Goal: Task Accomplishment & Management: Manage account settings

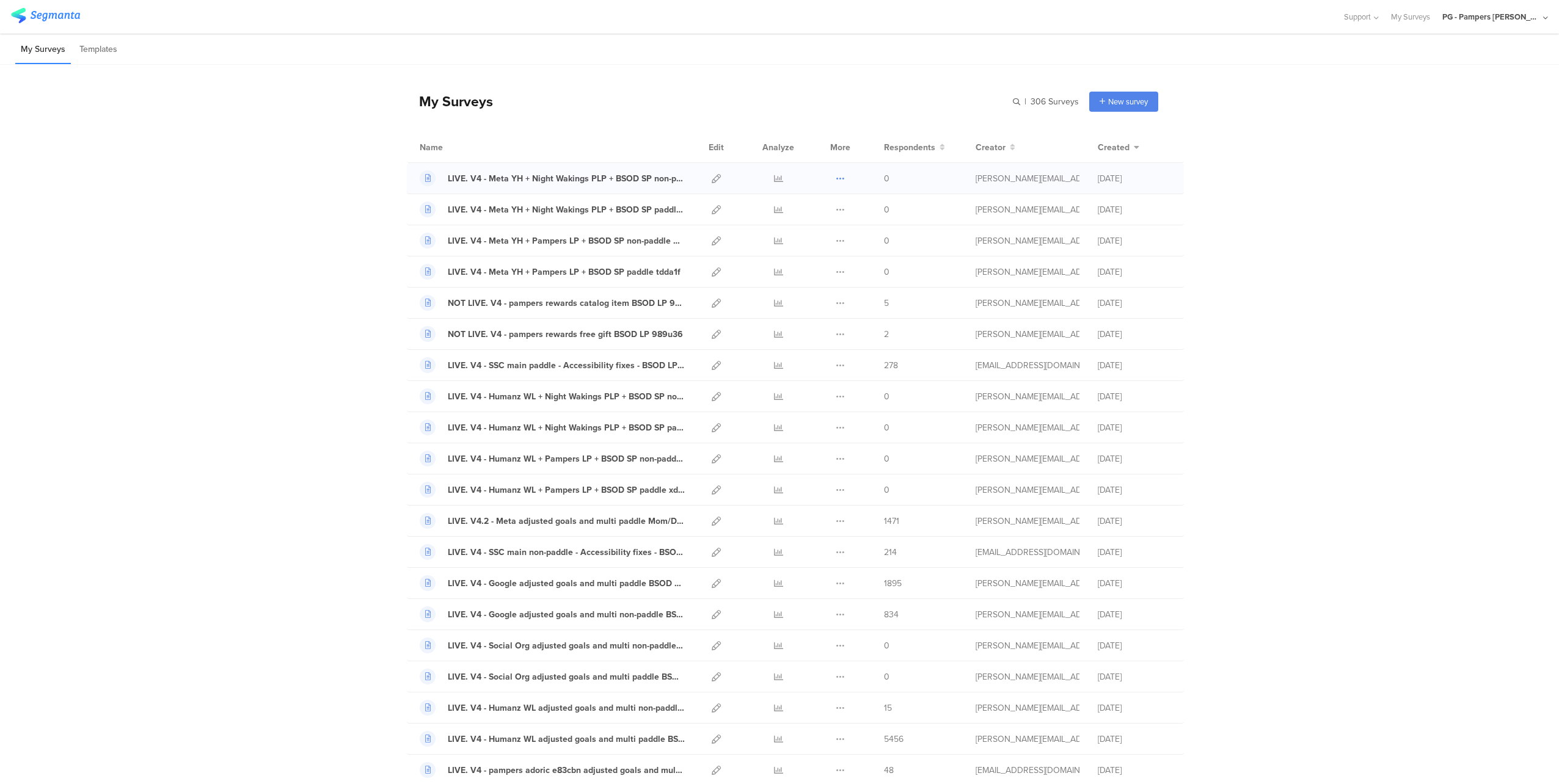
click at [837, 175] on icon at bounding box center [839, 178] width 9 height 9
click at [835, 179] on icon at bounding box center [839, 178] width 9 height 9
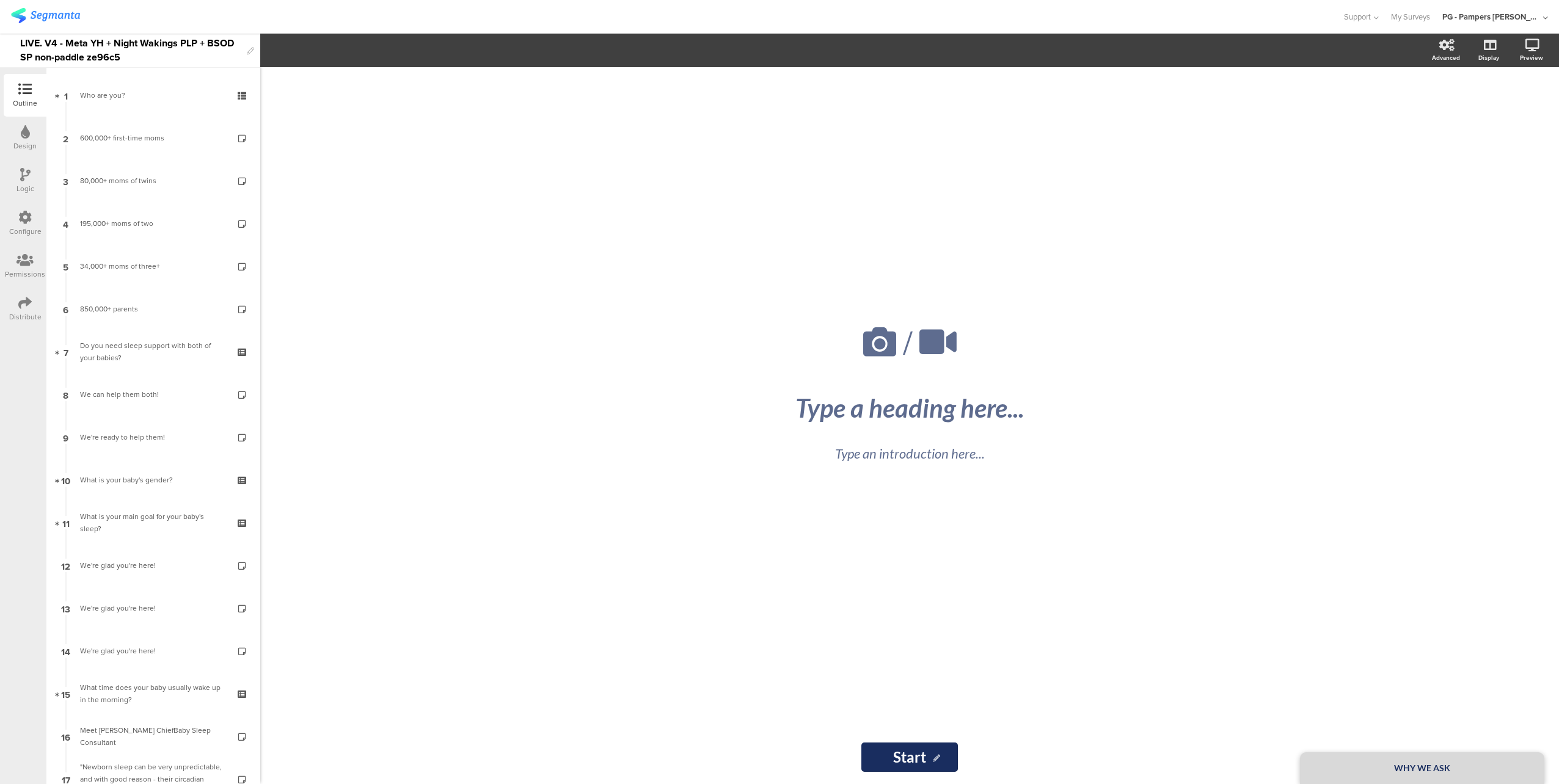
click at [133, 49] on div "LIVE. V4 - Meta YH + Night Wakings PLP + BSOD SP non-paddle ze96c5" at bounding box center [130, 50] width 221 height 34
click at [143, 12] on div at bounding box center [671, 17] width 1319 height 20
click at [139, 47] on div "LIVE. V4 - Meta YH + Night Wakings PLP + BSOD SP paddle a2deec" at bounding box center [130, 50] width 221 height 34
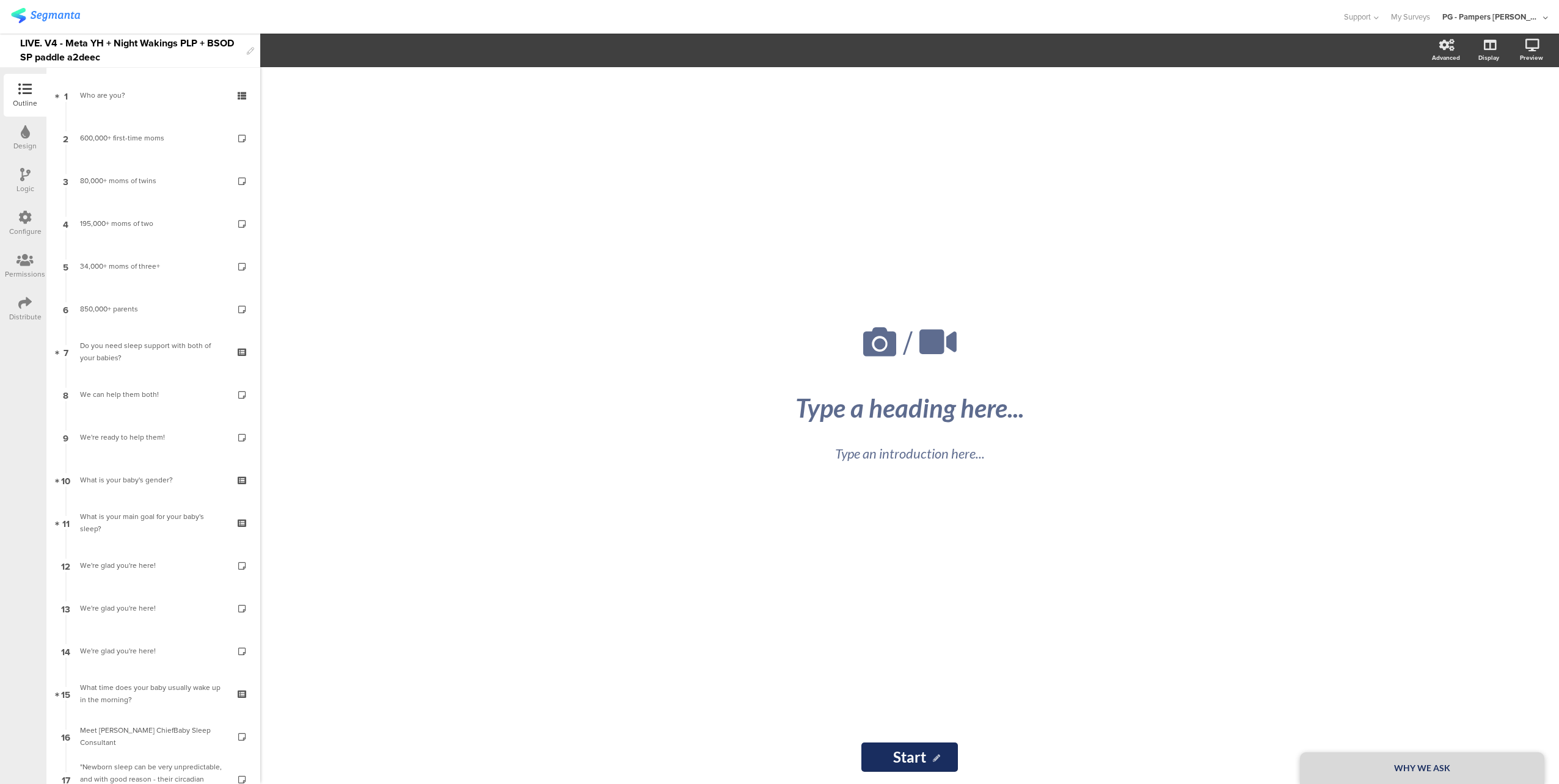
click at [138, 47] on div "LIVE. V4 - Meta YH + Night Wakings PLP + BSOD SP paddle a2deec" at bounding box center [130, 50] width 221 height 34
click at [124, 6] on div "Support Help Center Live Chat My Surveys PG - Pampers Lumi Janrain ACCOUNTS PG …" at bounding box center [779, 17] width 1536 height 34
click at [168, 51] on div "LIVE. V4 - Meta YH + Pampers LP + BSOD SP paddle tdda1f" at bounding box center [130, 50] width 221 height 34
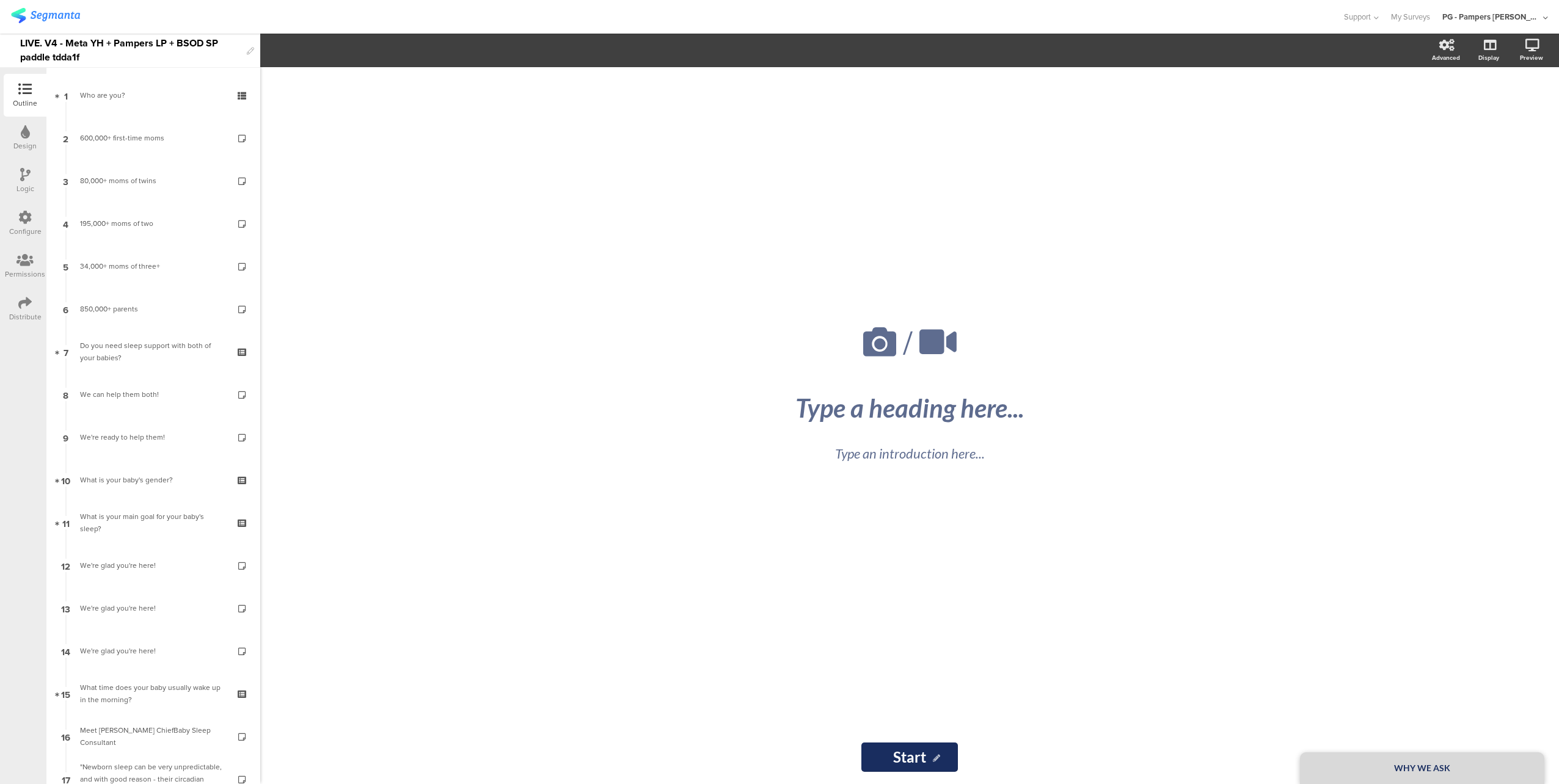
click at [168, 51] on div "LIVE. V4 - Meta YH + Pampers LP + BSOD SP paddle tdda1f" at bounding box center [130, 50] width 221 height 34
click at [156, 56] on div "LIVE. V4 - Meta YH + Pampers LP + BSOD SP non-paddle 52403a" at bounding box center [130, 50] width 221 height 34
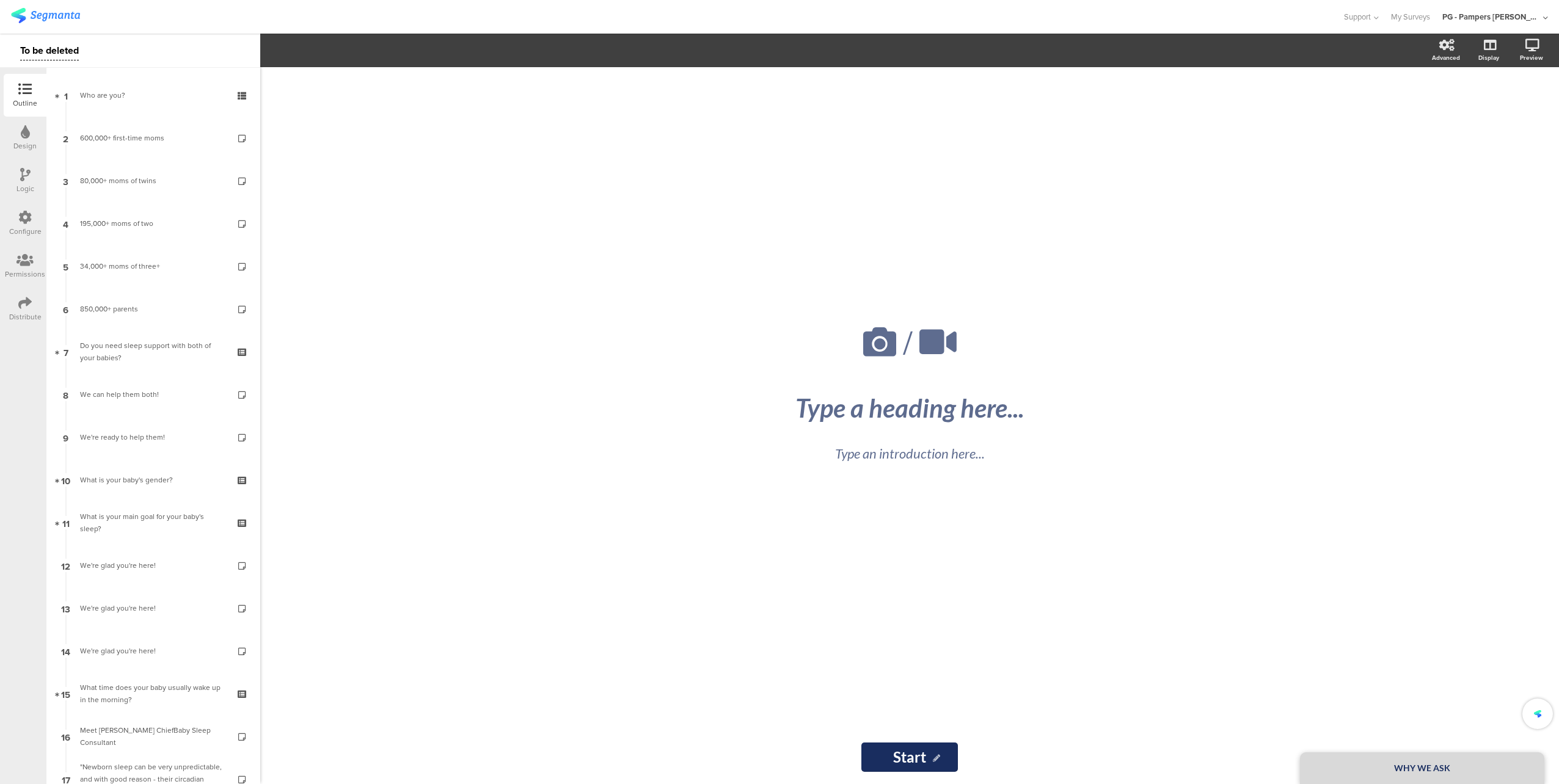
click at [150, 30] on div "Support Help Center Live Chat My Surveys PG - Pampers Lumi Janrain ACCOUNTS PG …" at bounding box center [779, 17] width 1536 height 34
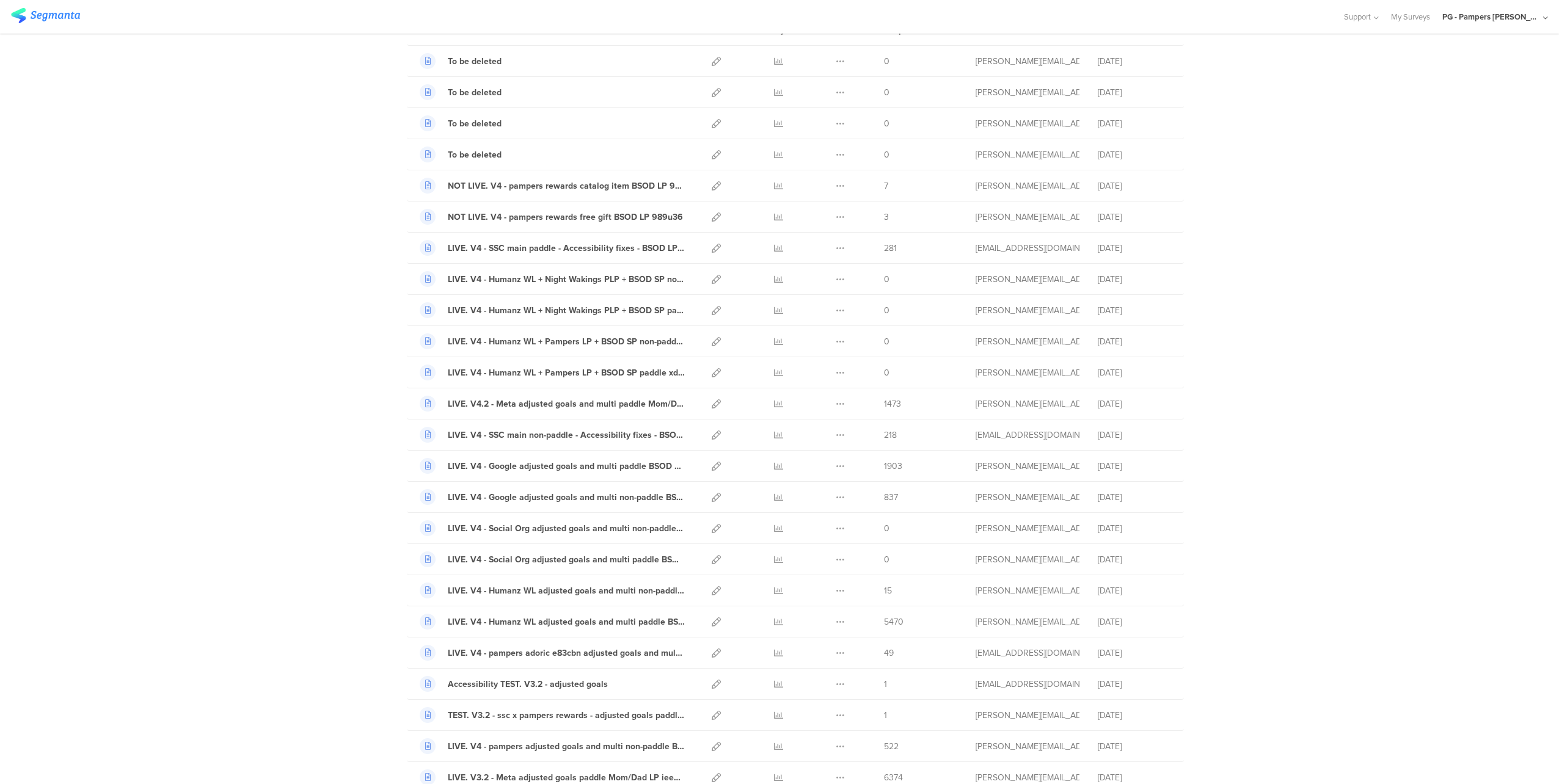
scroll to position [122, 0]
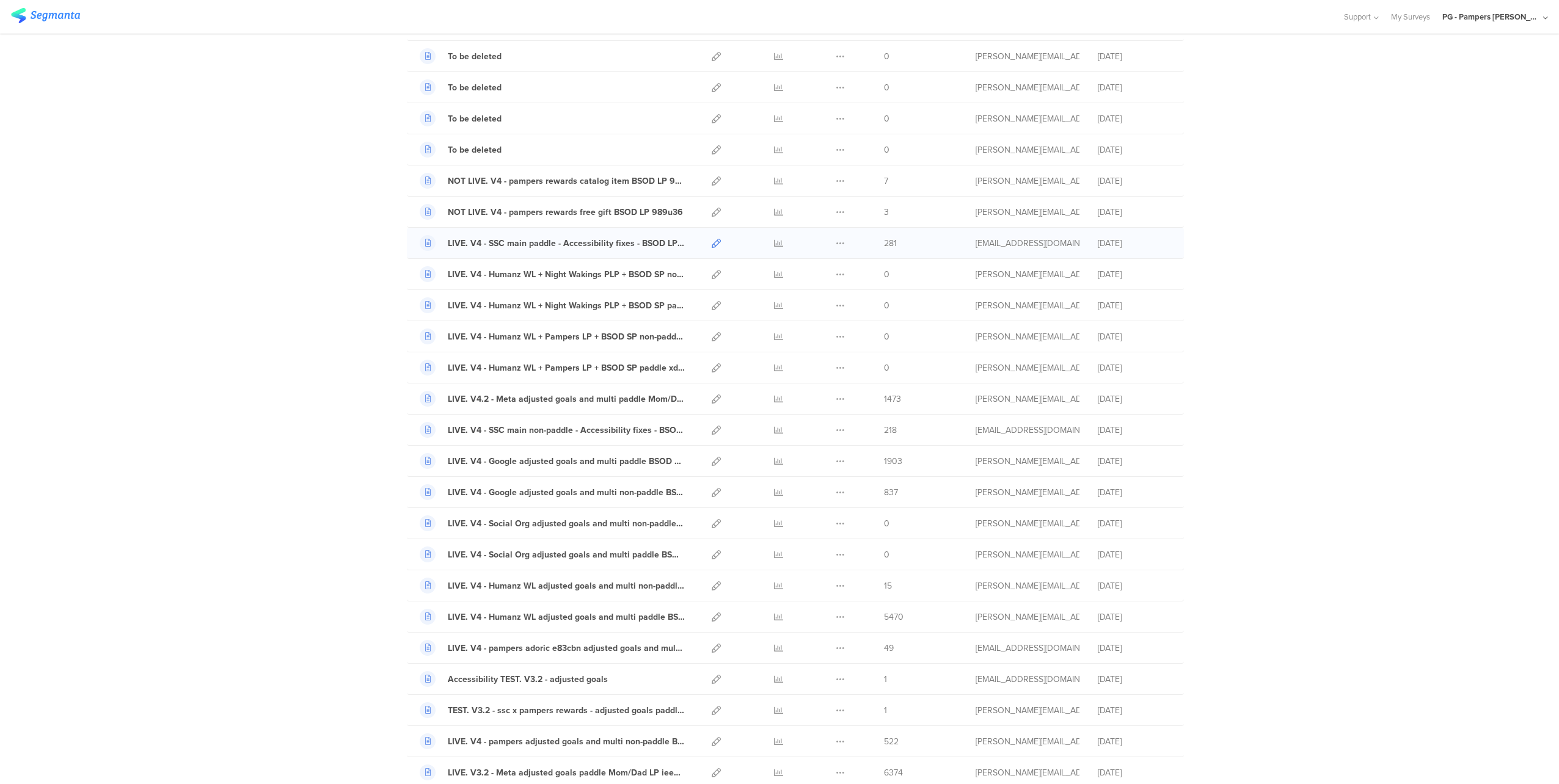
click at [711, 244] on icon at bounding box center [715, 243] width 9 height 9
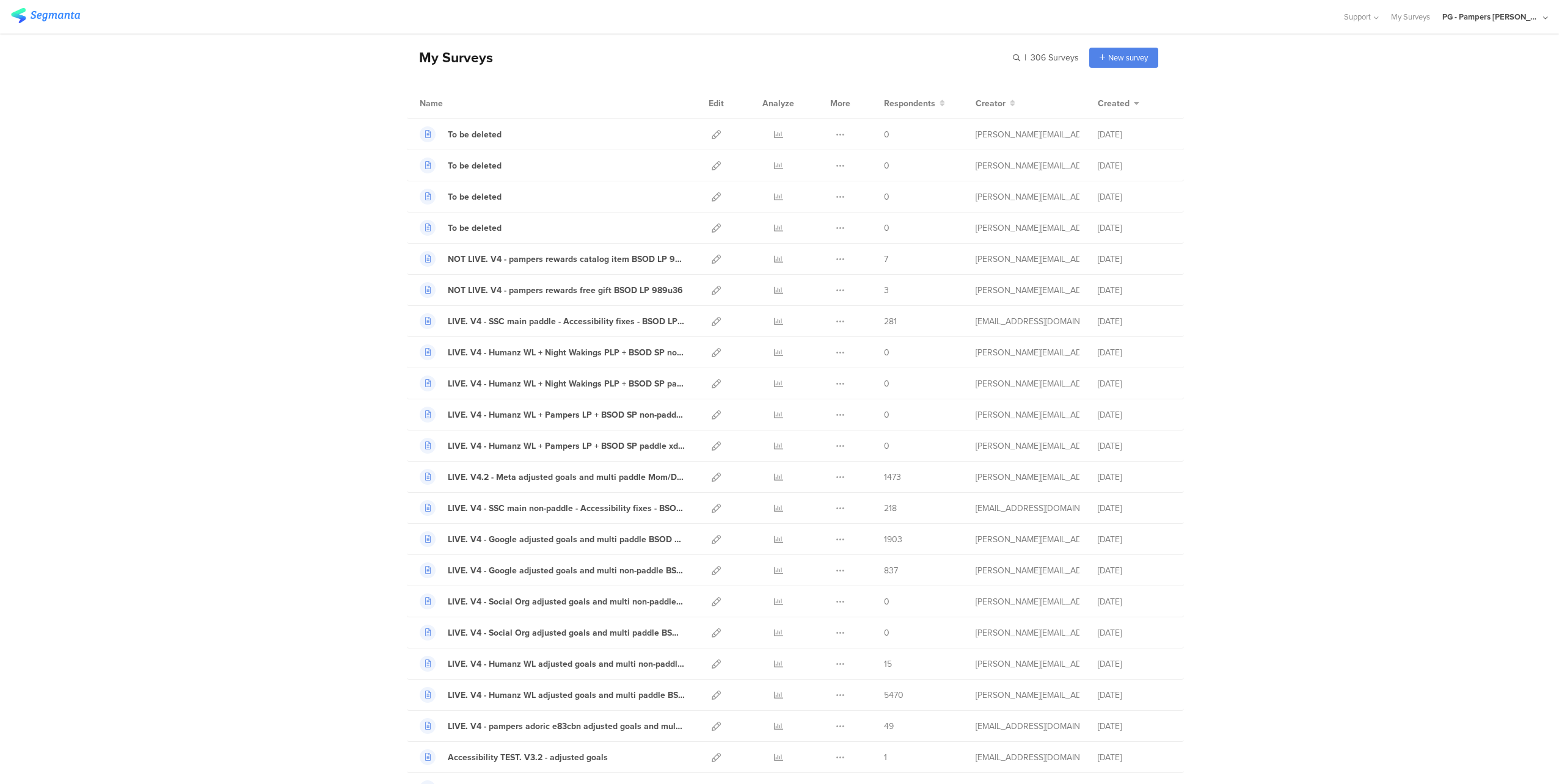
scroll to position [0, 0]
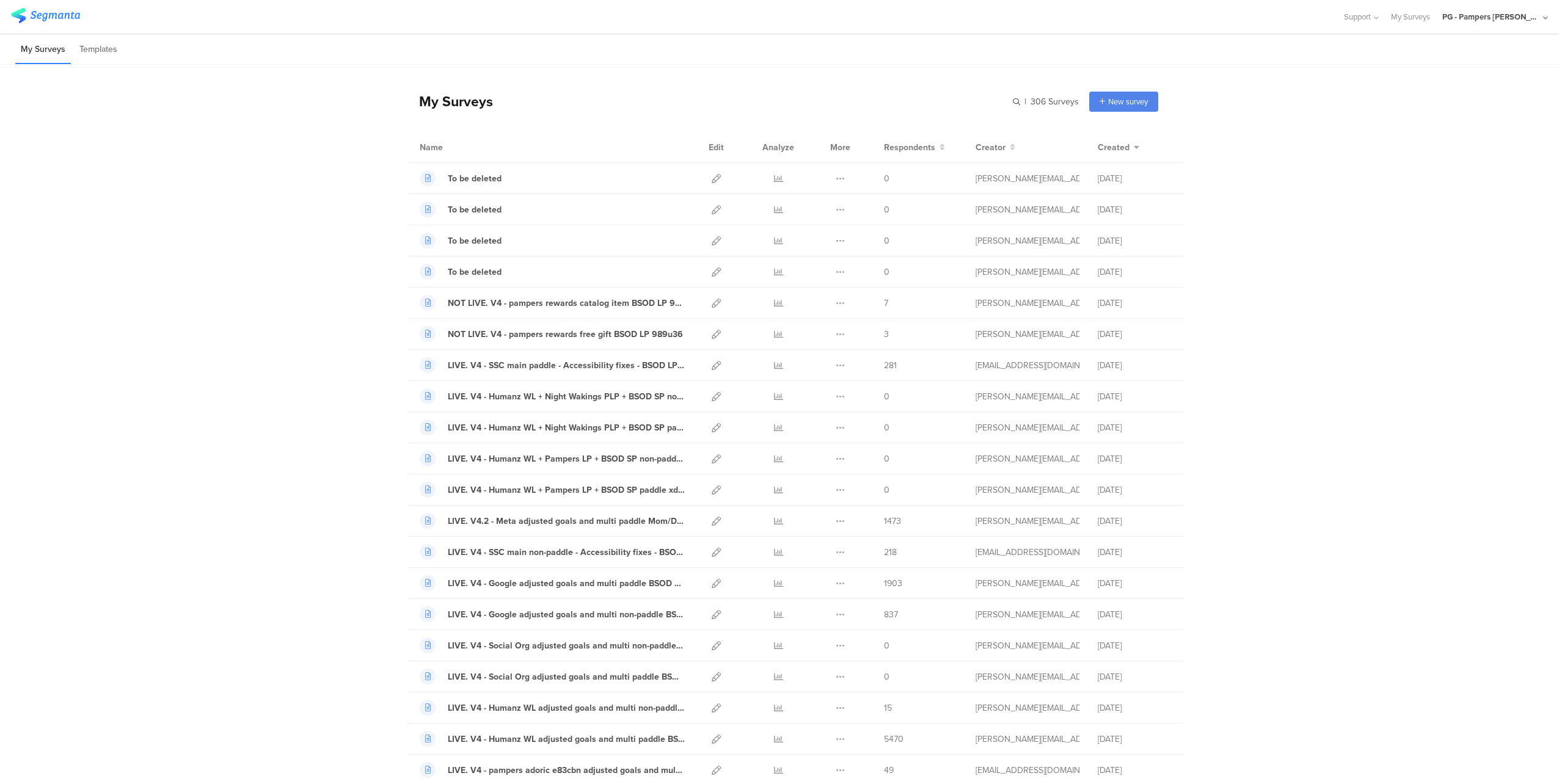
click at [1062, 108] on div "| 306 Surveys New survey Start from scratch Choose from templates" at bounding box center [1085, 101] width 146 height 20
click at [1018, 100] on input "text" at bounding box center [992, 101] width 171 height 20
paste input "4fo5fc"
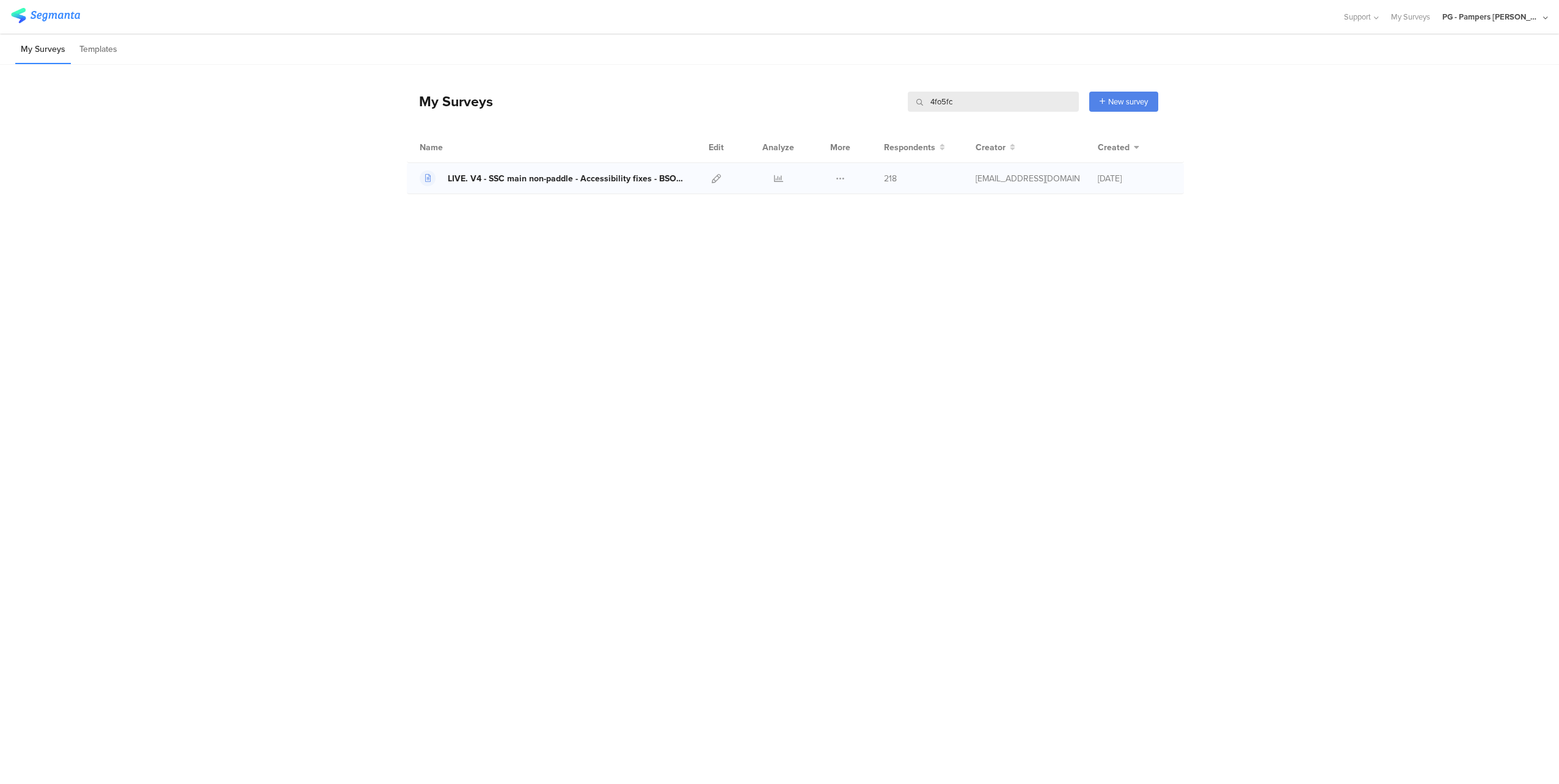
click at [580, 177] on div "LIVE. V4 - SSC main non-paddle - Accessibility fixes - BSOD LP 4fo5fc" at bounding box center [566, 178] width 237 height 13
click at [714, 179] on icon at bounding box center [715, 178] width 9 height 9
click at [989, 98] on input "4fo5fc" at bounding box center [992, 101] width 171 height 20
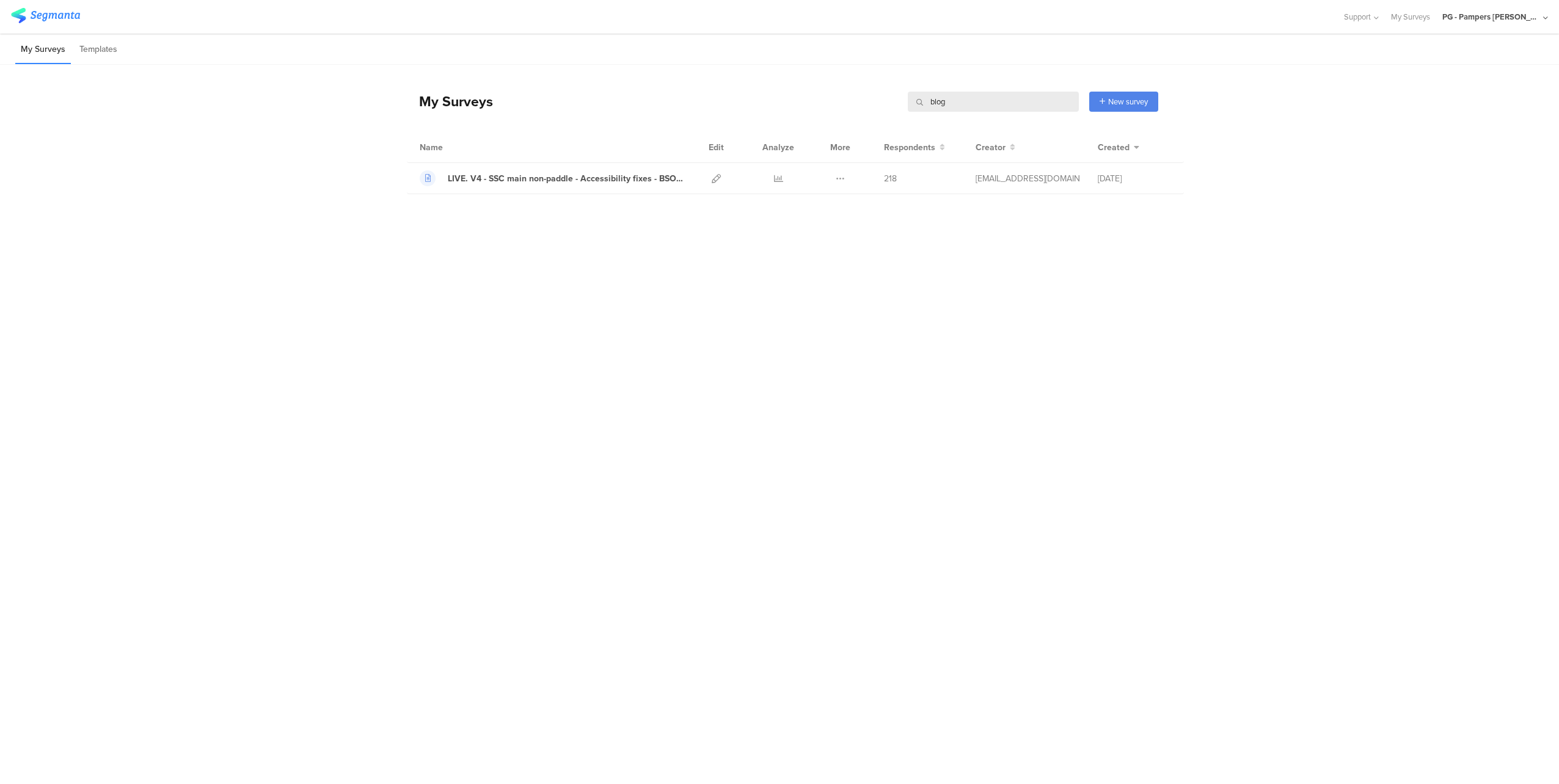
type input "blog"
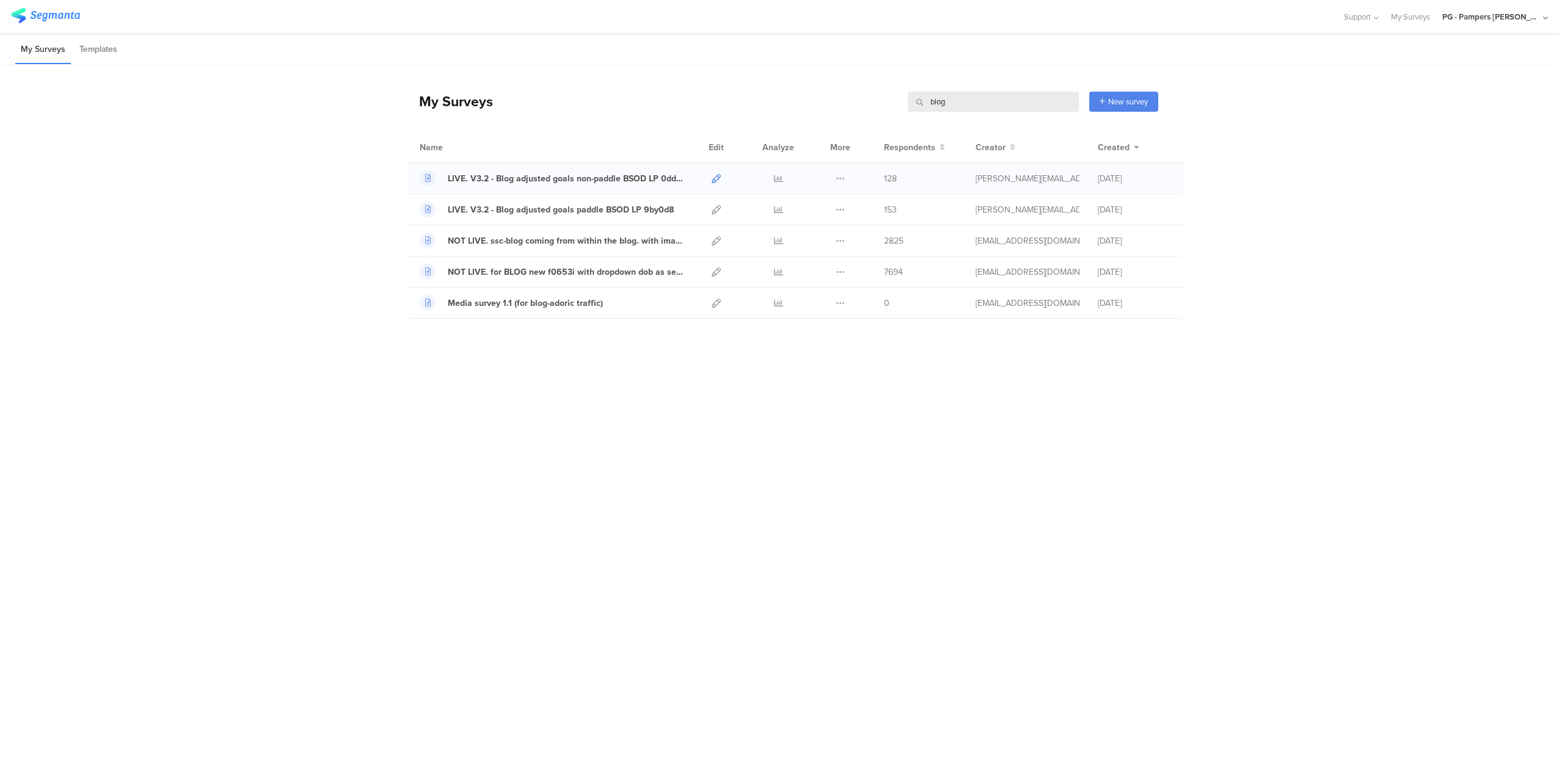
click at [717, 177] on icon at bounding box center [715, 178] width 9 height 9
click at [713, 209] on icon at bounding box center [715, 209] width 9 height 9
click at [949, 109] on input "blog" at bounding box center [992, 101] width 171 height 20
click at [949, 106] on input "blog" at bounding box center [992, 101] width 171 height 20
click at [27, 22] on img at bounding box center [46, 15] width 69 height 15
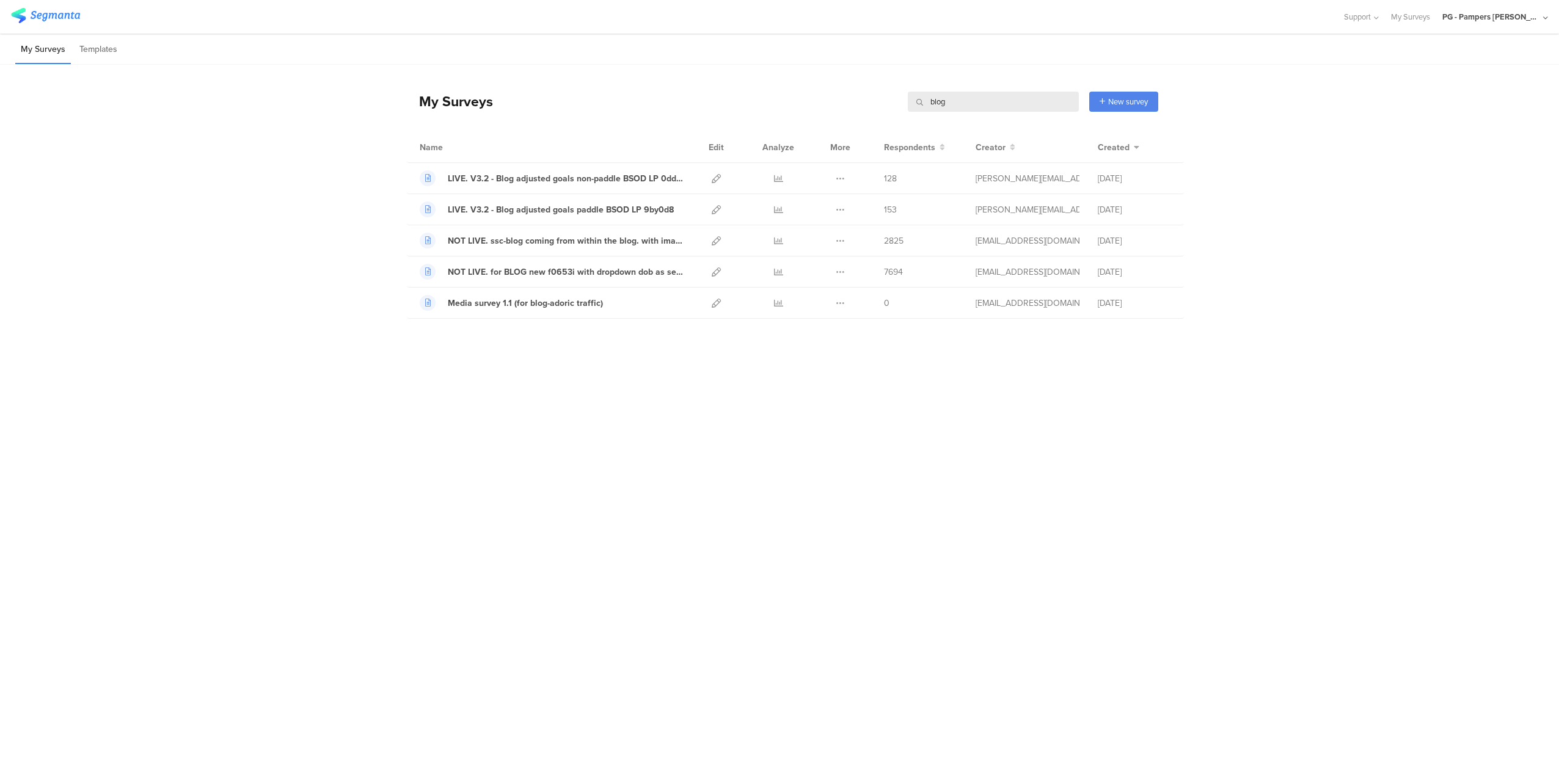
click at [51, 10] on img at bounding box center [46, 15] width 69 height 15
click at [11, 8] on link at bounding box center [46, 17] width 69 height 19
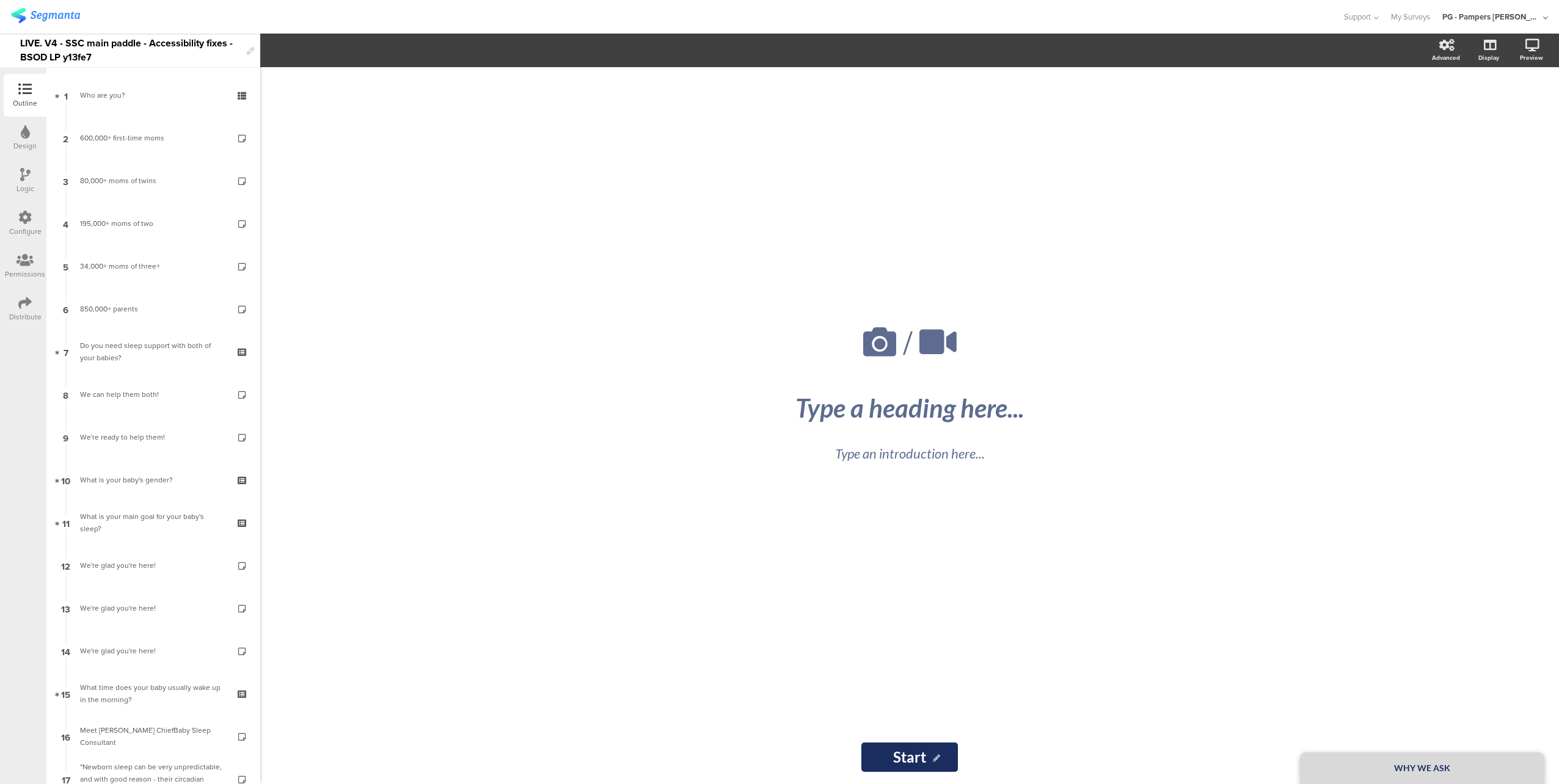
click at [97, 49] on div "LIVE. V4 - SSC main paddle - Accessibility fixes - BSOD LP y13fe7" at bounding box center [130, 50] width 221 height 34
copy div "LIVE. V4 - SSC main paddle - Accessibility fixes - BSOD LP y13fe7"
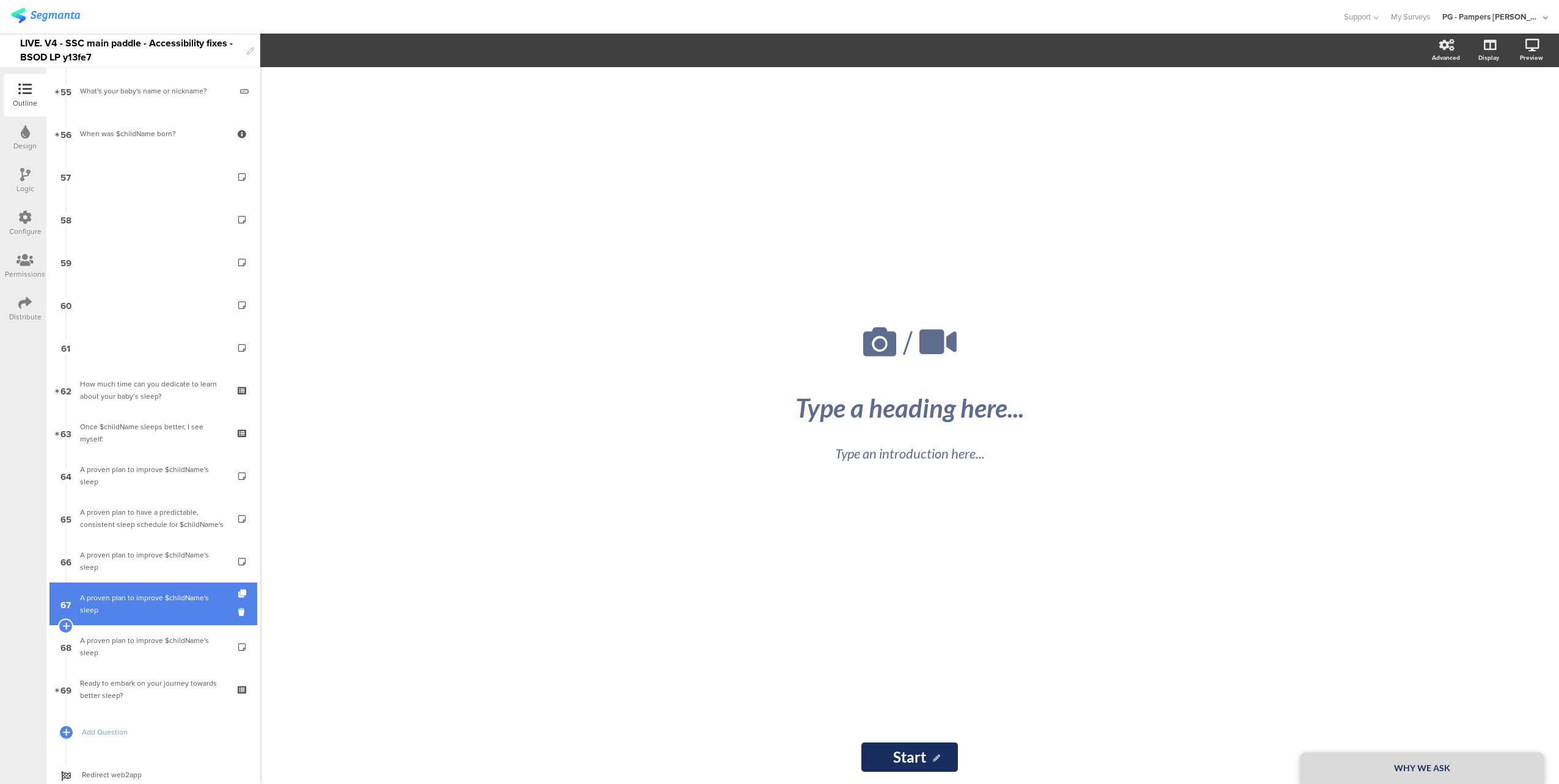
scroll to position [2351, 0]
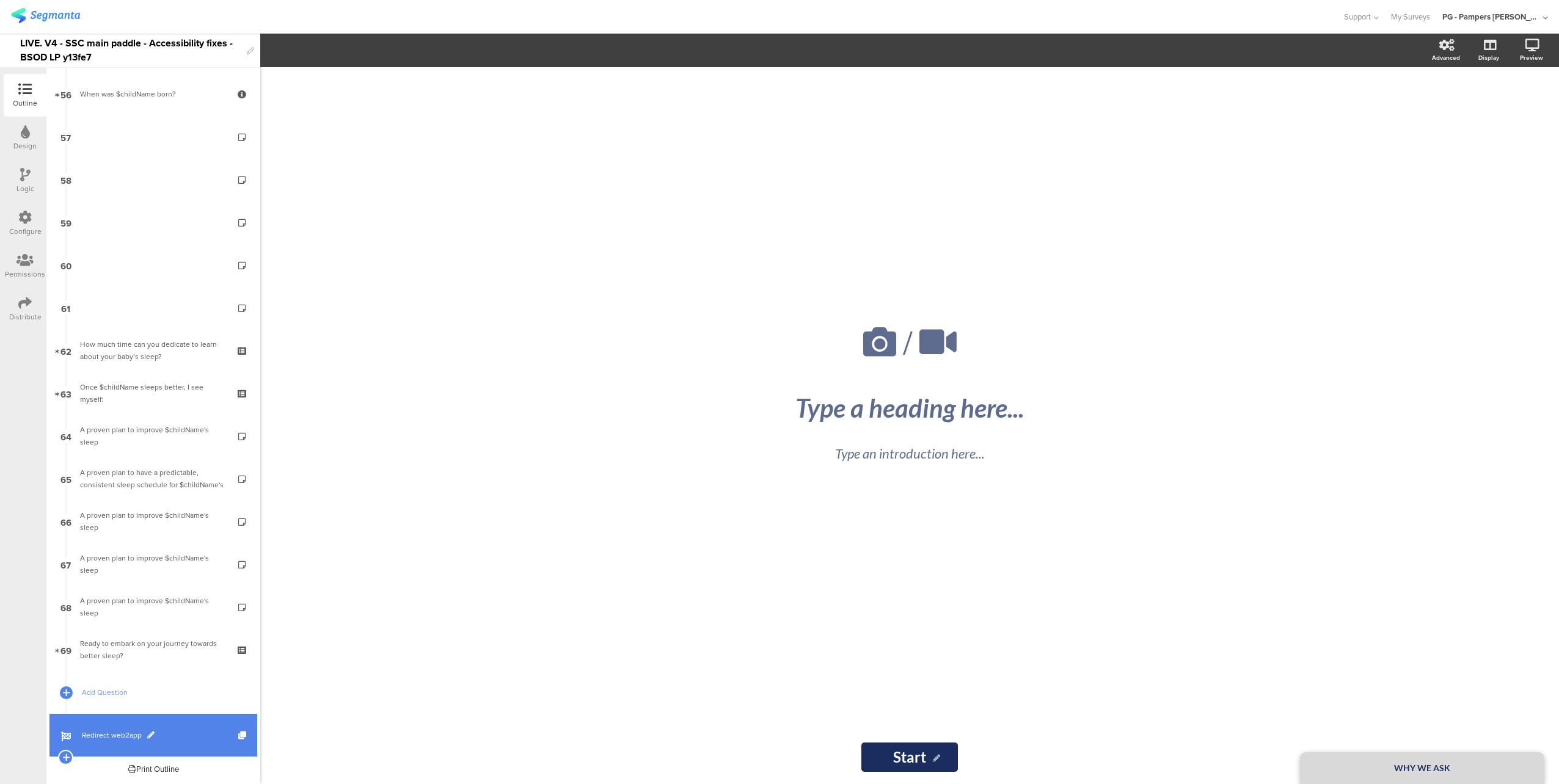
click at [186, 729] on link "Redirect web2app" at bounding box center [154, 735] width 208 height 43
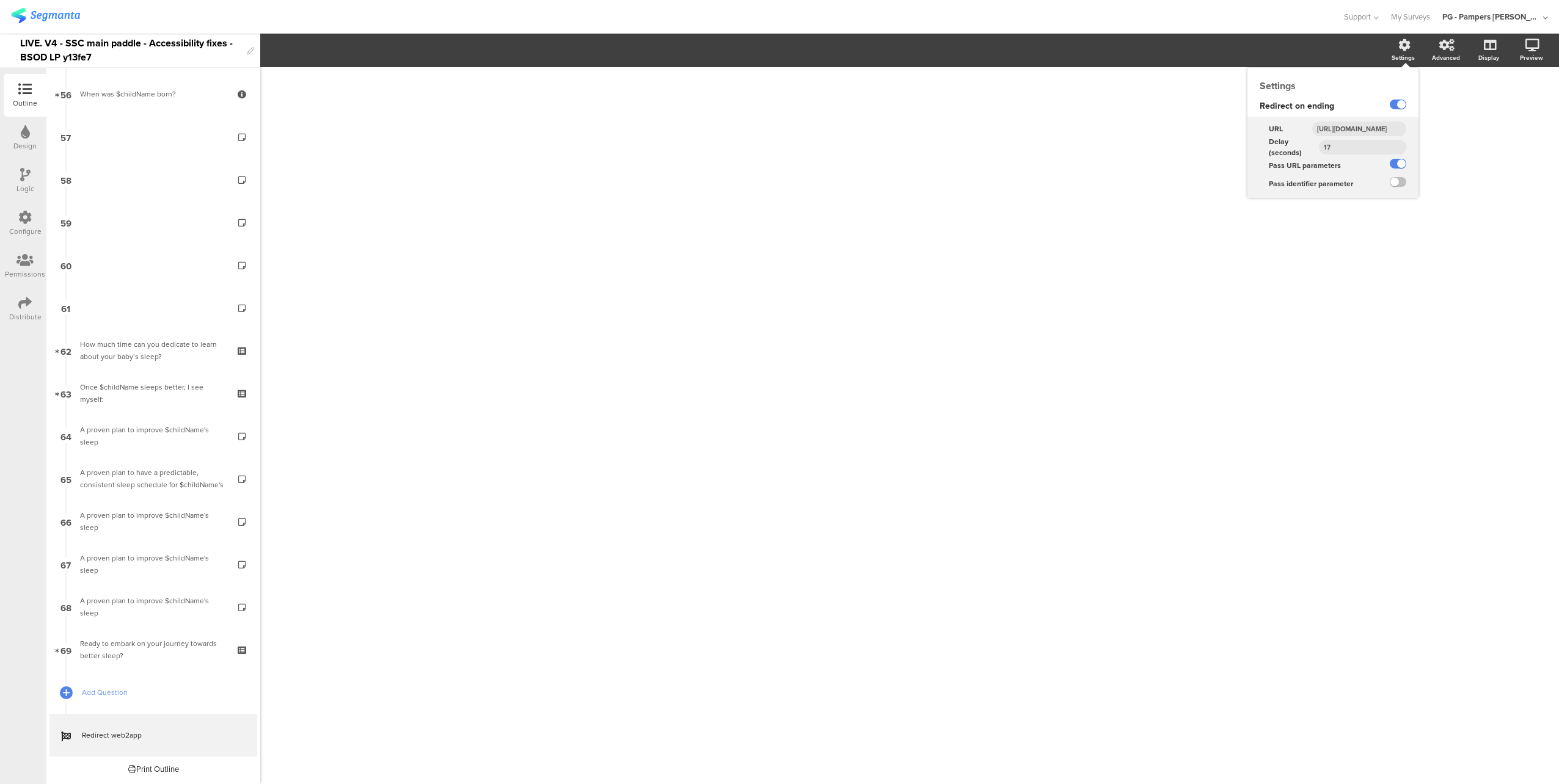
click at [1362, 129] on input "[URL][DOMAIN_NAME]" at bounding box center [1358, 129] width 94 height 15
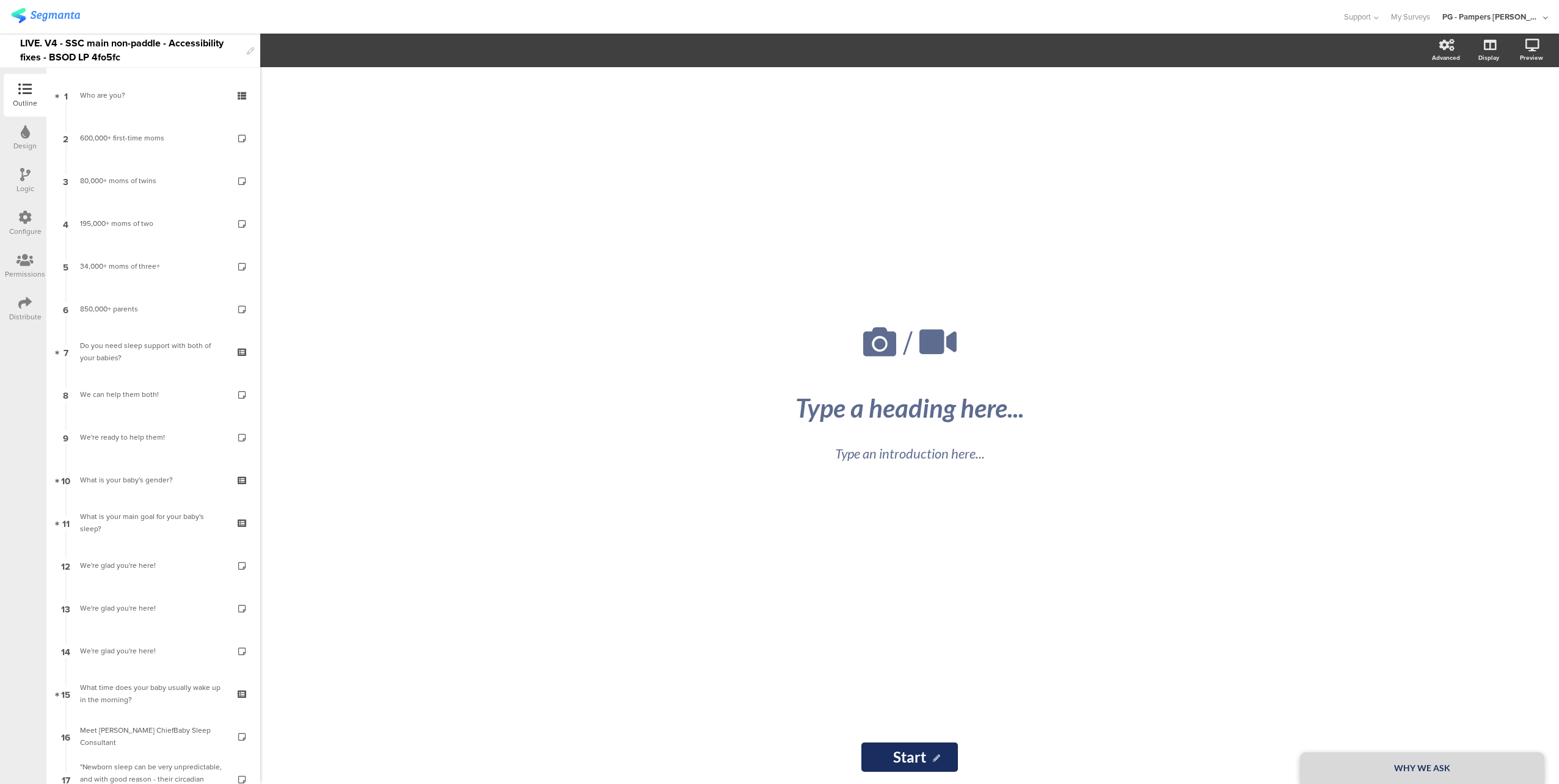
click at [111, 43] on div "LIVE. V4 - SSC main non-paddle - Accessibility fixes - BSOD LP 4fo5fc" at bounding box center [130, 50] width 221 height 34
copy div "LIVE. V4 - SSC main non-paddle - Accessibility fixes - BSOD LP 4fo5fc"
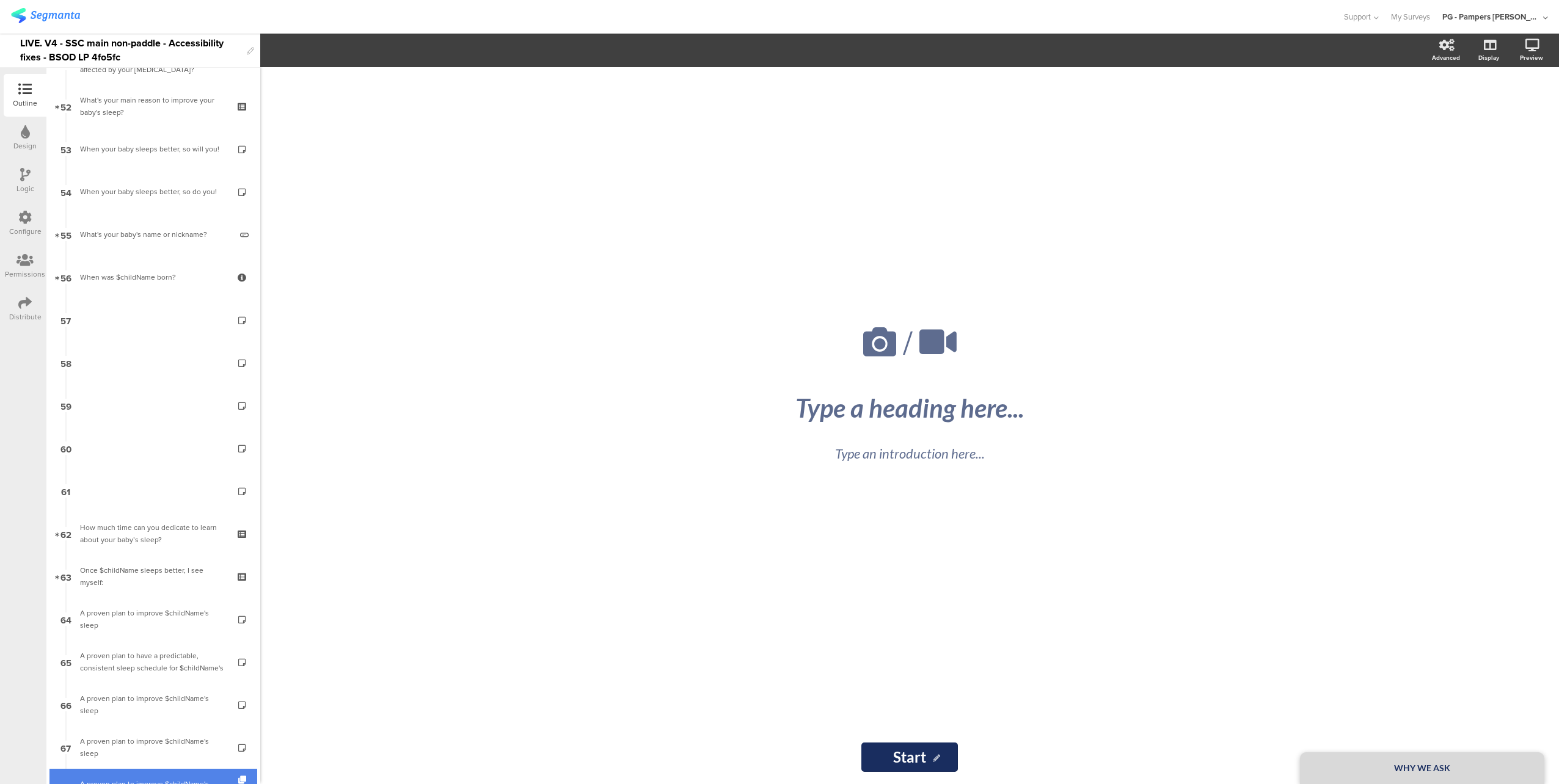
scroll to position [2351, 0]
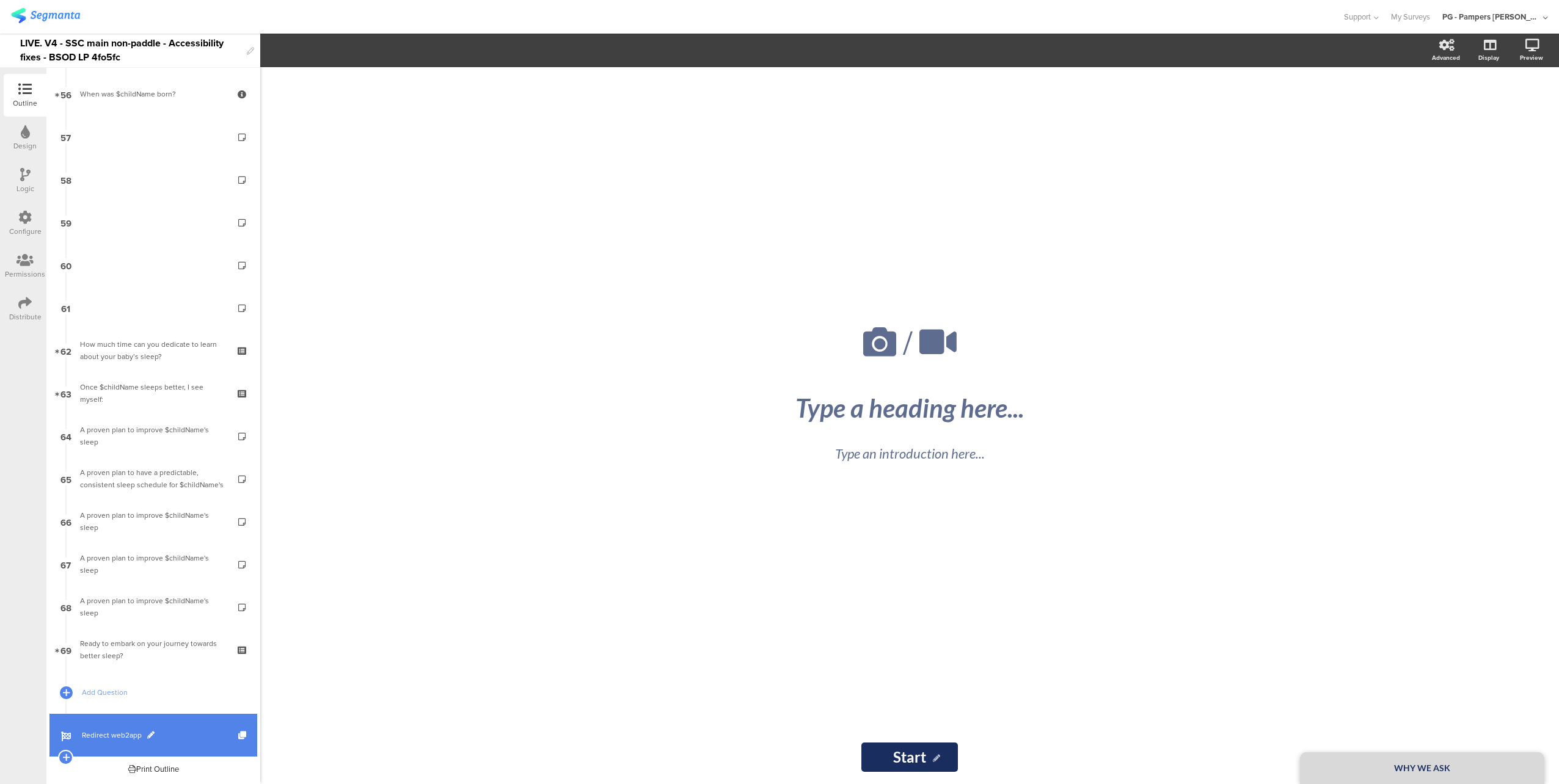
click at [191, 729] on link "Redirect web2app" at bounding box center [154, 735] width 208 height 43
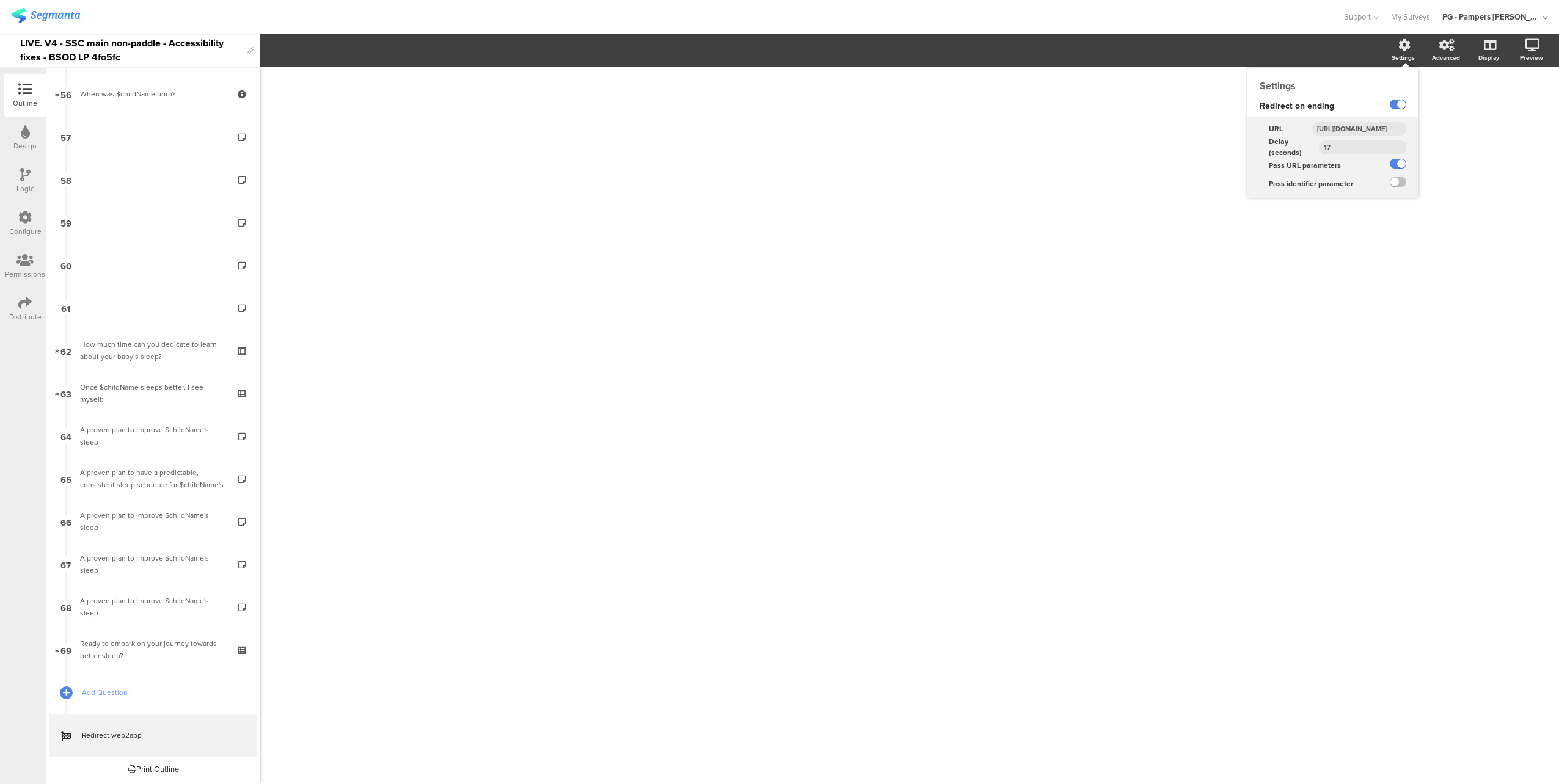
click at [1354, 127] on input "https://smartsleepcoach.com/finalize-account?sessionId=$sessionId&childName=$ch…" at bounding box center [1358, 129] width 94 height 15
click at [1354, 127] on input "[URL][DOMAIN_NAME]" at bounding box center [1358, 129] width 94 height 15
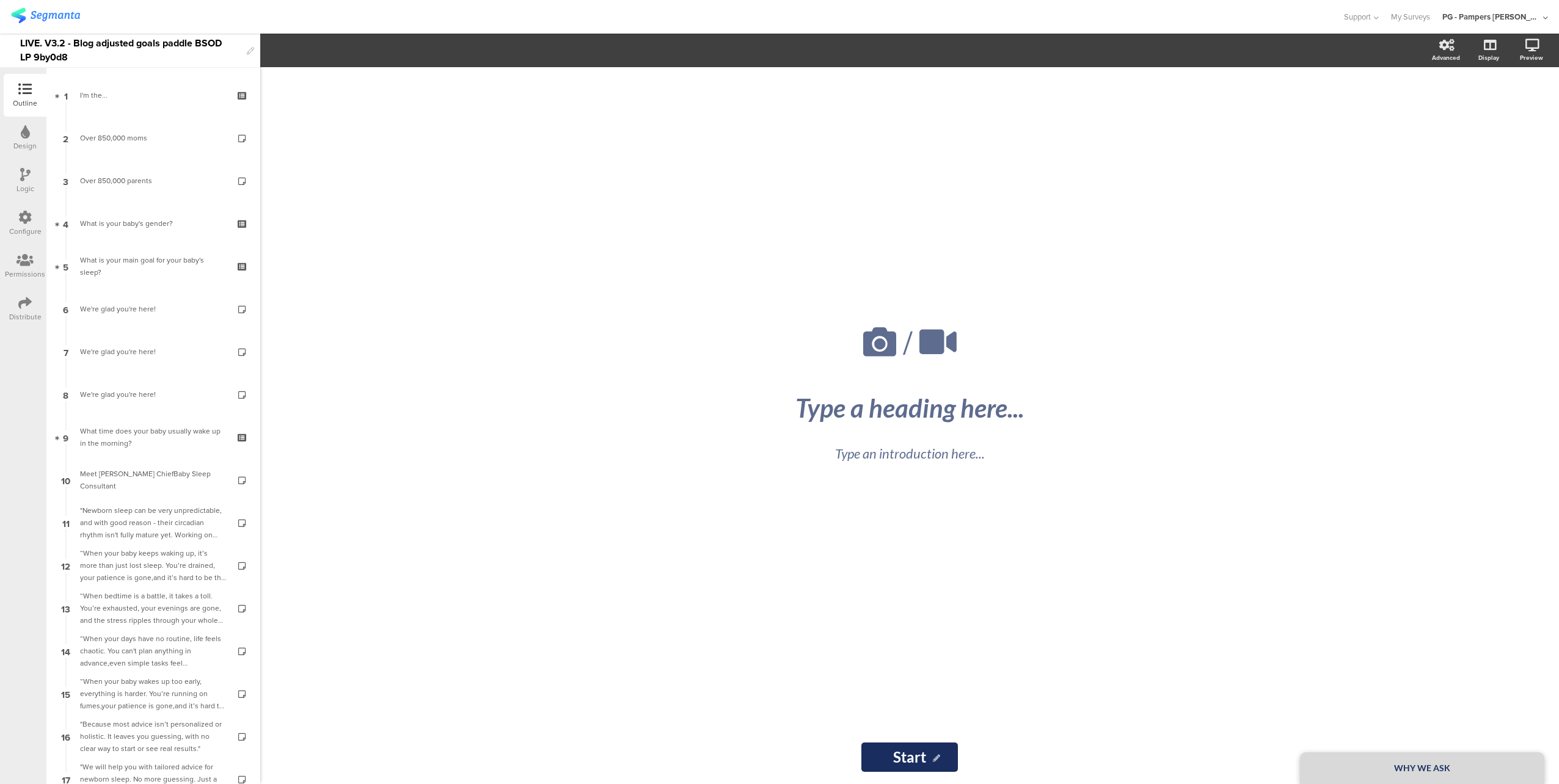
click at [150, 41] on div "LIVE. V3.2 - Blog adjusted goals paddle BSOD LP 9by0d8" at bounding box center [130, 50] width 221 height 34
copy div "LIVE. V3.2 - Blog adjusted goals paddle BSOD LP 9by0d8"
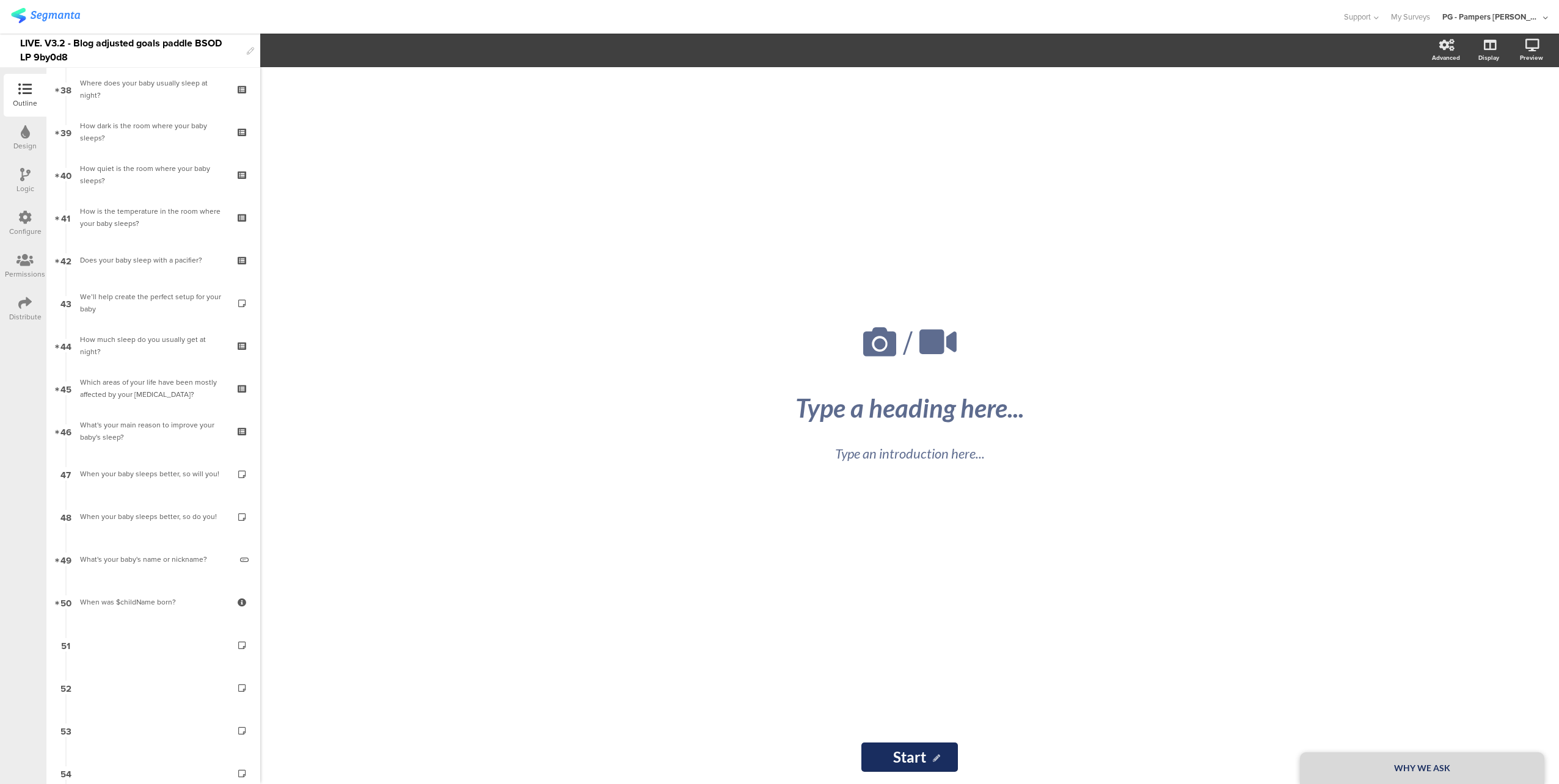
scroll to position [2075, 0]
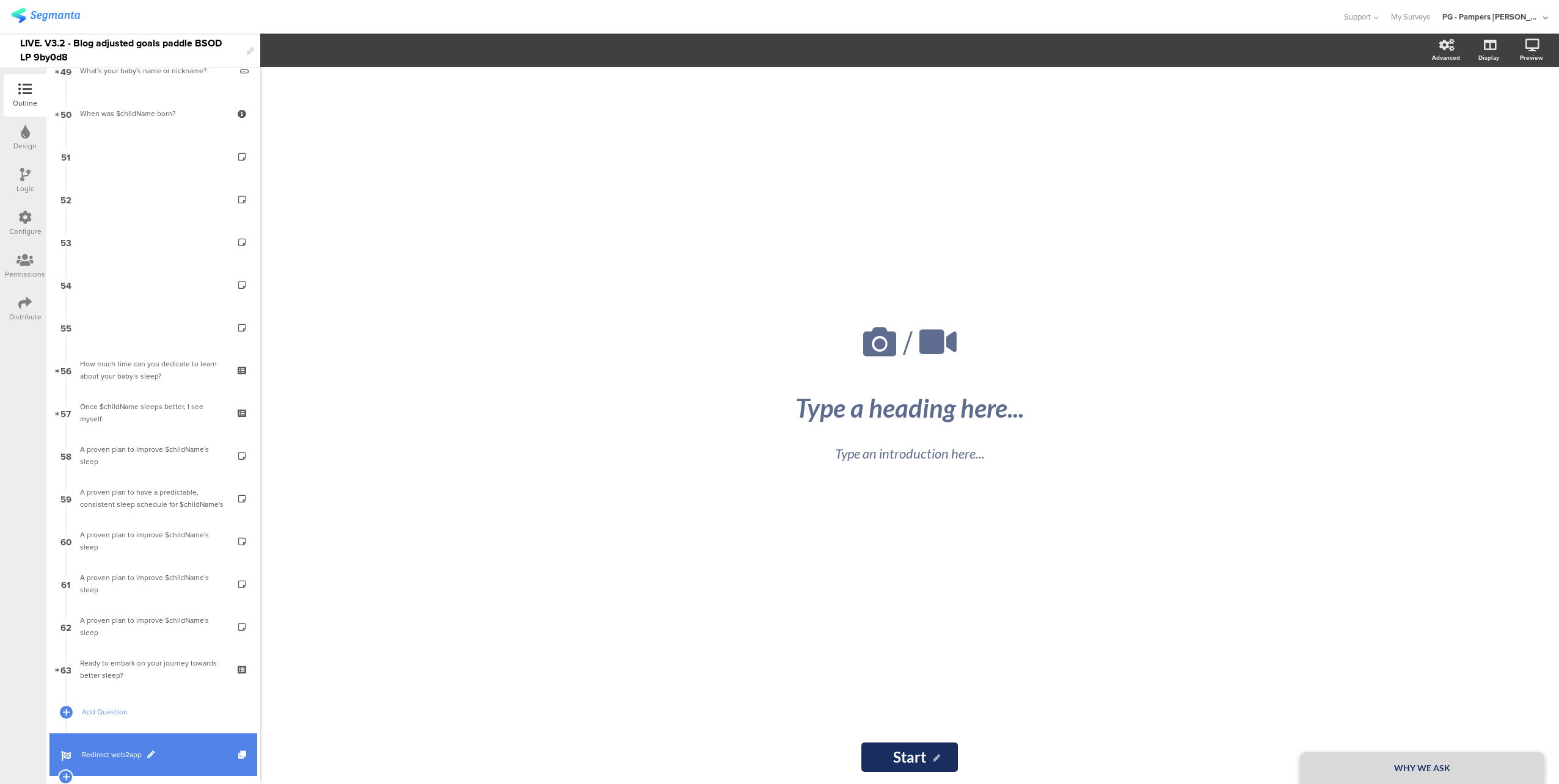
click at [182, 748] on span "Redirect web2app" at bounding box center [160, 754] width 156 height 12
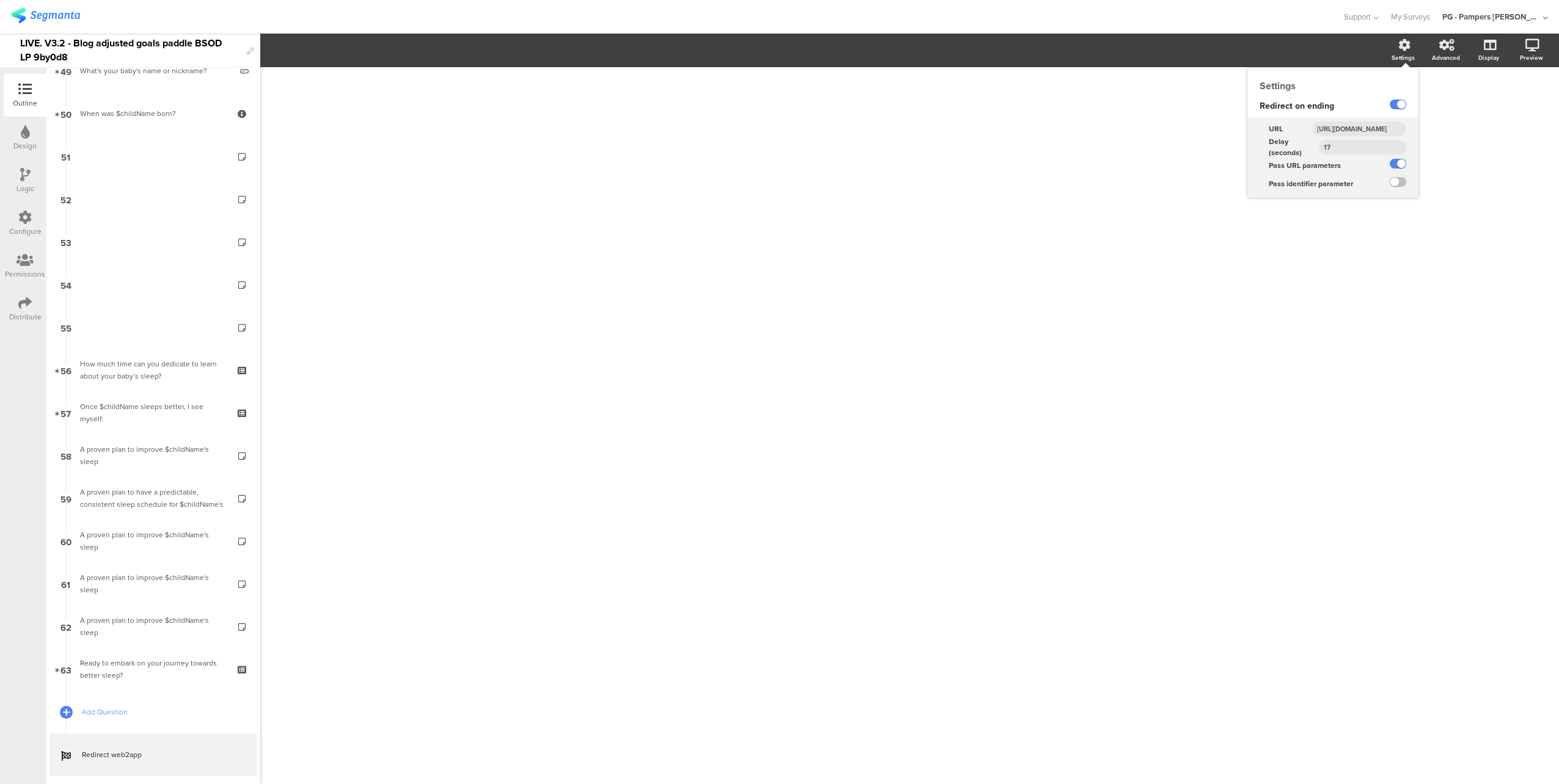
click at [1363, 130] on input "https://smartsleepcoach.com/finalize-account?sessionId=$sessionId&childName=$ch…" at bounding box center [1358, 129] width 94 height 15
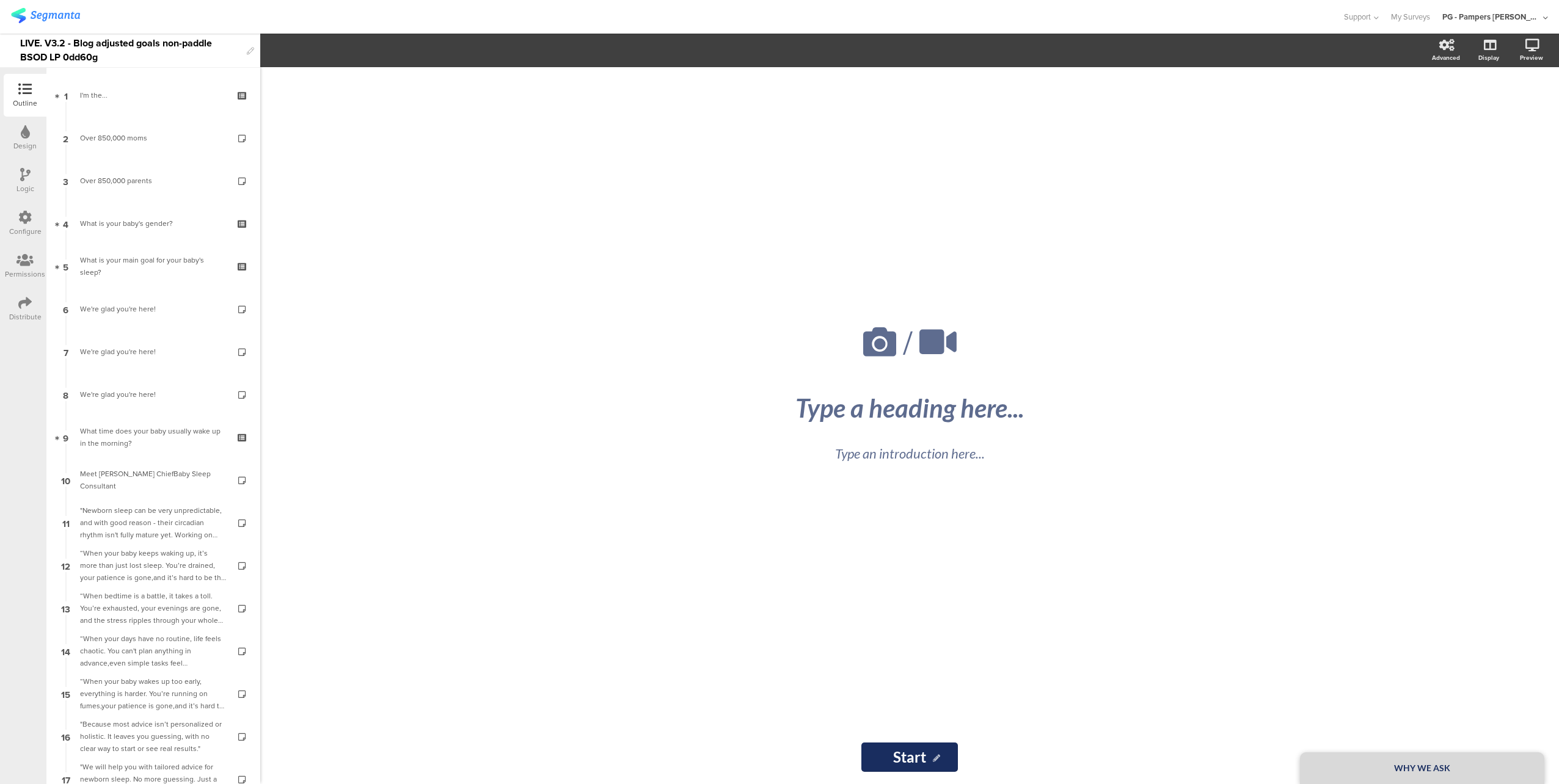
click at [182, 44] on div "LIVE. V3.2 - Blog adjusted goals non-paddle BSOD LP 0dd60g" at bounding box center [130, 50] width 221 height 34
copy div "LIVE. V3.2 - Blog adjusted goals non-paddle BSOD LP 0dd60g"
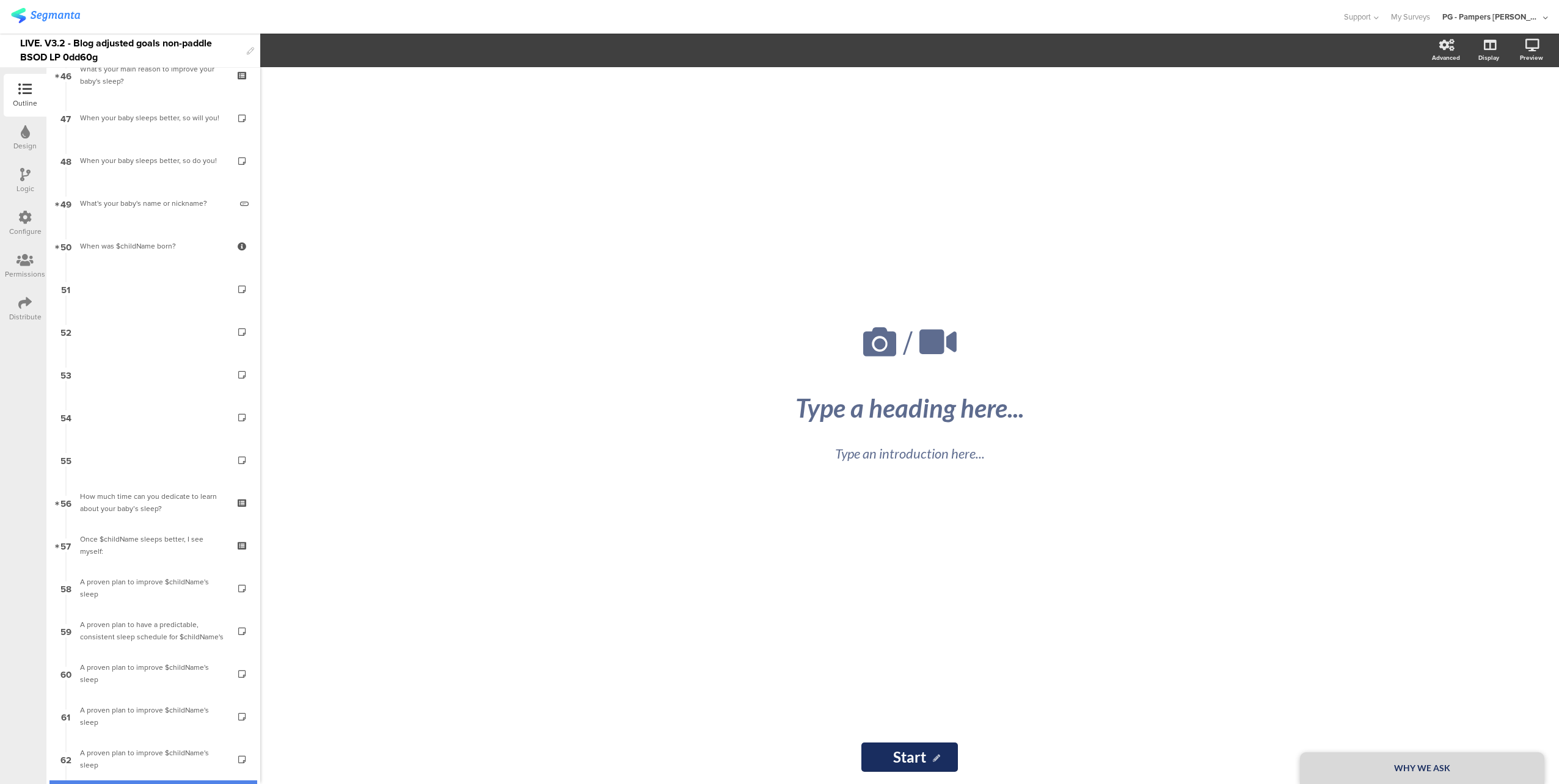
scroll to position [2095, 0]
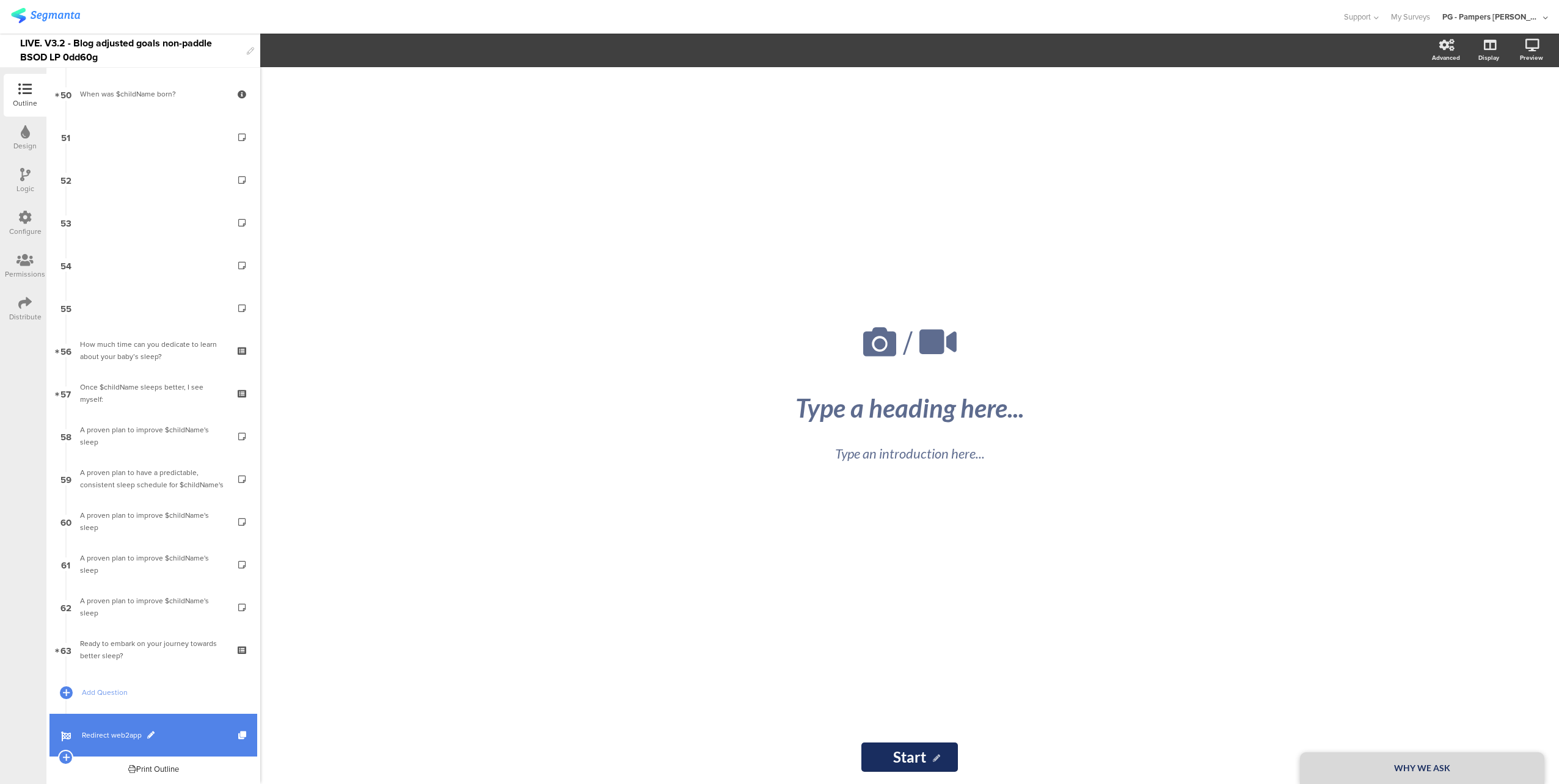
click at [189, 734] on span "Redirect web2app" at bounding box center [160, 735] width 156 height 12
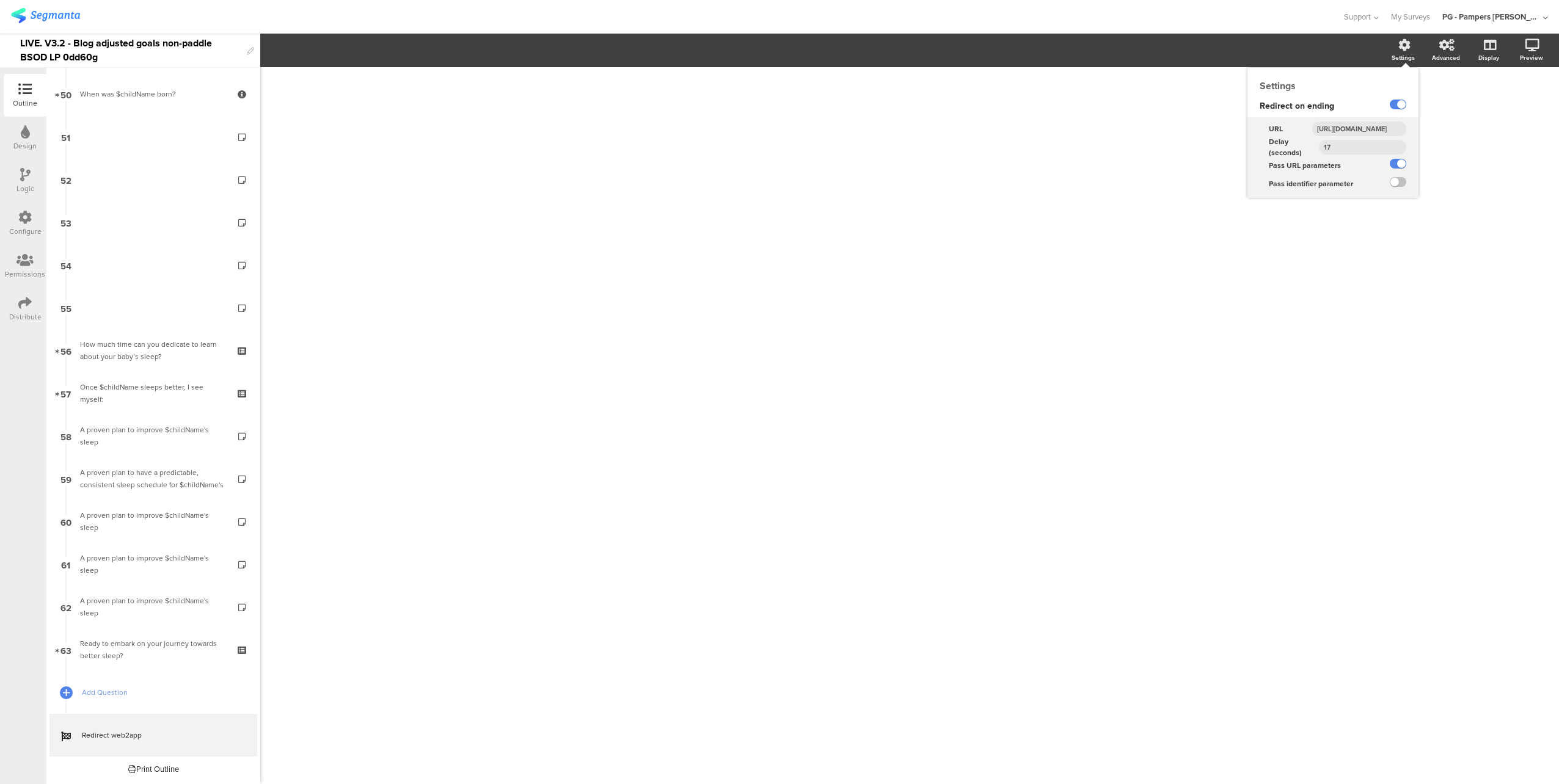
click at [1360, 130] on input "https://smartsleepcoach.com/finalize-account?sessionId=$sessionId&childName=$ch…" at bounding box center [1358, 129] width 94 height 15
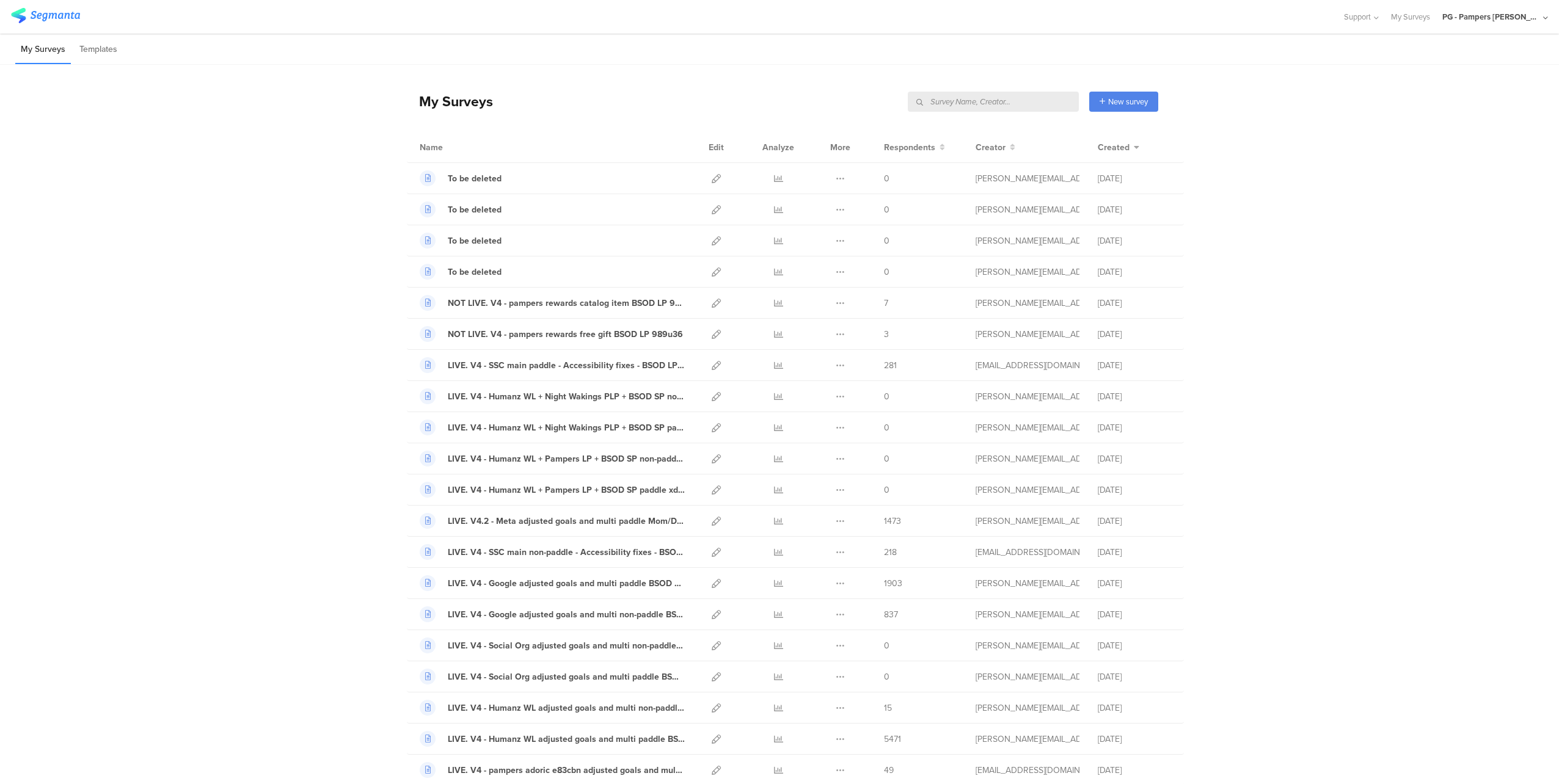
click at [1032, 99] on input "text" at bounding box center [992, 101] width 171 height 20
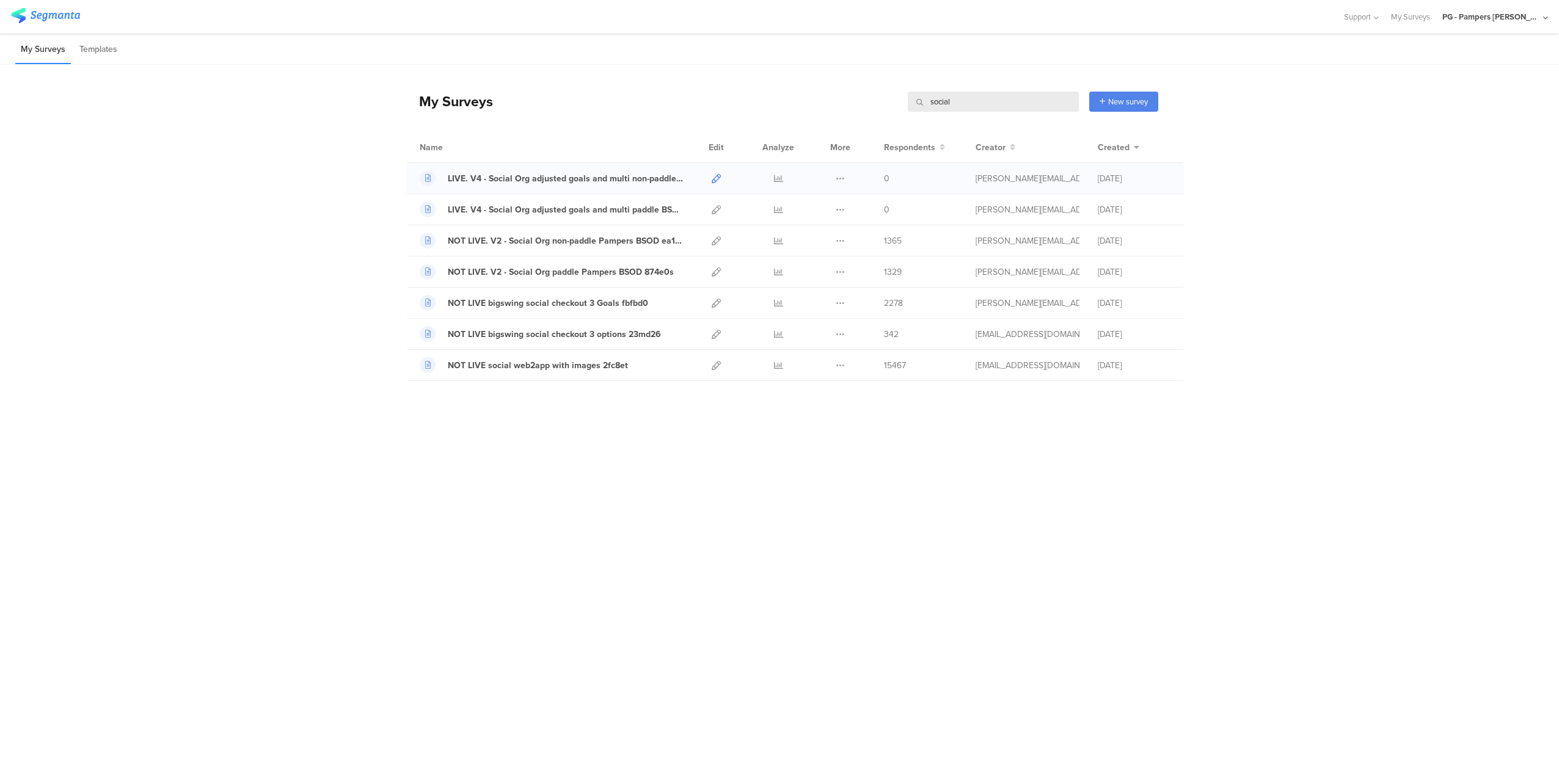
click at [719, 176] on icon at bounding box center [715, 178] width 9 height 9
click at [716, 205] on icon at bounding box center [715, 209] width 9 height 9
click at [984, 106] on input "social" at bounding box center [992, 101] width 171 height 20
click at [998, 104] on input "social" at bounding box center [992, 101] width 171 height 20
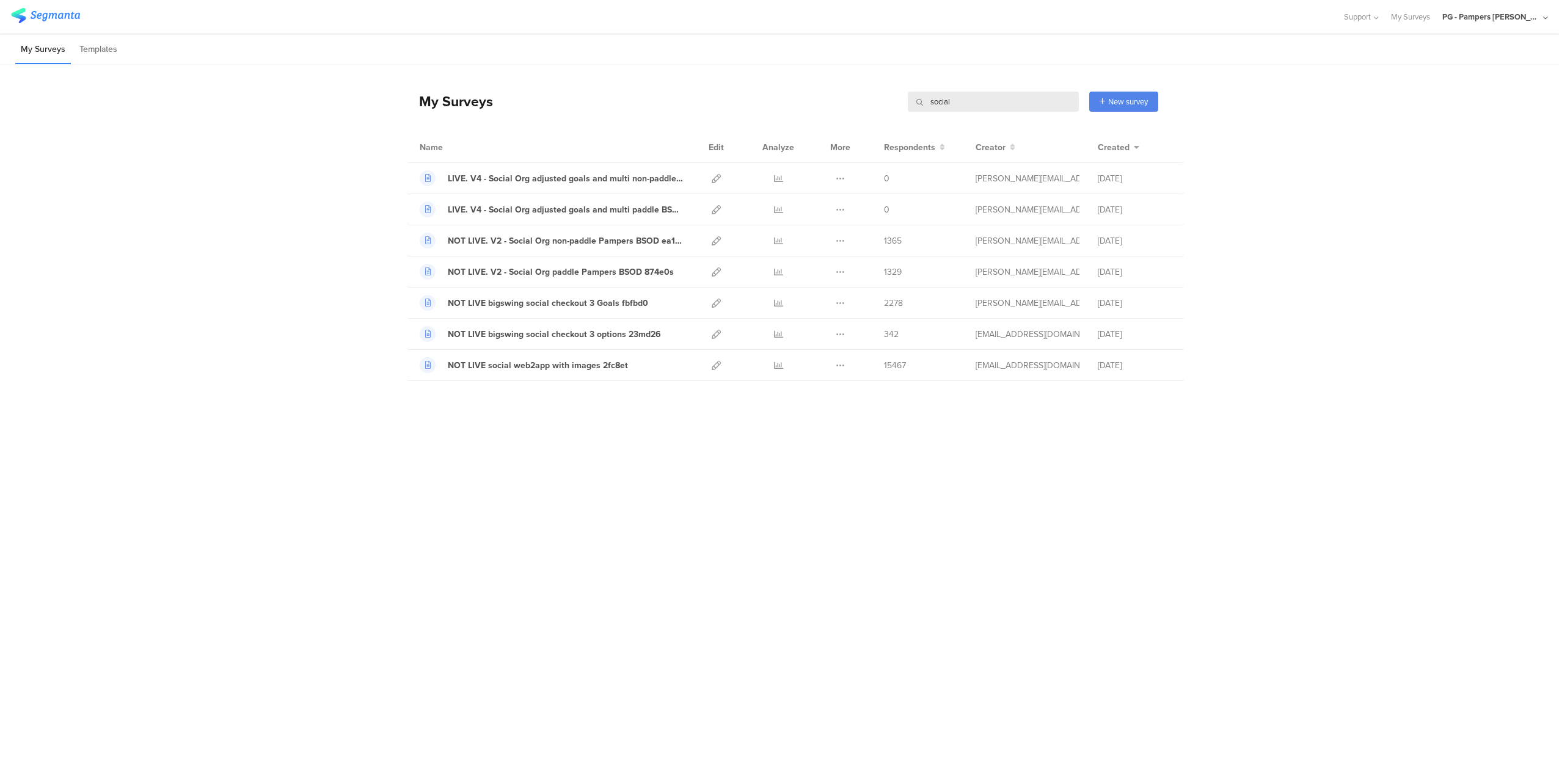
click at [998, 104] on input "social" at bounding box center [992, 101] width 171 height 20
type input "meta"
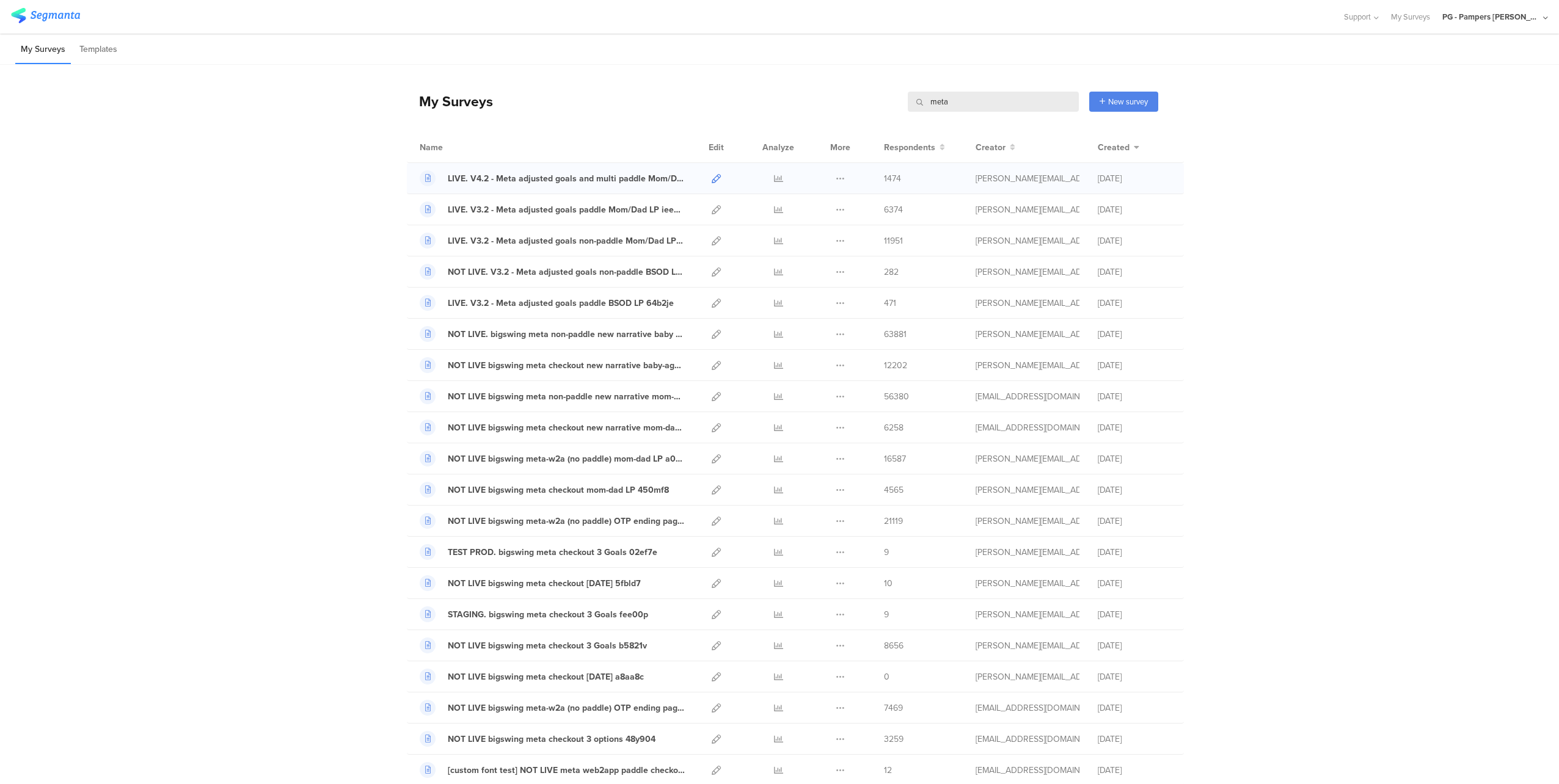
click at [711, 177] on icon at bounding box center [715, 178] width 9 height 9
click at [711, 208] on icon at bounding box center [715, 209] width 9 height 9
click at [711, 238] on icon at bounding box center [715, 241] width 9 height 9
click at [711, 302] on icon at bounding box center [715, 303] width 9 height 9
click at [958, 100] on input "meta" at bounding box center [992, 101] width 171 height 20
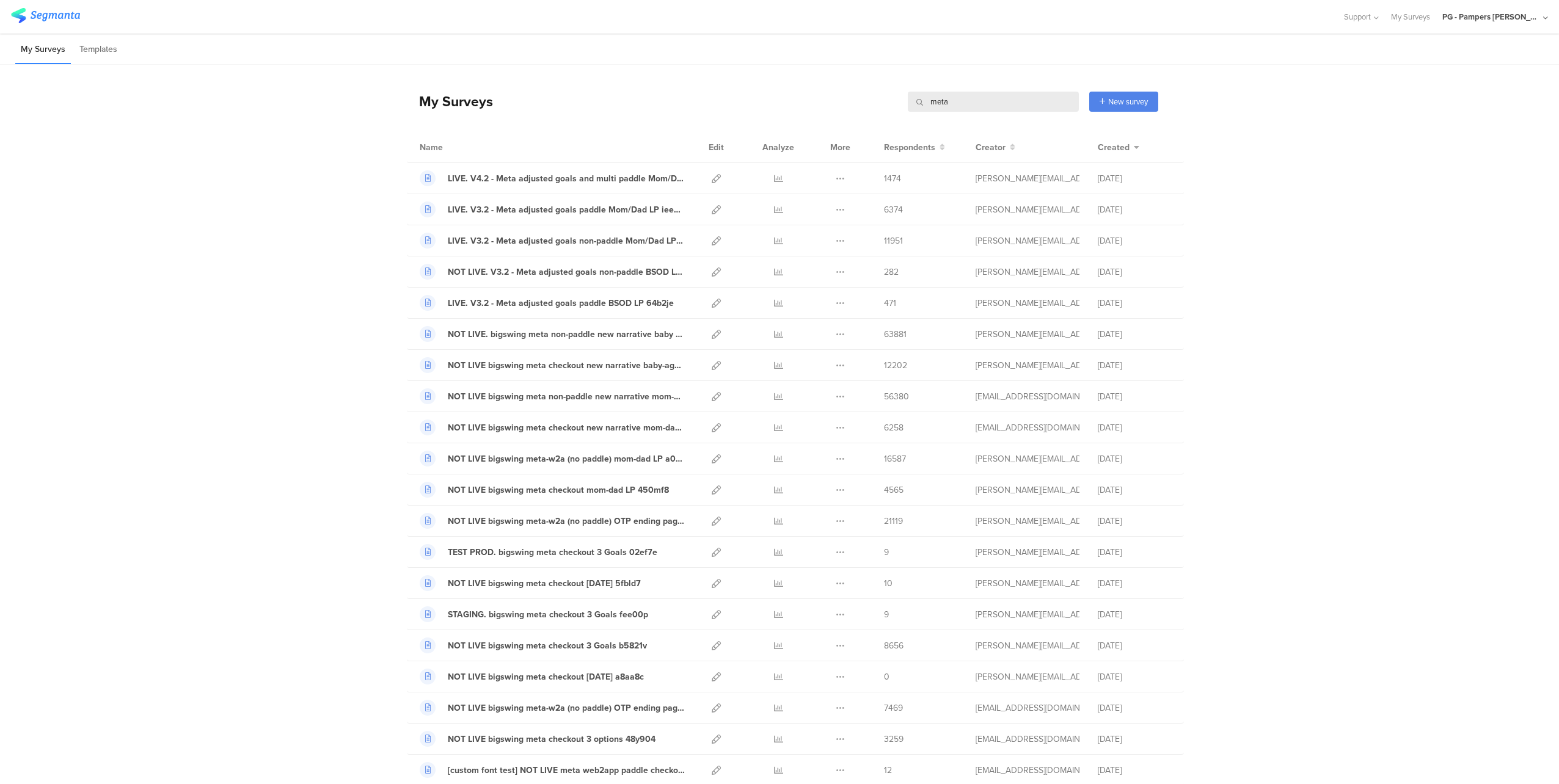
click at [958, 100] on input "meta" at bounding box center [992, 101] width 171 height 20
click at [982, 103] on input "meta" at bounding box center [992, 101] width 171 height 20
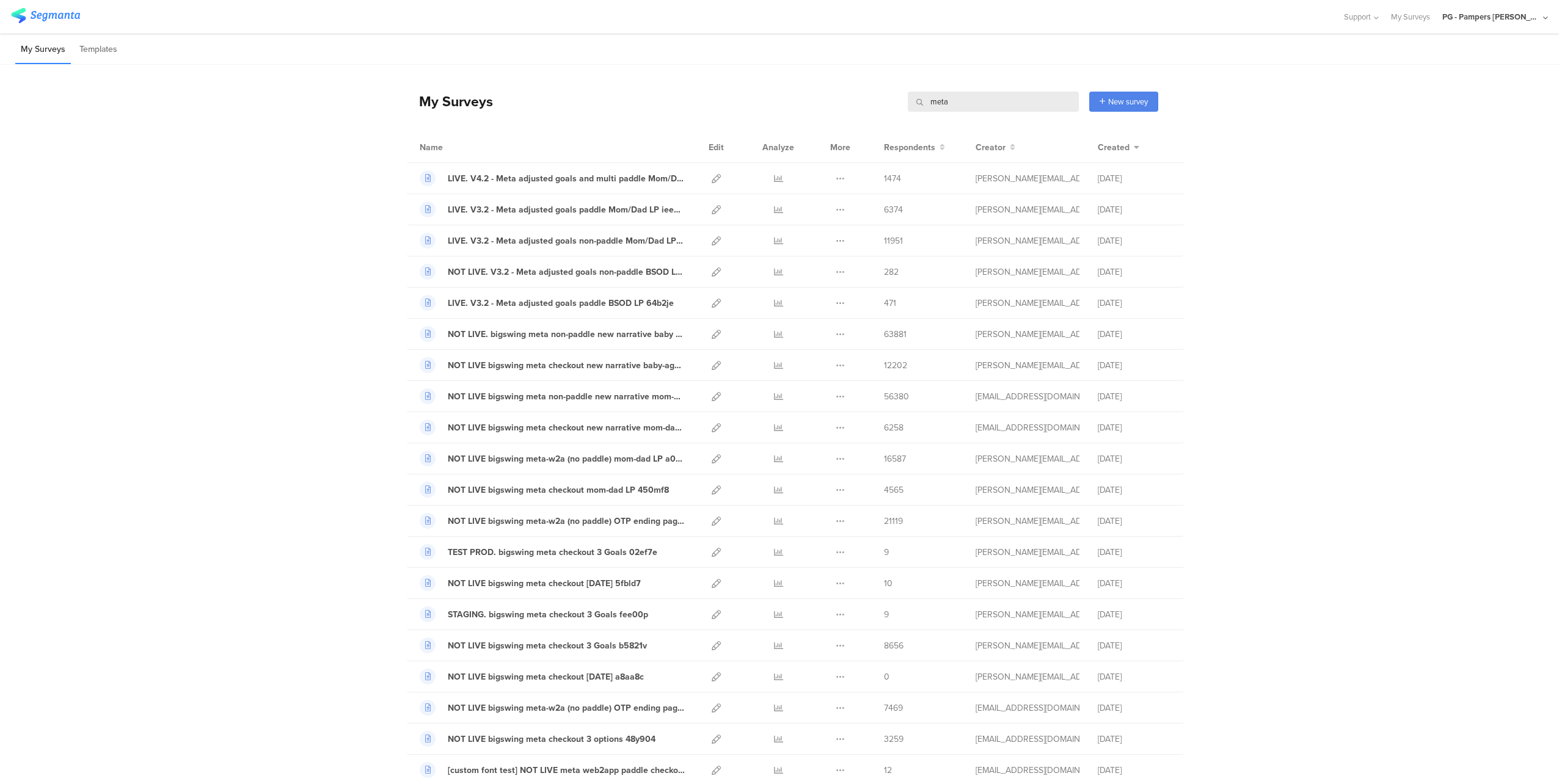
click at [971, 101] on input "meta" at bounding box center [992, 101] width 171 height 20
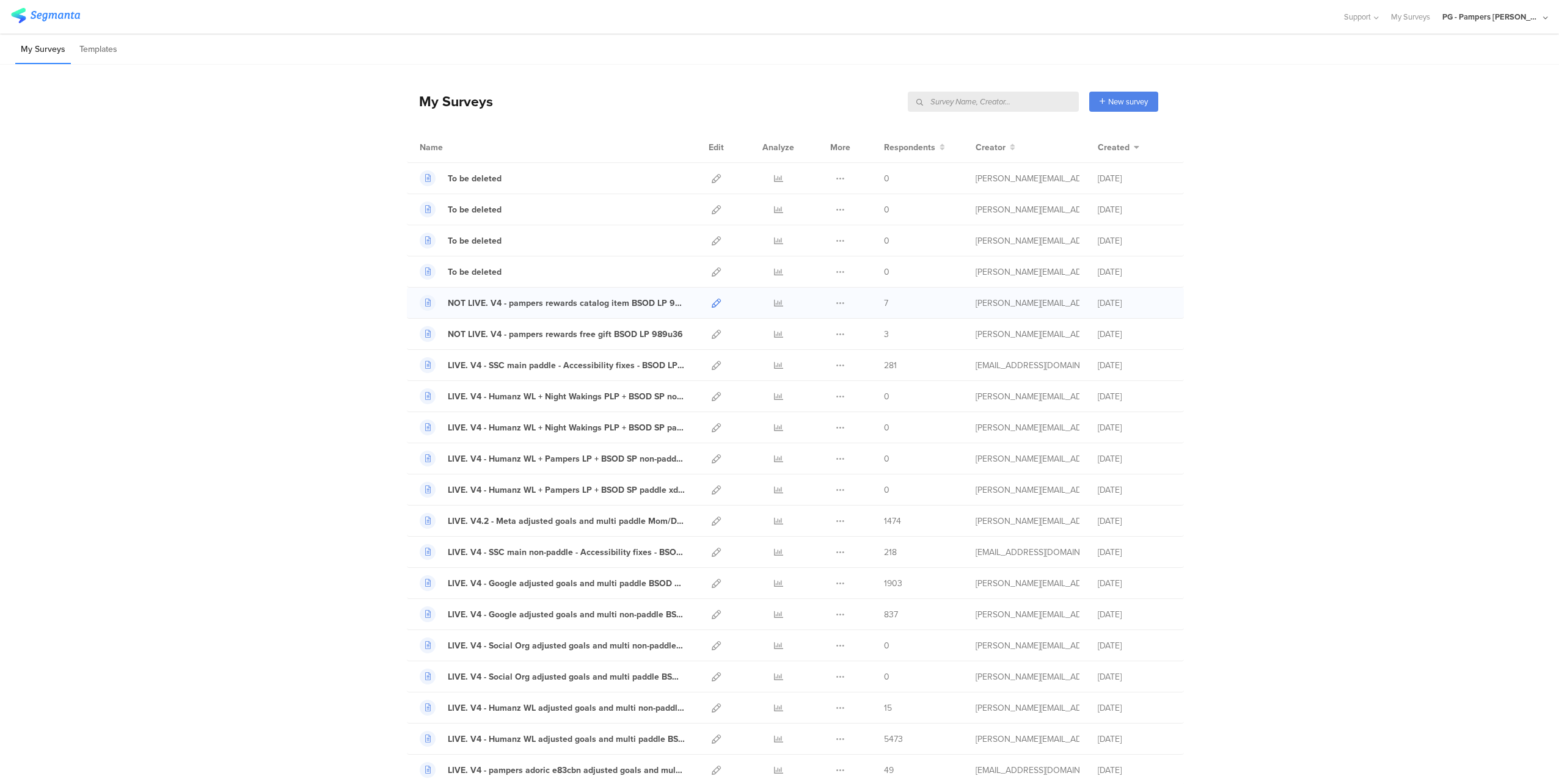
click at [711, 304] on icon at bounding box center [715, 303] width 9 height 9
click at [705, 334] on div at bounding box center [716, 334] width 27 height 31
click at [713, 340] on link at bounding box center [715, 334] width 9 height 31
click at [837, 301] on icon at bounding box center [839, 303] width 9 height 9
click at [814, 331] on button "Duplicate" at bounding box center [816, 334] width 67 height 22
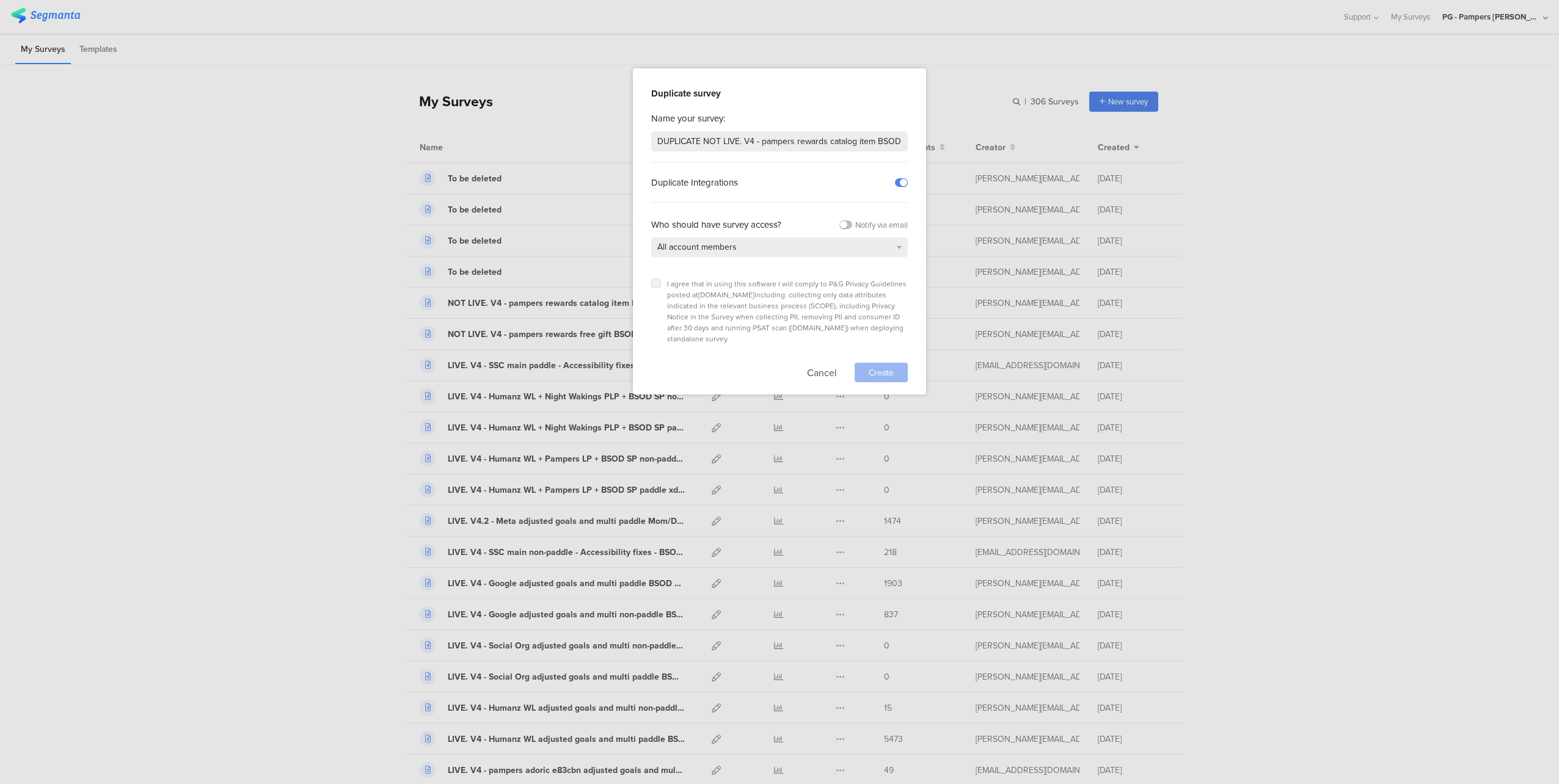
click at [656, 281] on icon at bounding box center [656, 283] width 5 height 5
click at [0, 0] on input "checkbox" at bounding box center [0, 0] width 0 height 0
click at [683, 138] on input "DUPLICATE NOT LIVE. V4 - pampers rewards catalog item BSOD LP 98ae4m" at bounding box center [779, 142] width 257 height 20
click at [772, 140] on input "NOT LIVE. V4 - pampers rewards catalog item BSOD LP 98ae4m" at bounding box center [779, 142] width 257 height 20
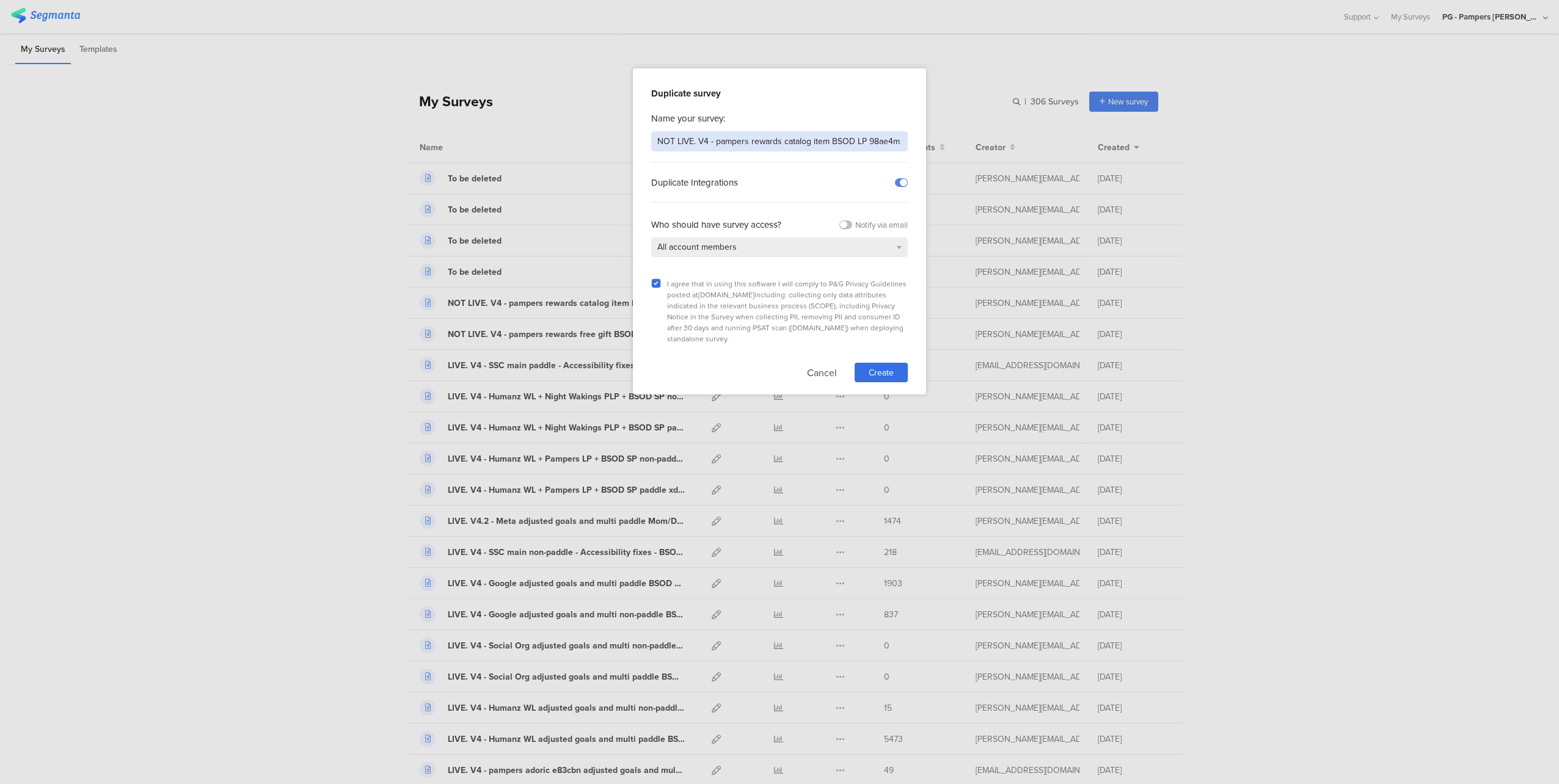
click at [772, 140] on input "NOT LIVE. V4 - pampers rewards catalog item BSOD LP 98ae4m" at bounding box center [779, 142] width 257 height 20
click at [786, 145] on input "NOT LIVE. V4 - pampers rewards catalog item BSOD LP 98ae4m" at bounding box center [779, 142] width 257 height 20
drag, startPoint x: 784, startPoint y: 143, endPoint x: 826, endPoint y: 141, distance: 42.0
click at [826, 141] on input "NOT LIVE. V4 - pampers rewards catalog item BSOD LP 98ae4m" at bounding box center [779, 142] width 257 height 20
click at [889, 135] on input "NOT LIVE. V4 - pampers rewards churned free gift BSOD LP 98ae4m" at bounding box center [779, 142] width 257 height 20
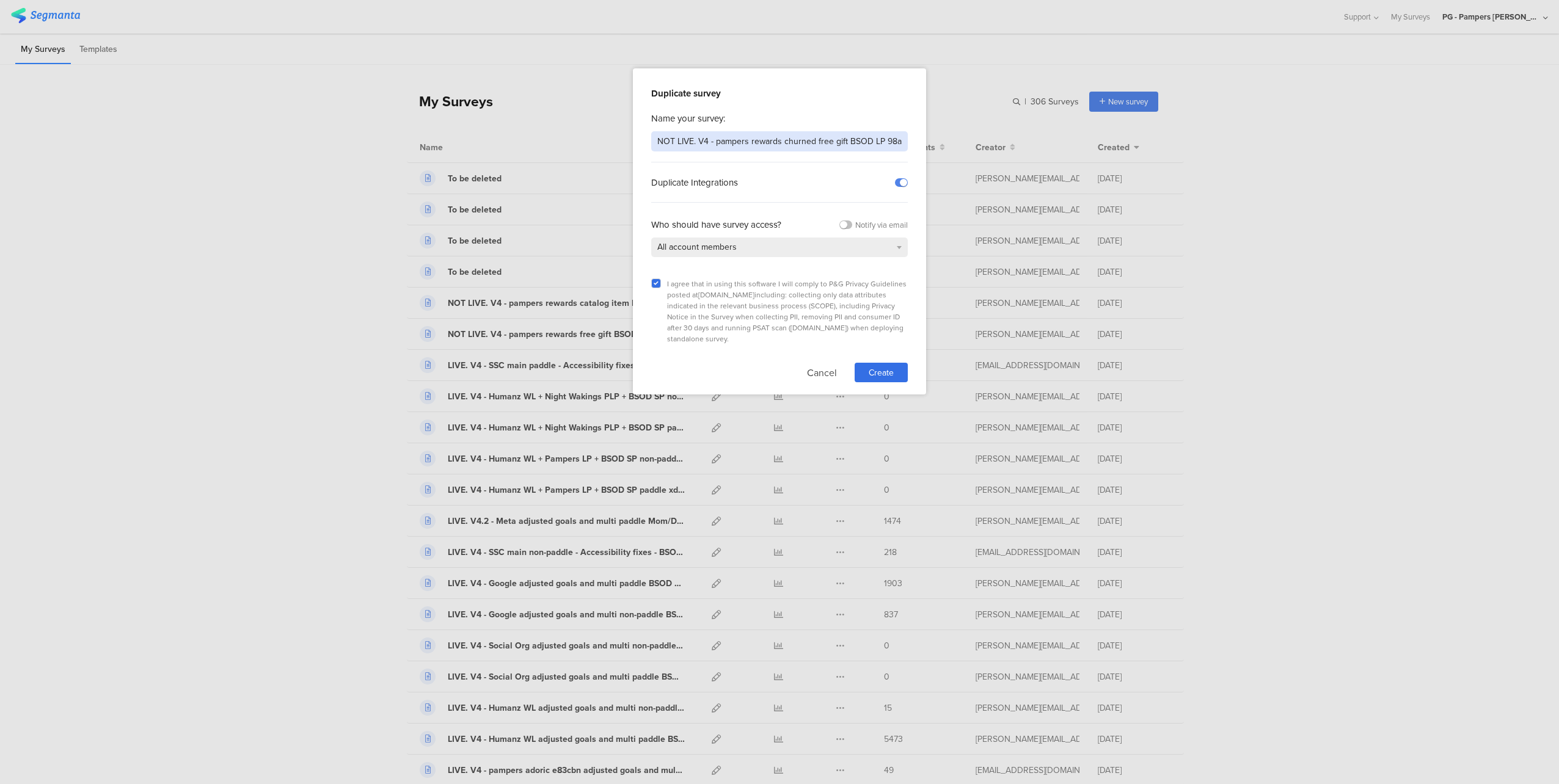
click at [889, 135] on input "NOT LIVE. V4 - pampers rewards churned free gift BSOD LP 98ae4m" at bounding box center [779, 142] width 257 height 20
type input "NOT LIVE. V4 - pampers rewards churned free gift BSOD LP"
click at [881, 362] on div "Create" at bounding box center [882, 372] width 53 height 20
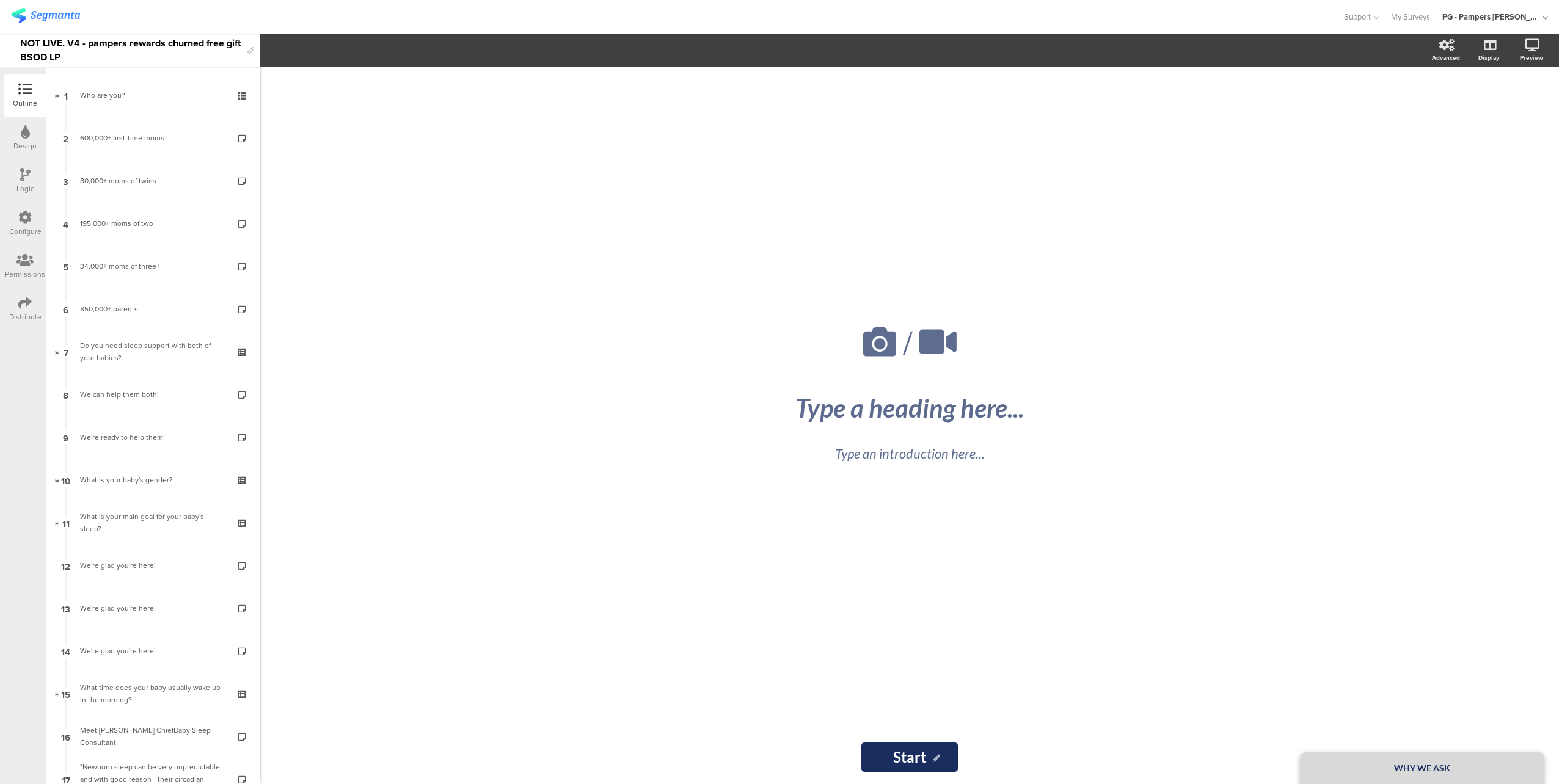
drag, startPoint x: 439, startPoint y: 441, endPoint x: 414, endPoint y: 374, distance: 71.5
click at [439, 441] on div "/ WHY WE ASK Type a heading here... Type an introduction here... Start Start" at bounding box center [909, 426] width 1299 height 717
click at [153, 58] on div "NOT LIVE. V4 - pampers rewards churned free gift BSOD LP" at bounding box center [130, 50] width 221 height 34
click at [122, 55] on div "NOT LIVE. V4 - pampers rewards churned free gift BSOD LP" at bounding box center [130, 50] width 221 height 34
click at [171, 20] on div at bounding box center [671, 17] width 1319 height 20
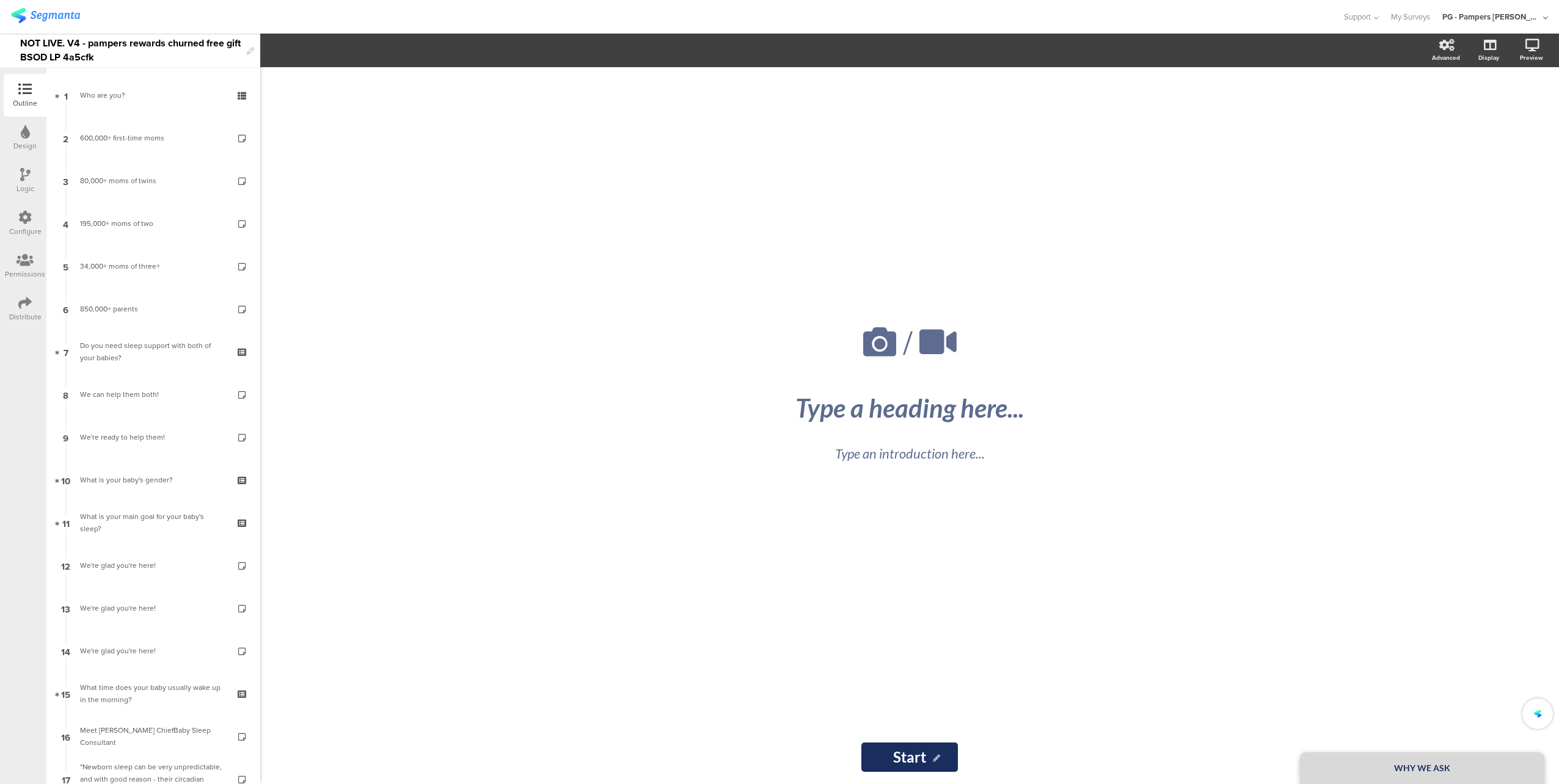
click at [135, 35] on div "NOT LIVE. V4 - pampers rewards churned free gift BSOD LP 4a5cfk" at bounding box center [130, 50] width 221 height 34
copy div "NOT LIVE. V4 - pampers rewards churned free gift BSOD LP 4a5cfk"
click at [20, 214] on icon at bounding box center [25, 218] width 14 height 14
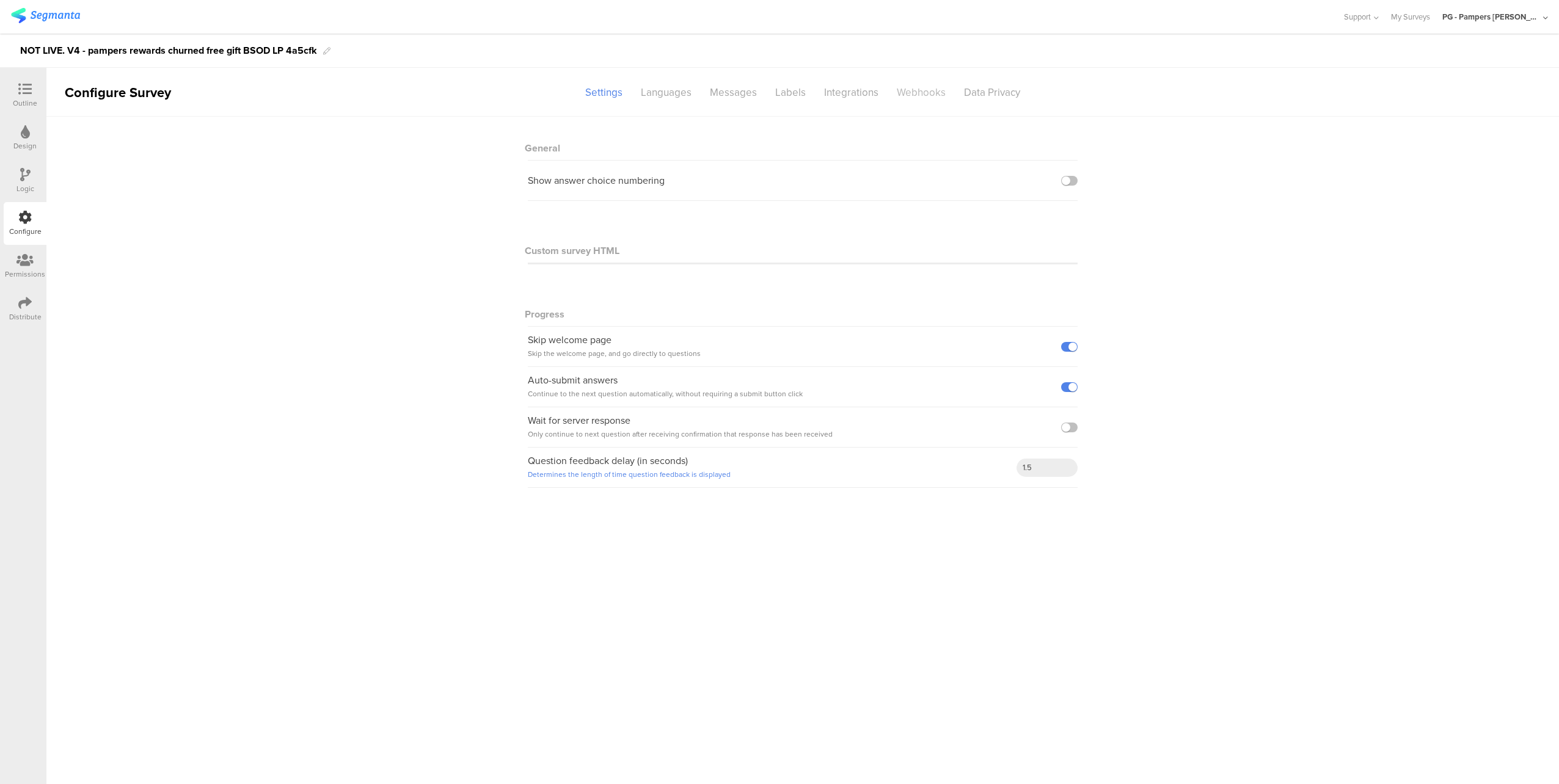
click at [911, 90] on div "Webhooks" at bounding box center [921, 93] width 67 height 22
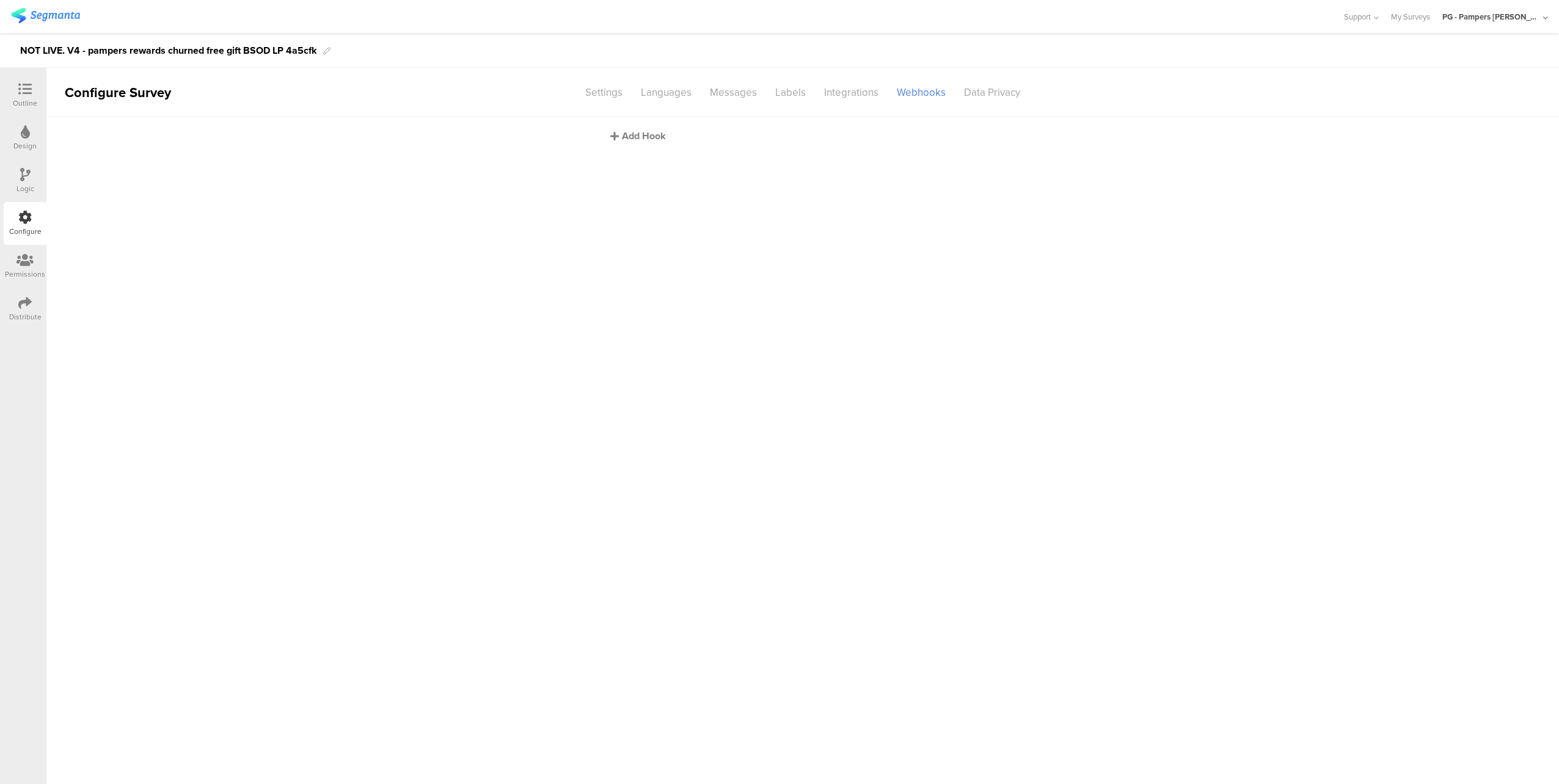
click at [651, 140] on div "Add Hook" at bounding box center [805, 136] width 391 height 14
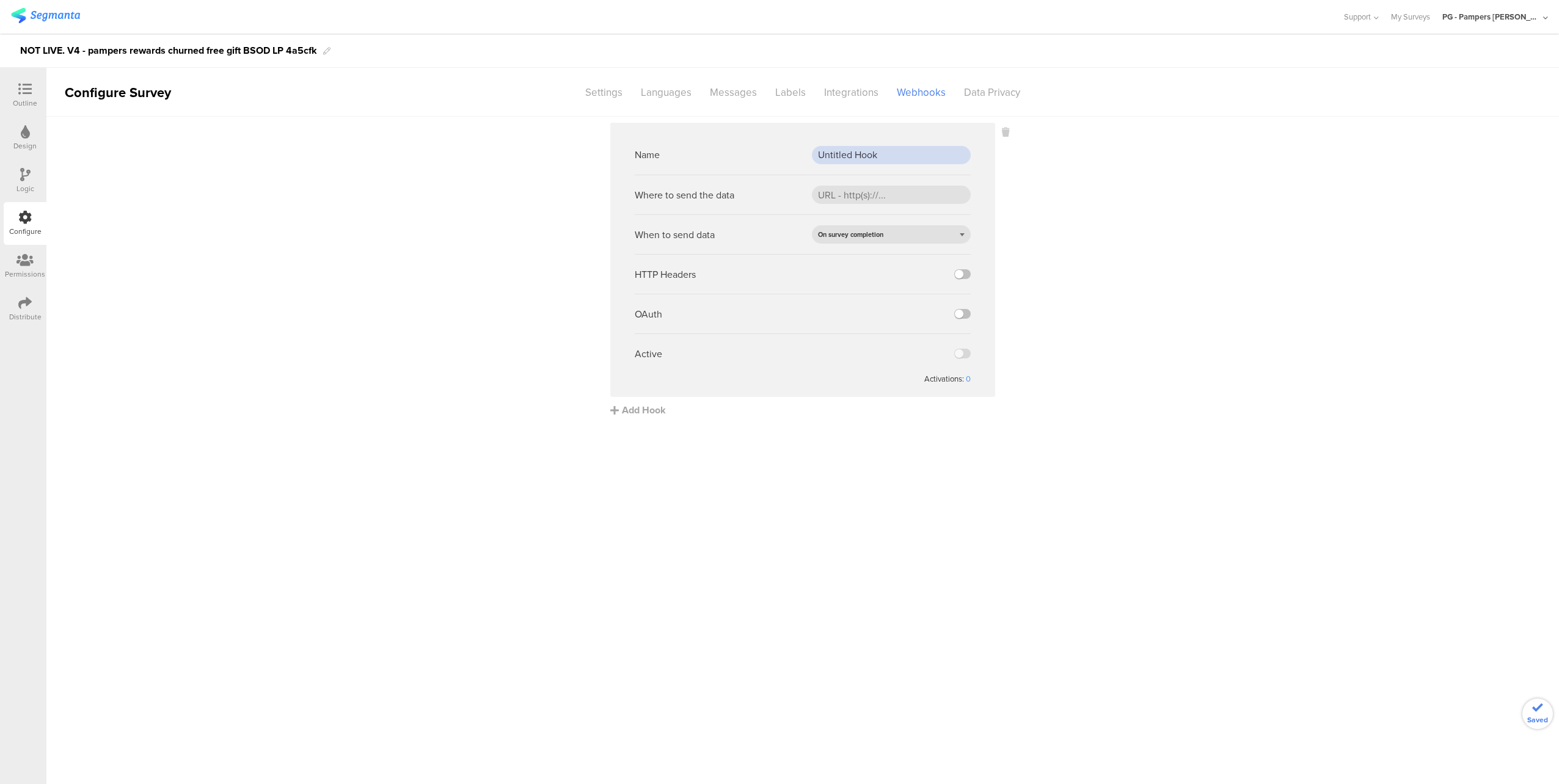
click at [840, 154] on input "Untitled Hook" at bounding box center [890, 154] width 158 height 18
paste input "PROD webh"
type input "PROD webhook"
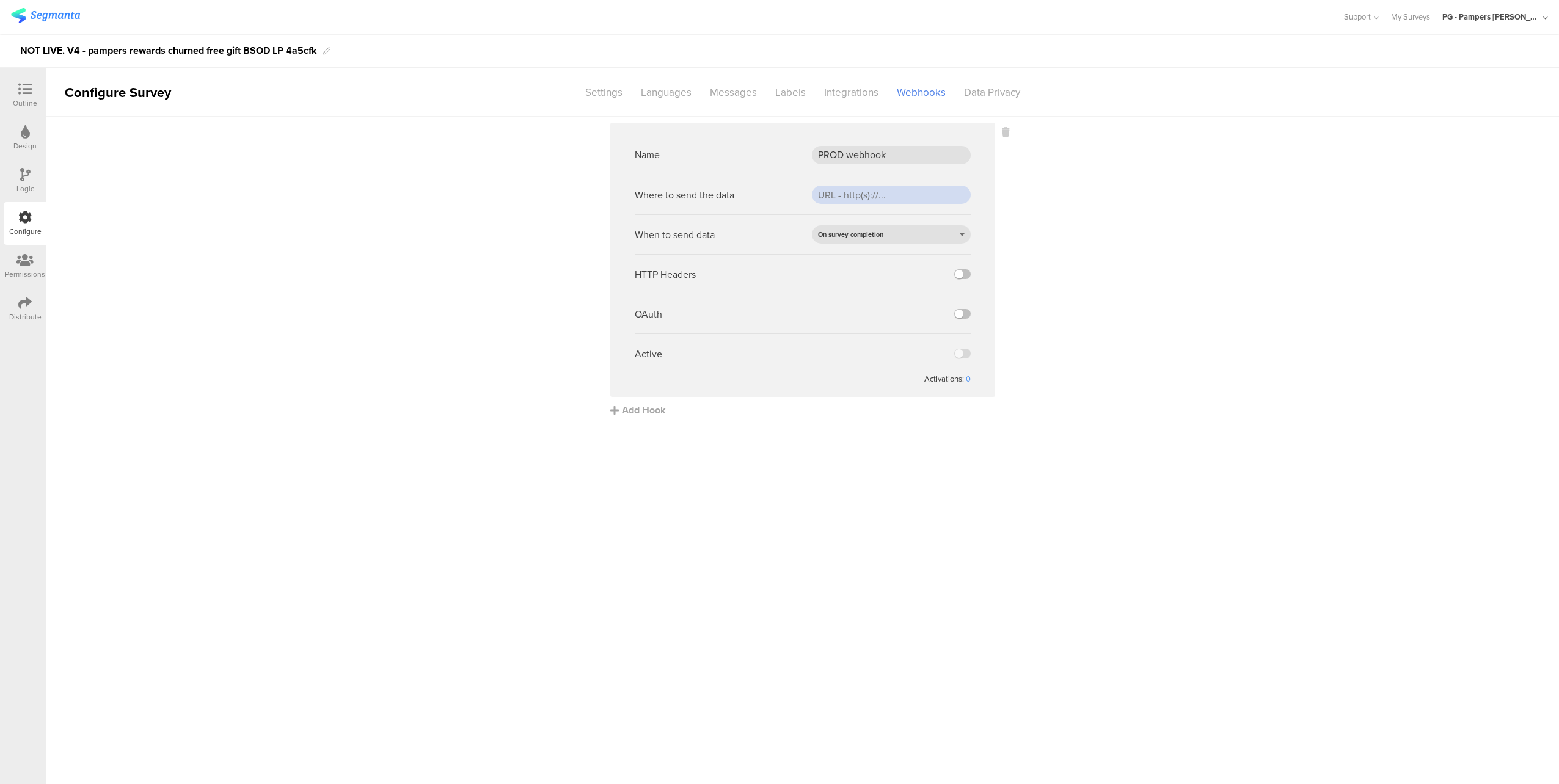
click at [869, 193] on input "url" at bounding box center [890, 194] width 158 height 18
paste input "https://api.pg.com/innovationmanagement/testing/v1/lumimobileapp/webhooks/regis…"
type input "https://api.pg.com/innovationmanagement/testing/v1/lumimobileapp/webhooks/regis…"
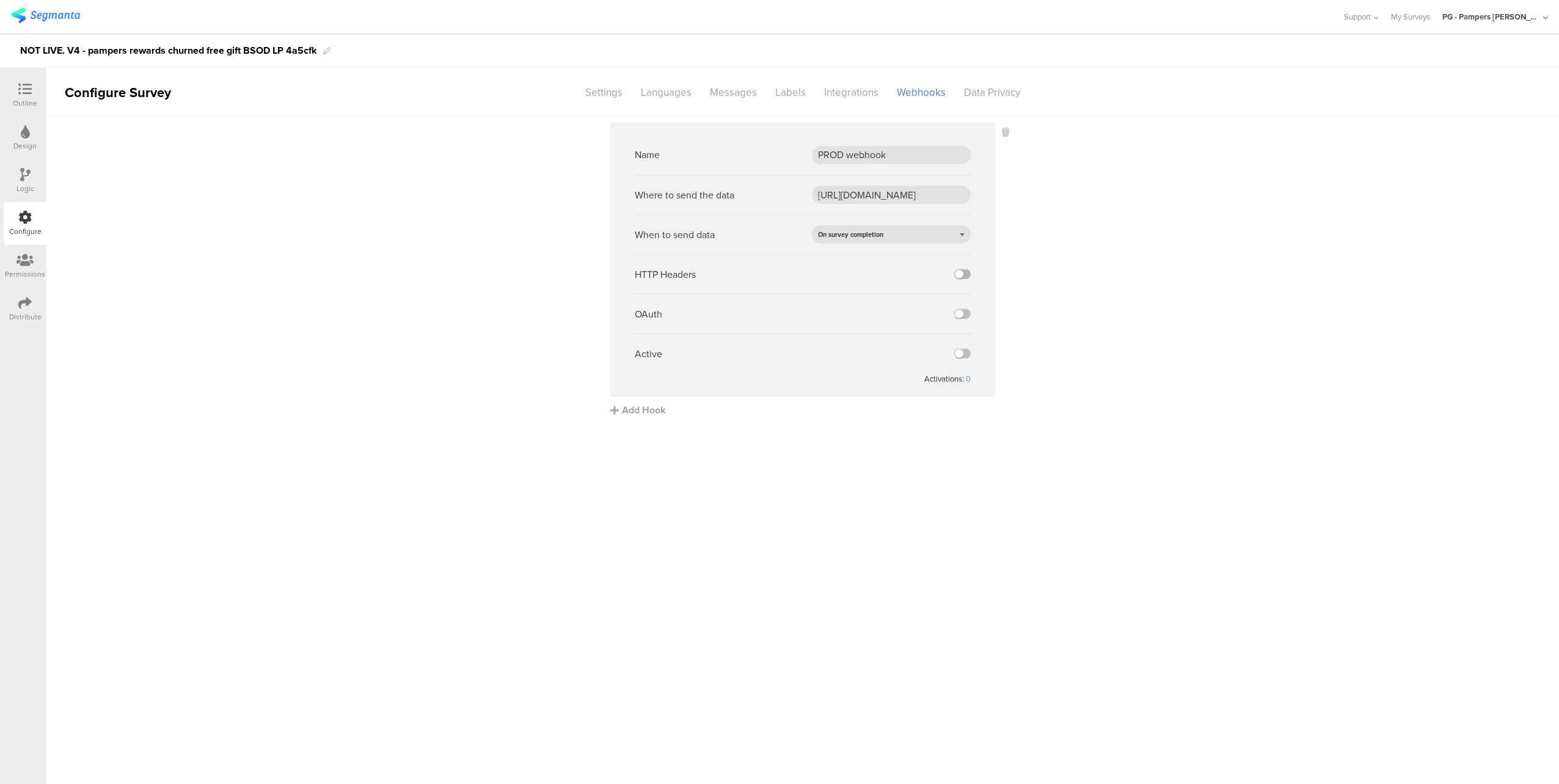
click at [959, 274] on label at bounding box center [962, 274] width 17 height 10
click at [0, 0] on input "checkbox" at bounding box center [0, 0] width 0 height 0
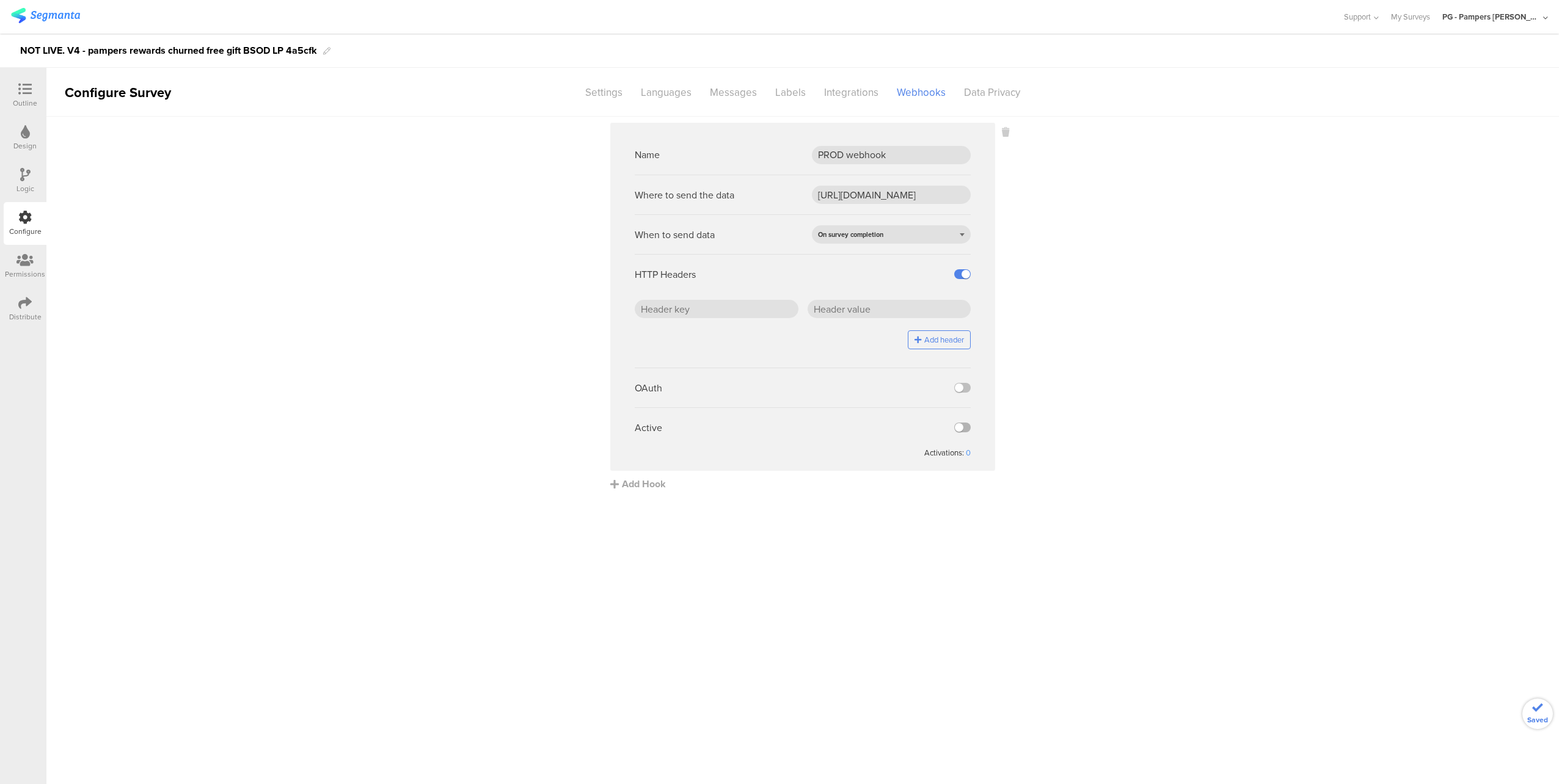
click at [967, 424] on label at bounding box center [962, 428] width 17 height 10
click at [0, 0] on input "checkbox" at bounding box center [0, 0] width 0 height 0
click at [718, 311] on input "text" at bounding box center [716, 309] width 163 height 18
paste input "x-api-key"
type input "x-api-key"
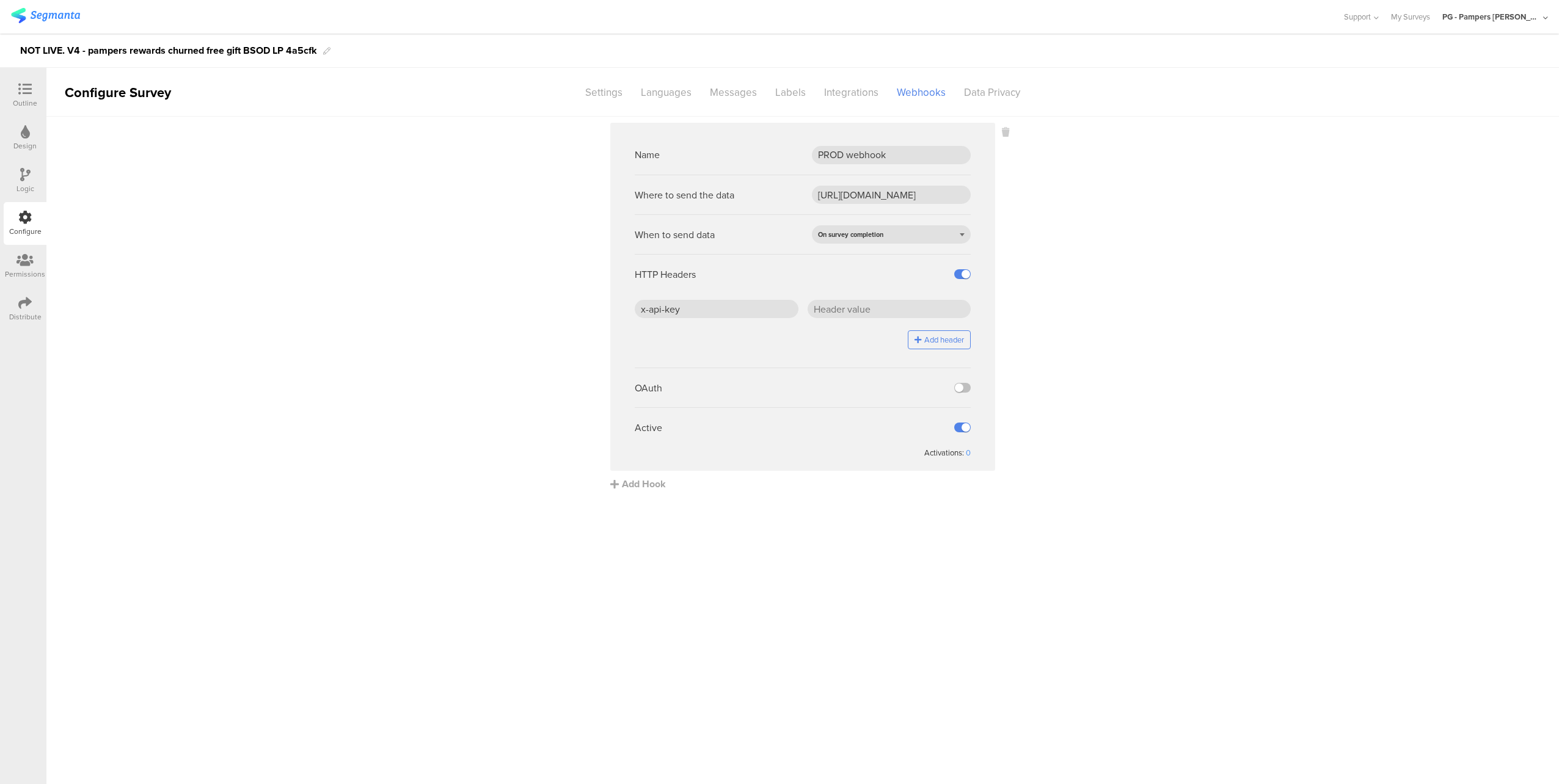
click at [737, 286] on div "HTTP Headers" at bounding box center [802, 273] width 336 height 40
click at [874, 305] on input "text" at bounding box center [888, 309] width 163 height 18
paste input "J5/ZHr0SD4BLepgCDGSdCfFOaBqEcW7PLEOwC2jhTjc="
type input "J5/ZHr0SD4BLepgCDGSdCfFOaBqEcW7PLEOwC2jhTjc="
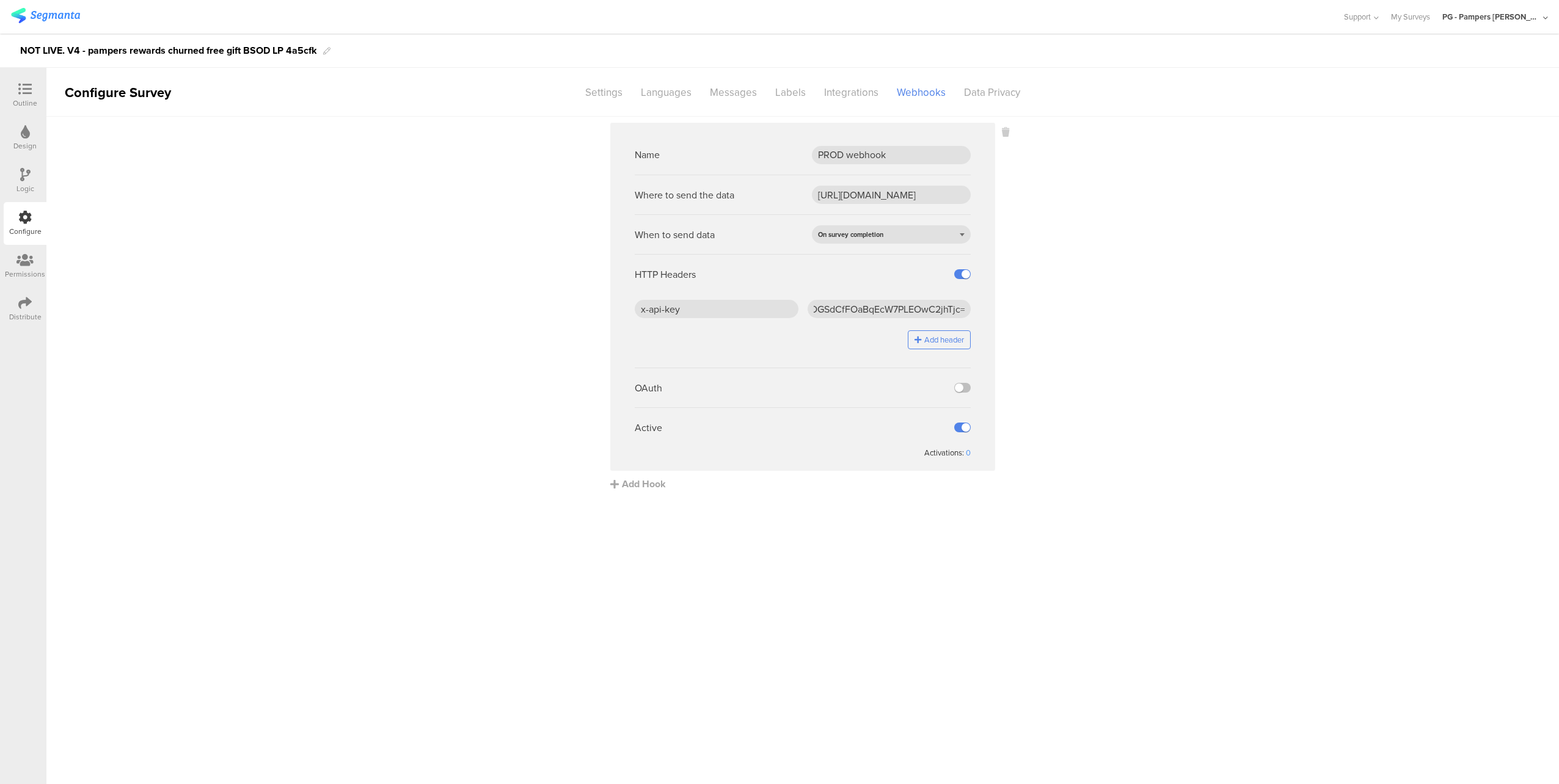
scroll to position [0, 0]
click at [1063, 312] on sg-webhook-settings "Name PROD webhook Where to send the data https://api.pg.com/innovationmanagemen…" at bounding box center [802, 307] width 1512 height 368
click at [1160, 237] on sg-webhook-settings "Name PROD webhook Where to send the data https://api.pg.com/innovationmanagemen…" at bounding box center [802, 307] width 1512 height 368
click at [31, 95] on icon at bounding box center [25, 89] width 14 height 14
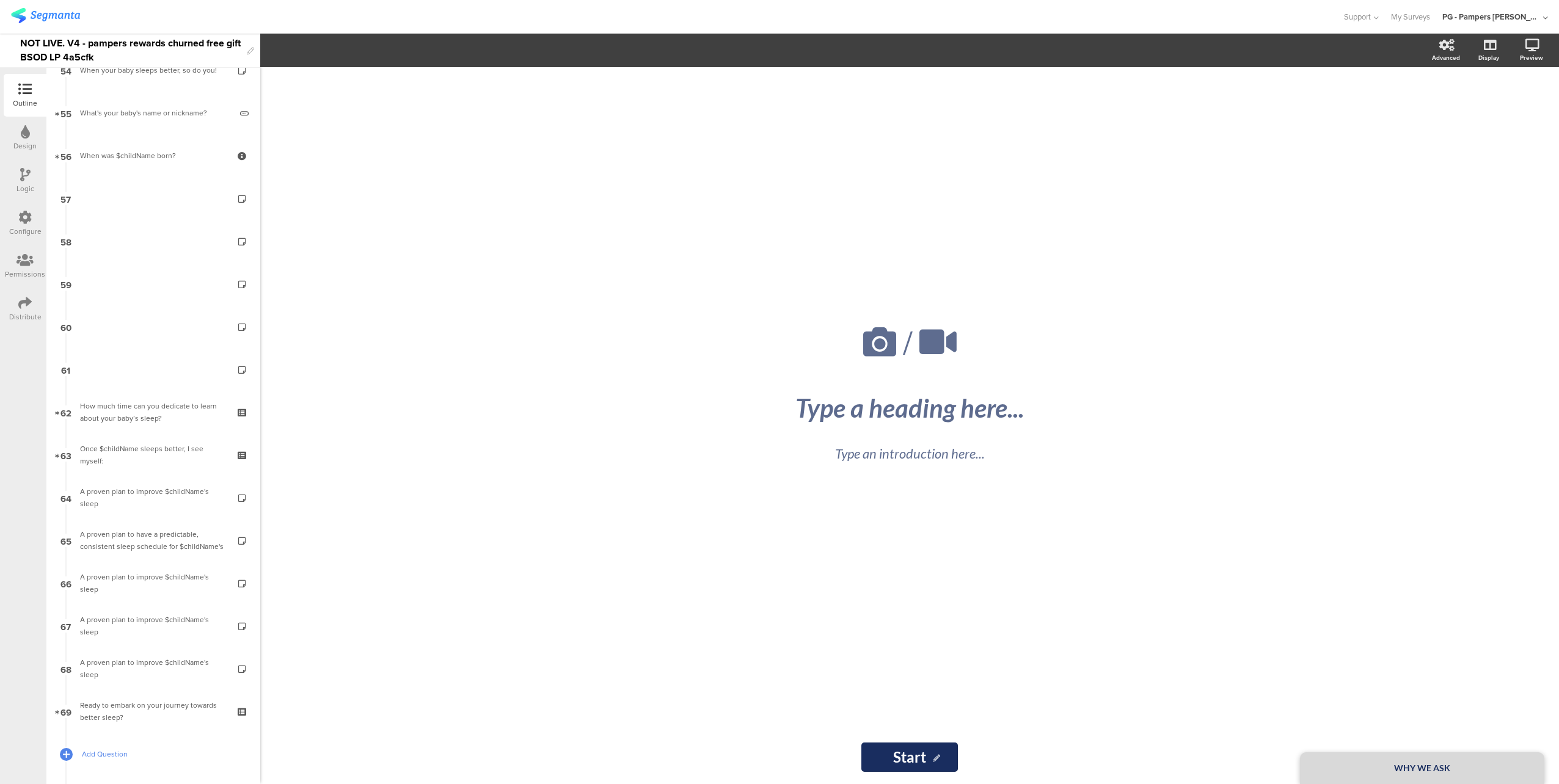
scroll to position [2351, 0]
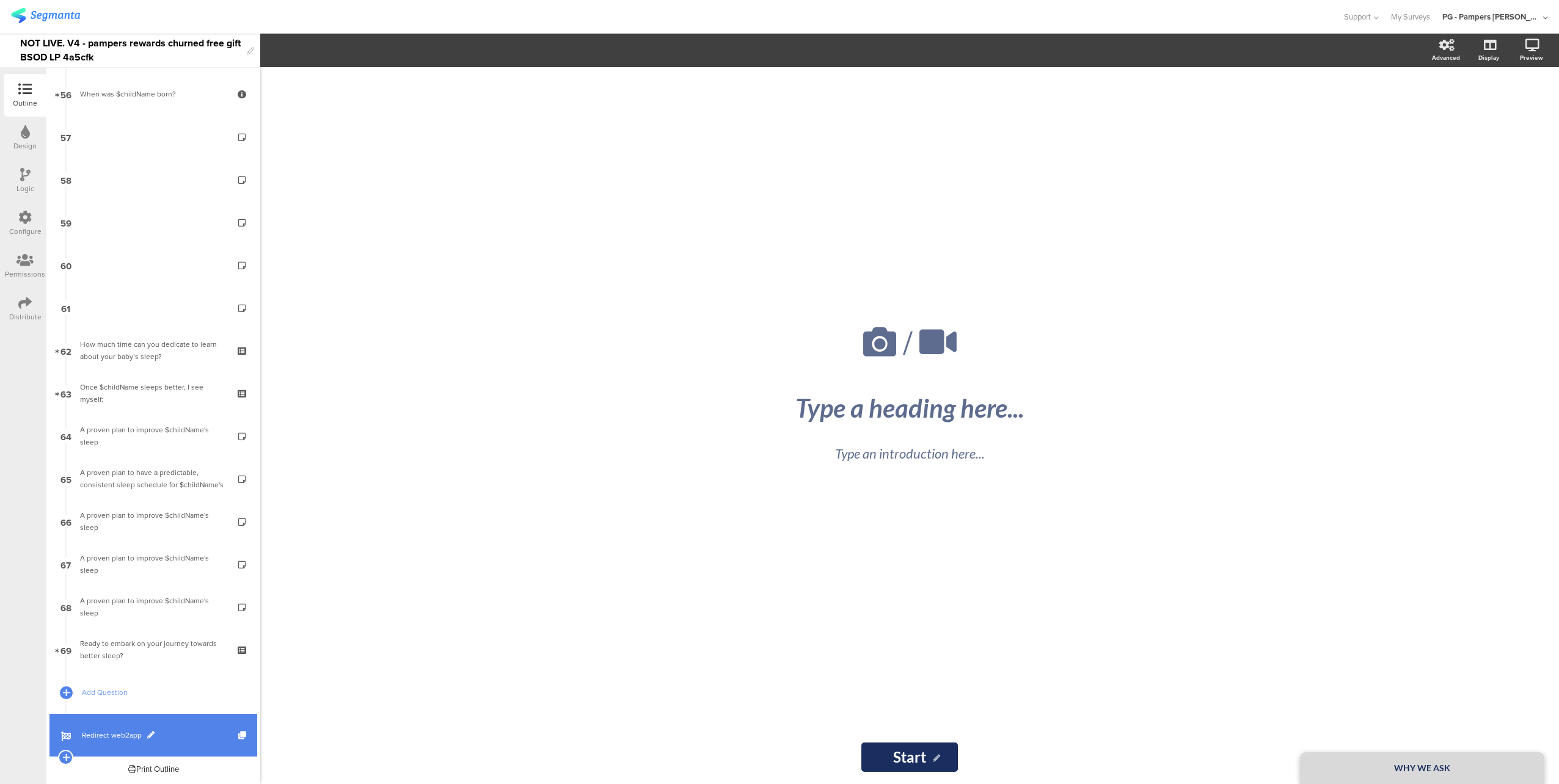
click at [178, 735] on span "Redirect web2app" at bounding box center [160, 735] width 156 height 12
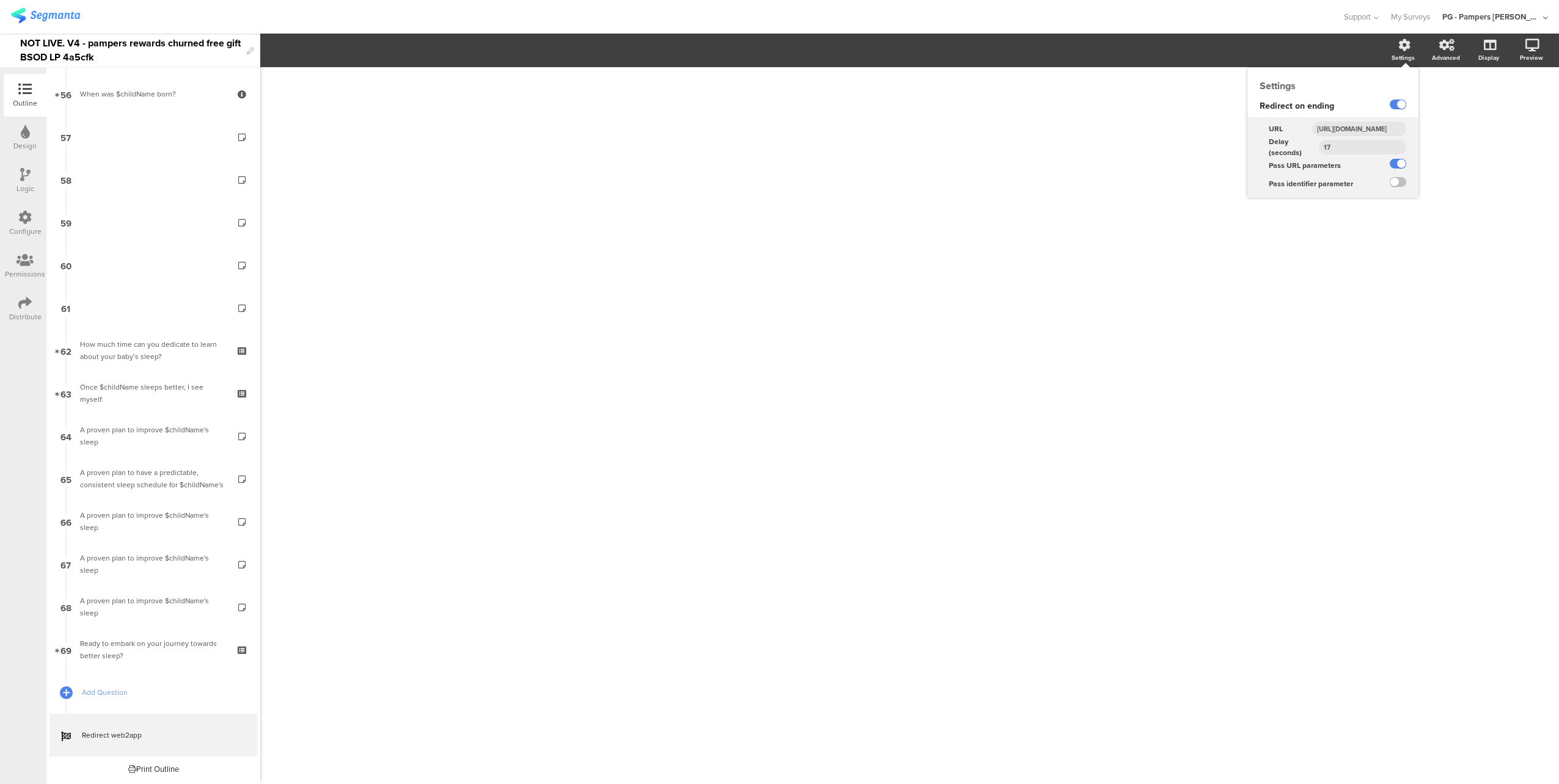
click at [1370, 127] on input "https://smartsleepcoach.com/finalize-account?sessionId=$sessionId&childName=$ch…" at bounding box center [1358, 129] width 94 height 15
paste input "text"
click at [1366, 125] on input "text" at bounding box center [1358, 129] width 94 height 15
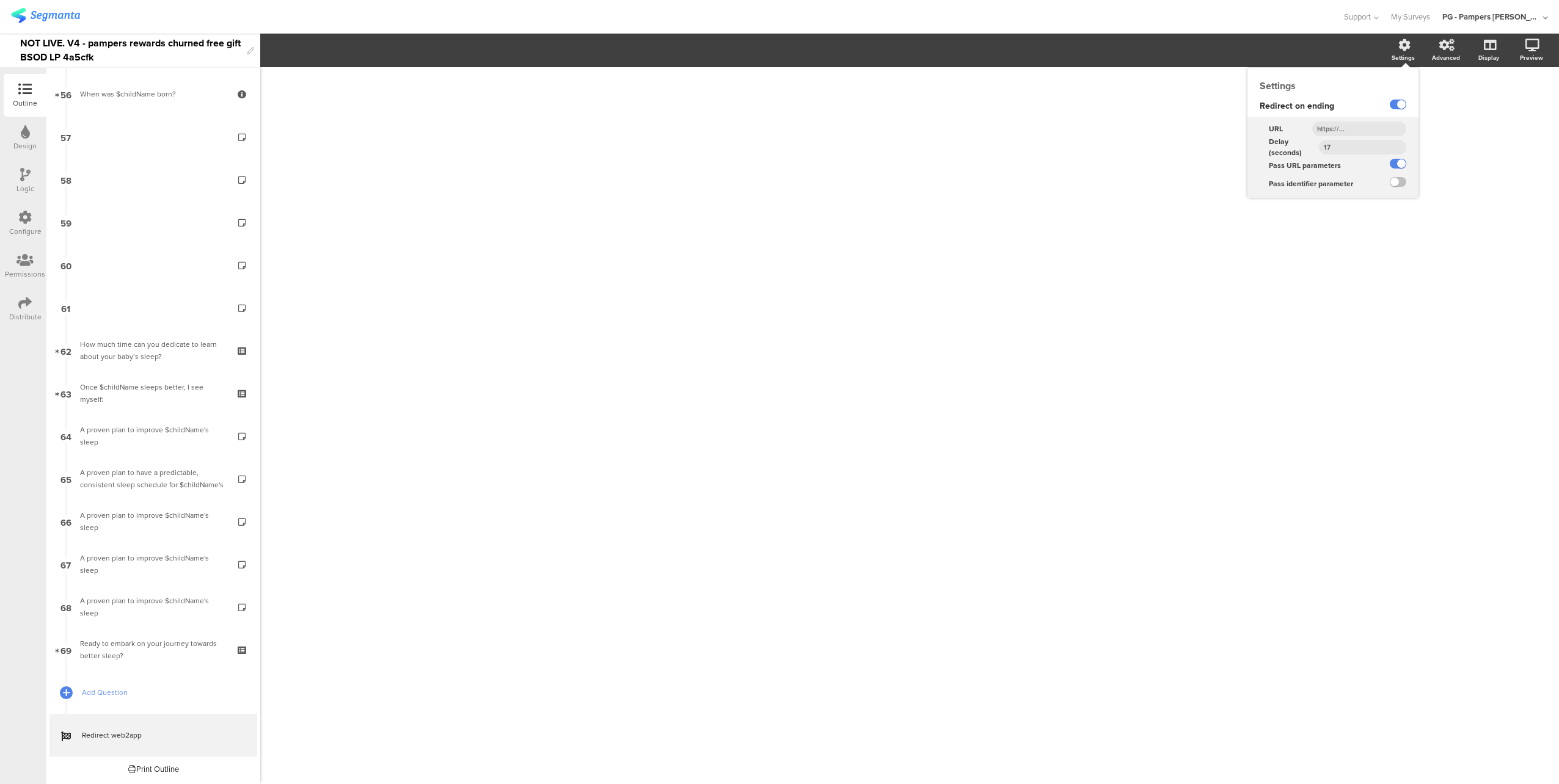
click at [1366, 125] on input "text" at bounding box center [1358, 129] width 94 height 15
click at [1346, 127] on input "text" at bounding box center [1358, 129] width 94 height 15
paste input "https://smartsleepcoach.com/finalize-account?sessionId=$sessionId&childName=$ch…"
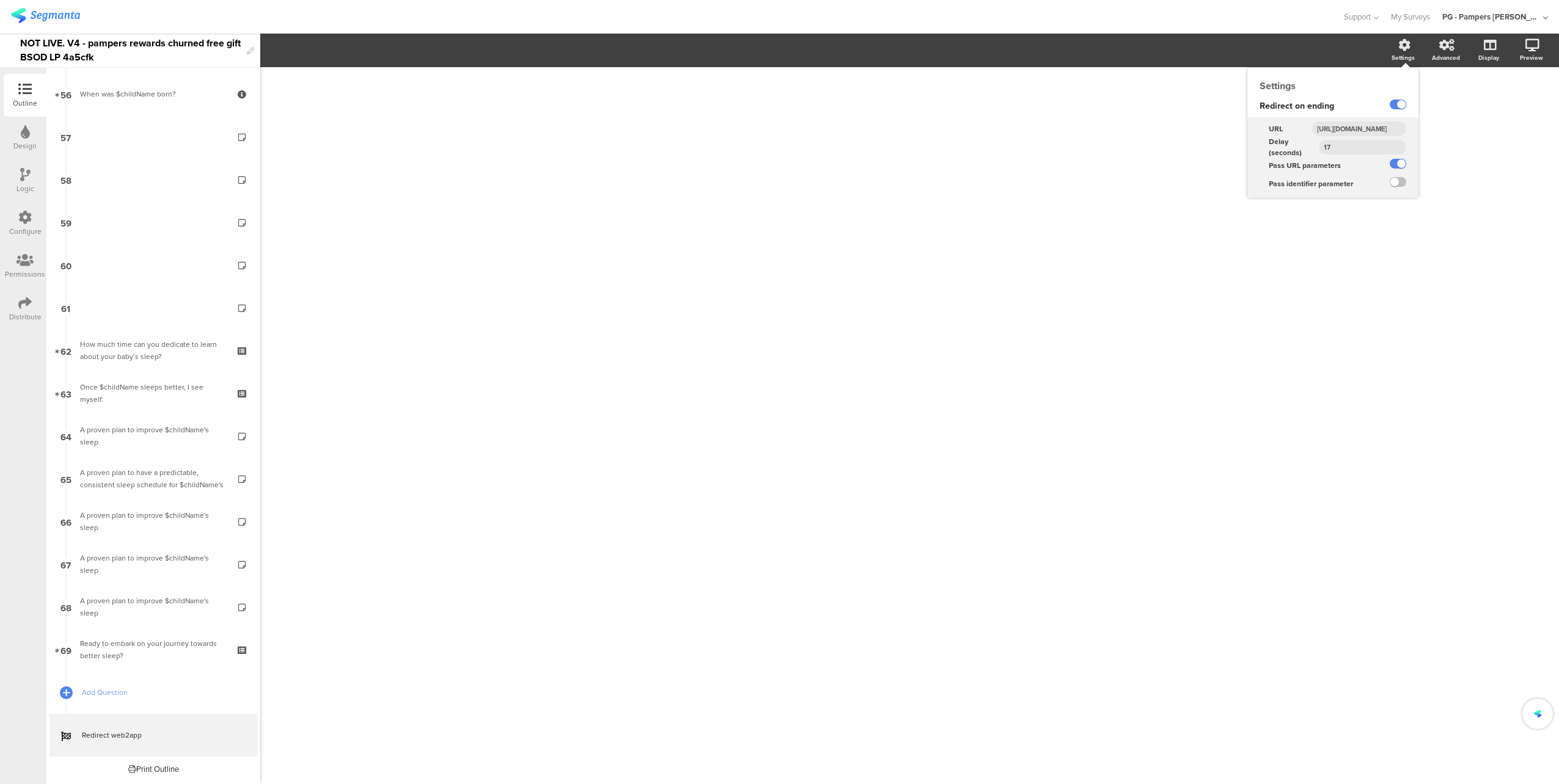
type input "https://smartsleepcoach.com/finalize-account?sessionId=$sessionId&childName=$ch…"
click at [1360, 119] on div "URL https://smartsleepcoach.com/finalize-account?sessionId=$sessionId&childName…" at bounding box center [1332, 127] width 171 height 21
click at [1461, 163] on div "/" at bounding box center [909, 426] width 1299 height 717
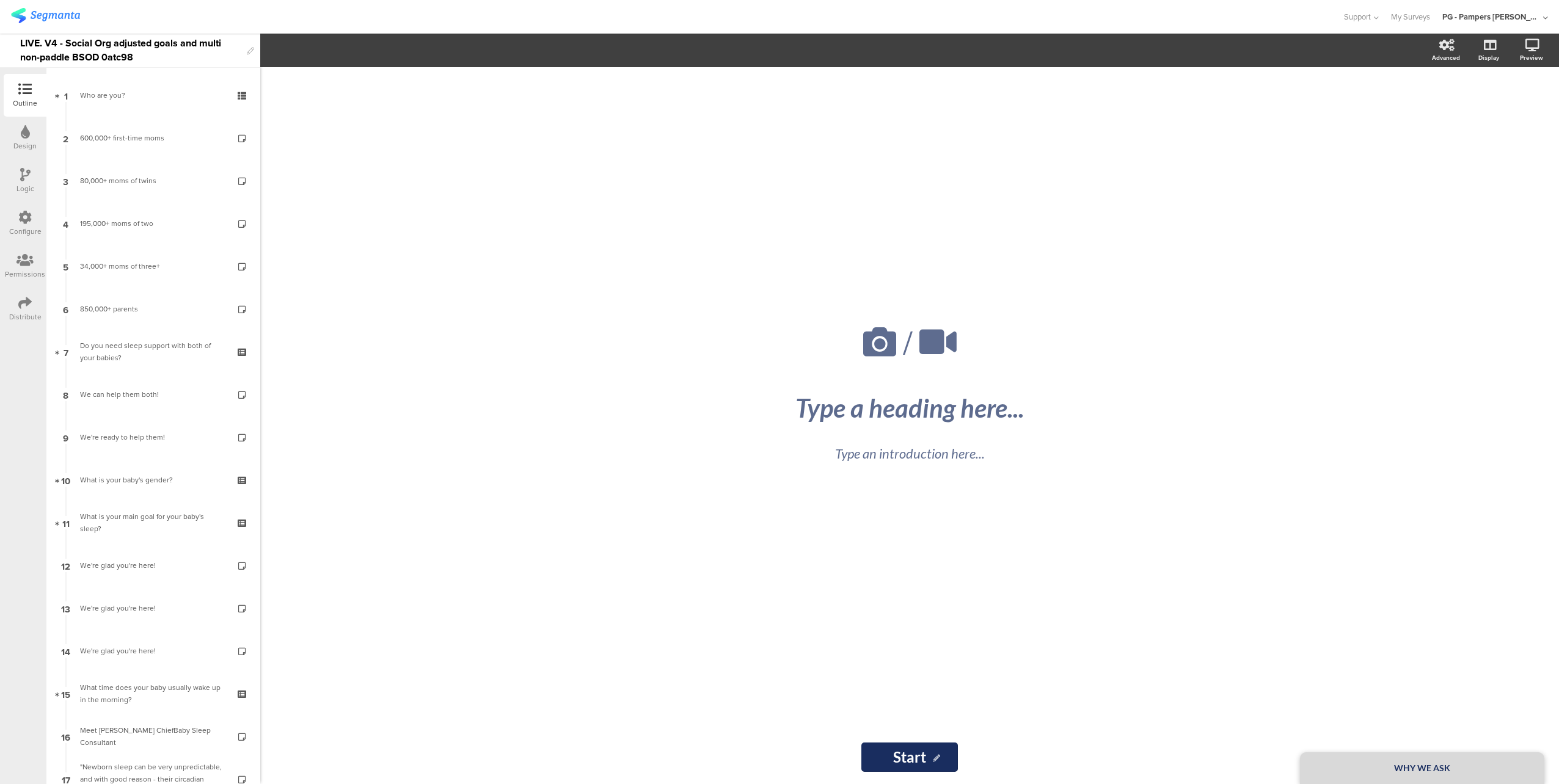
click at [128, 44] on div "LIVE. V4 - Social Org adjusted goals and multi non-paddle BSOD 0atc98" at bounding box center [130, 50] width 221 height 34
click at [124, 43] on div "LIVE. V4 - Social Org adjusted goals and multi paddle BSOD LP 60p2b9" at bounding box center [130, 50] width 221 height 34
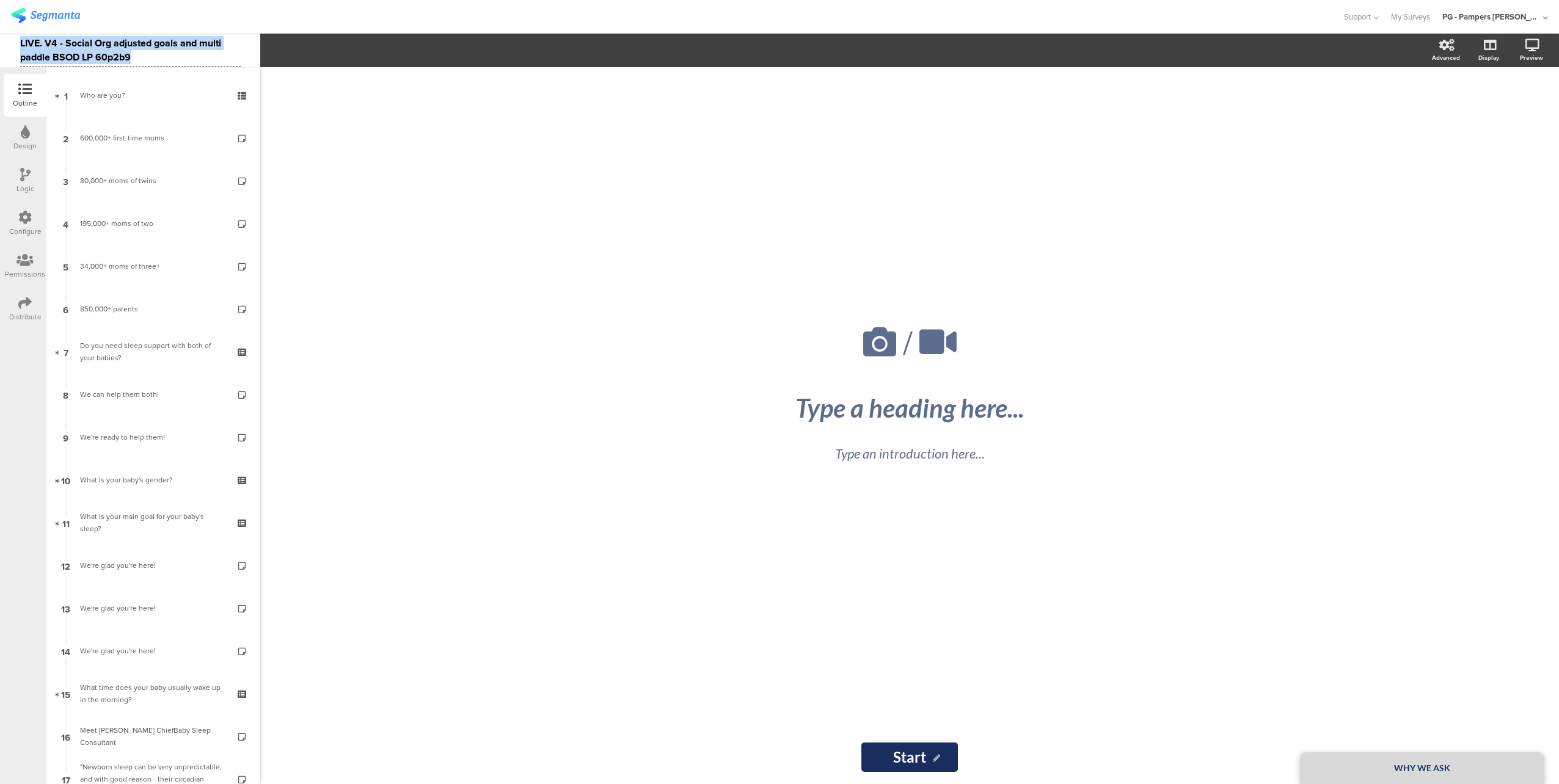
click at [124, 43] on div "LIVE. V4 - Social Org adjusted goals and multi paddle BSOD LP 60p2b9" at bounding box center [130, 50] width 221 height 34
copy div "LIVE. V4 - Social Org adjusted goals and multi paddle BSOD LP 60p2b9"
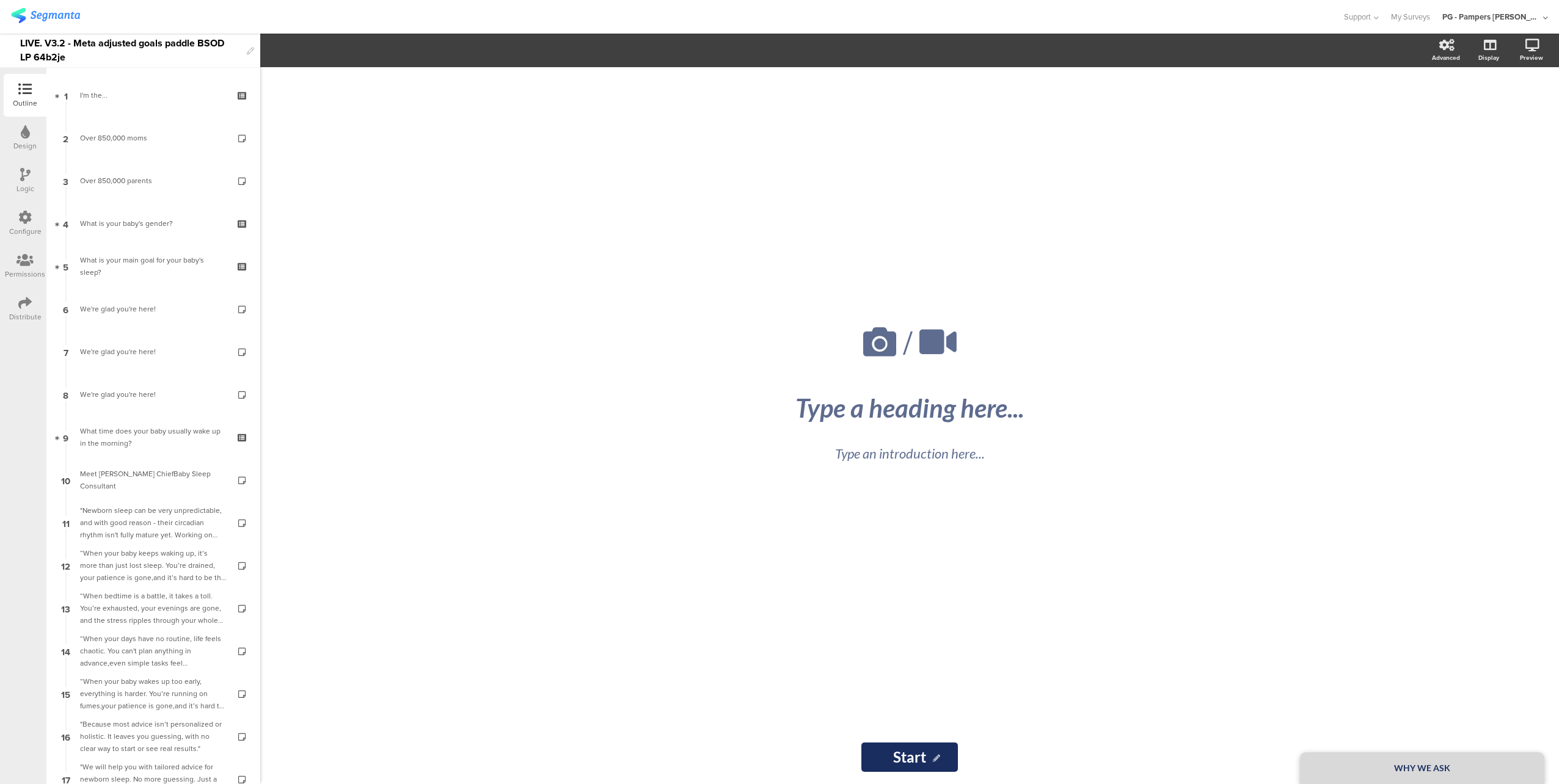
click at [24, 219] on icon at bounding box center [25, 218] width 14 height 14
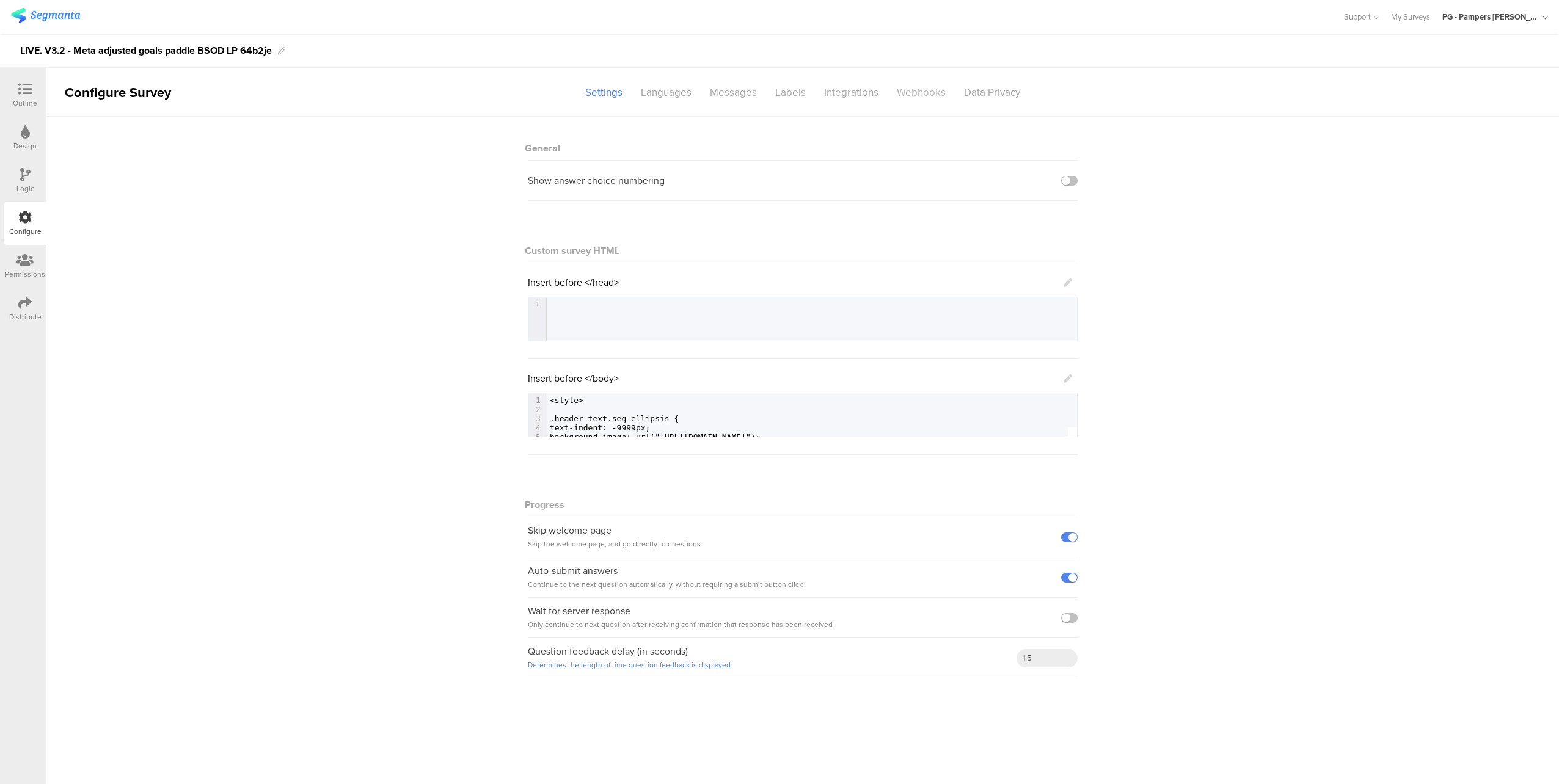
click at [933, 88] on div "Webhooks" at bounding box center [921, 93] width 67 height 22
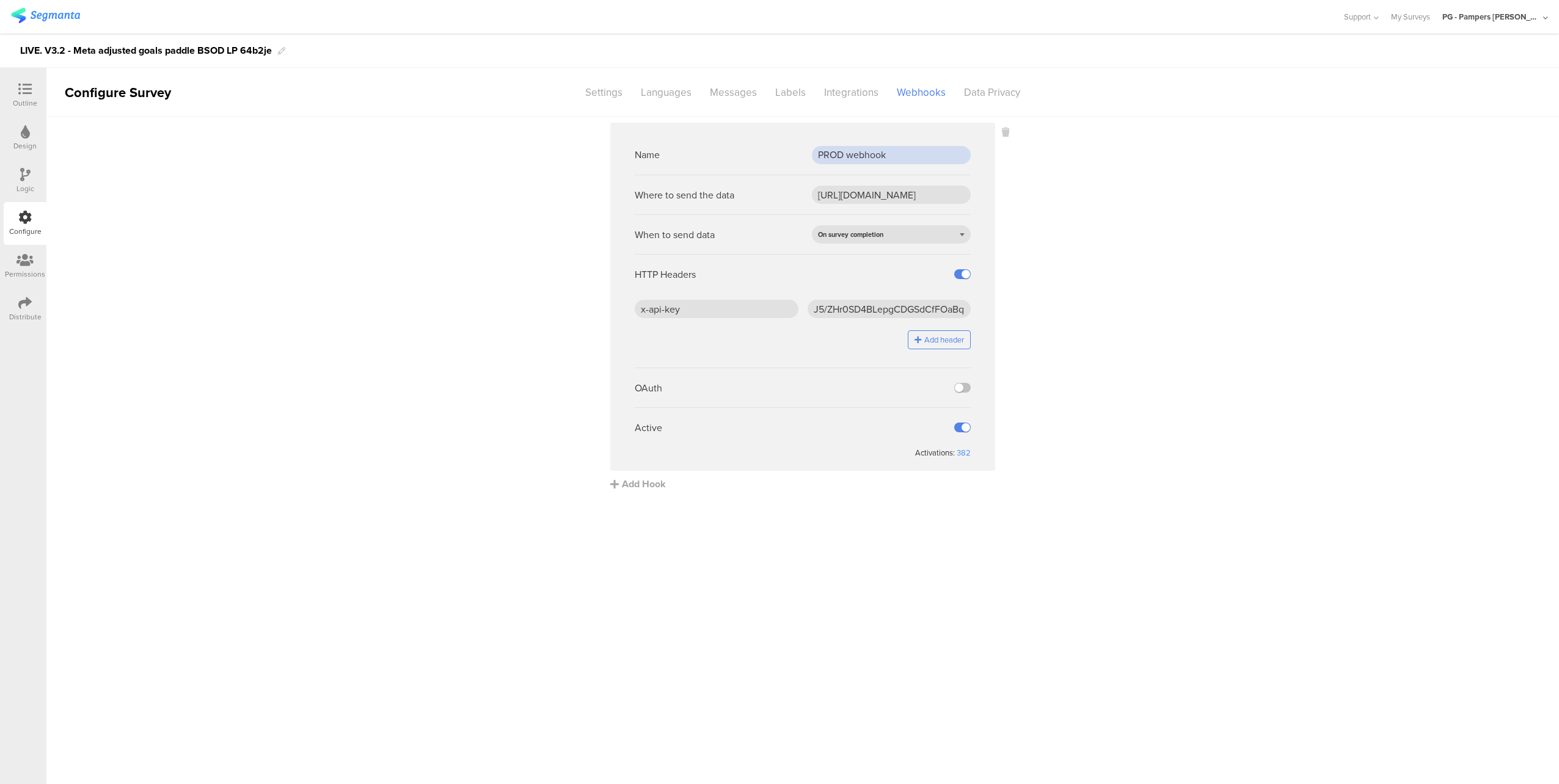
click at [874, 156] on input "PROD webhook" at bounding box center [890, 154] width 158 height 18
click at [855, 195] on input "https://api.pg.com/innovationmanagement/testing/v1/lumimobileapp/webhooks/regis…" at bounding box center [890, 194] width 158 height 18
click at [854, 195] on input "https://api.pg.com/innovationmanagement/testing/v1/lumimobileapp/webhooks/regis…" at bounding box center [890, 194] width 158 height 18
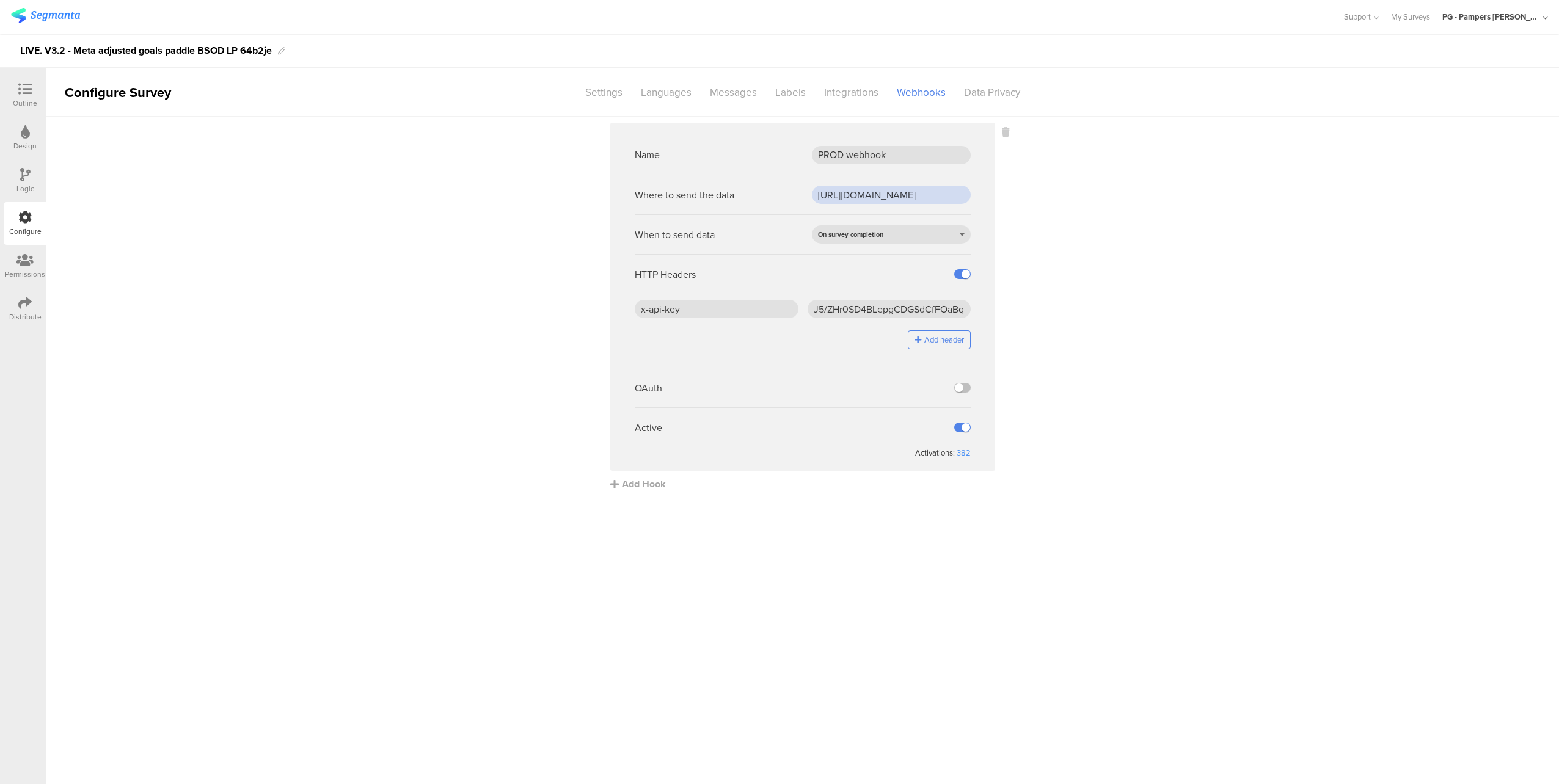
click at [854, 195] on input "https://api.pg.com/innovationmanagement/testing/v1/lumimobileapp/webhooks/regis…" at bounding box center [890, 194] width 158 height 18
click at [749, 313] on input "x-api-key" at bounding box center [716, 309] width 163 height 18
click at [862, 302] on input "J5/ZHr0SD4BLepgCDGSdCfFOaBqEcW7PLEOwC2jhTjc=" at bounding box center [888, 309] width 163 height 18
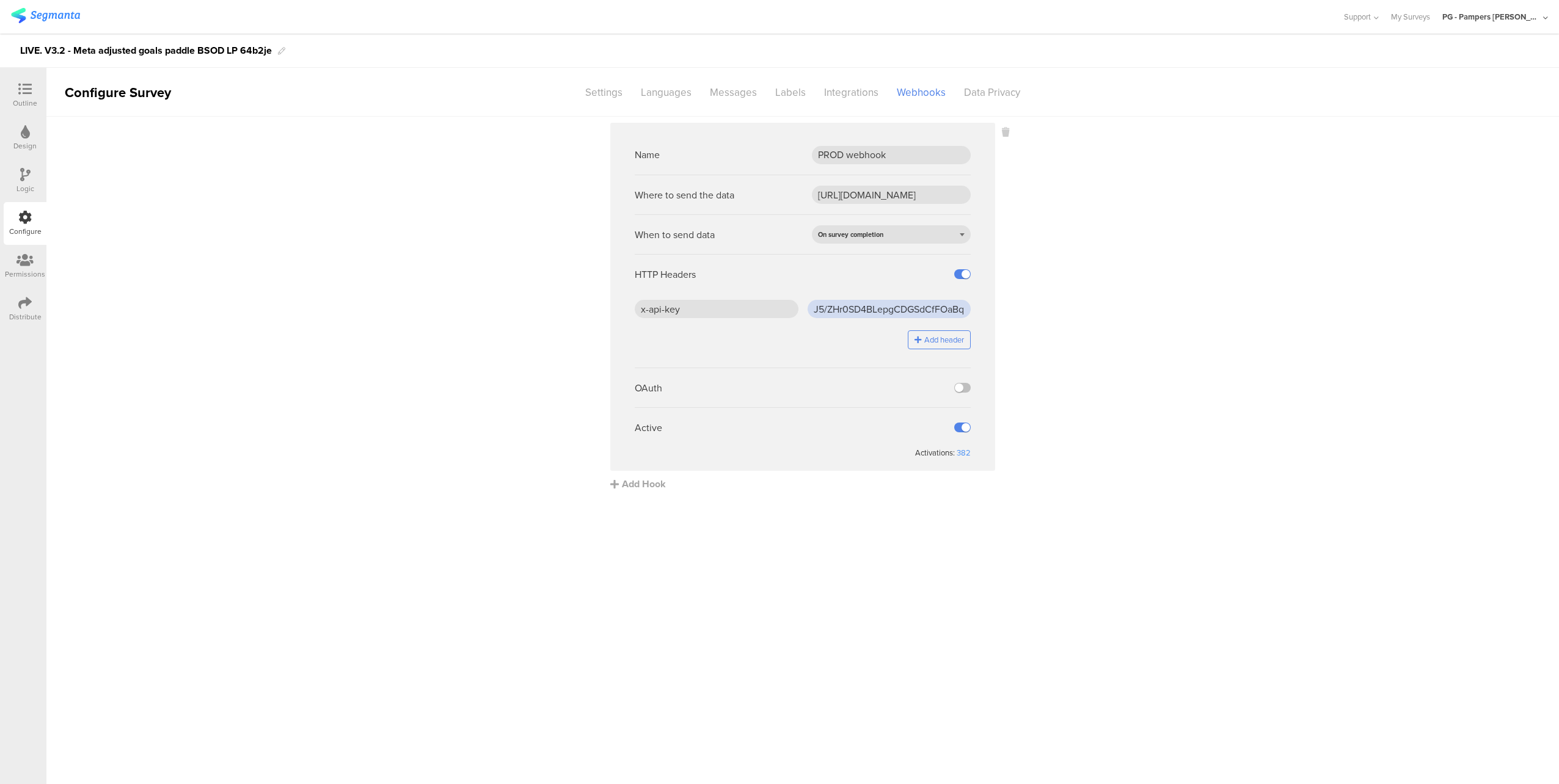
click at [862, 302] on input "J5/ZHr0SD4BLepgCDGSdCfFOaBqEcW7PLEOwC2jhTjc=" at bounding box center [888, 309] width 163 height 18
click at [31, 96] on div at bounding box center [25, 89] width 25 height 15
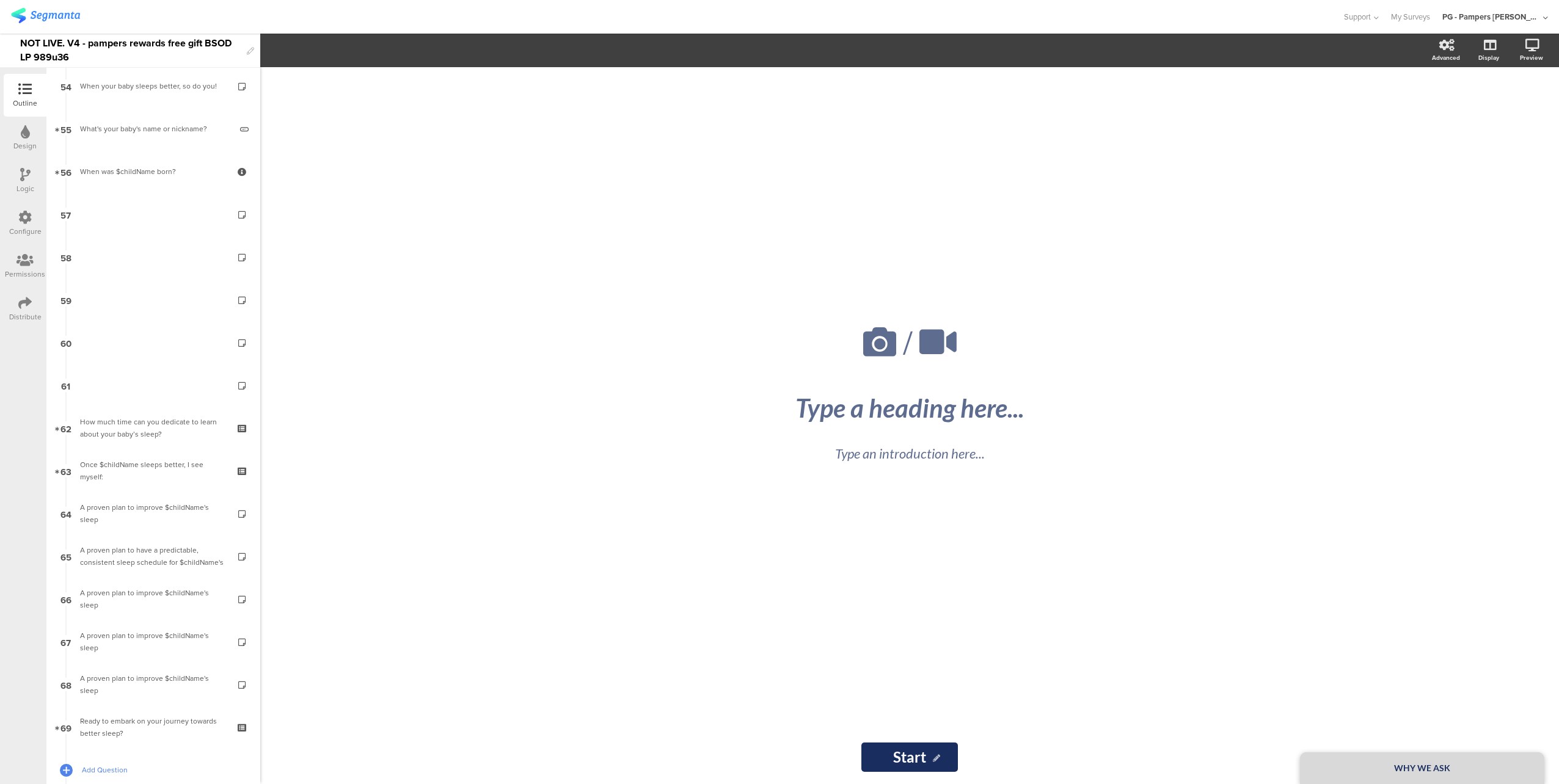
scroll to position [2351, 0]
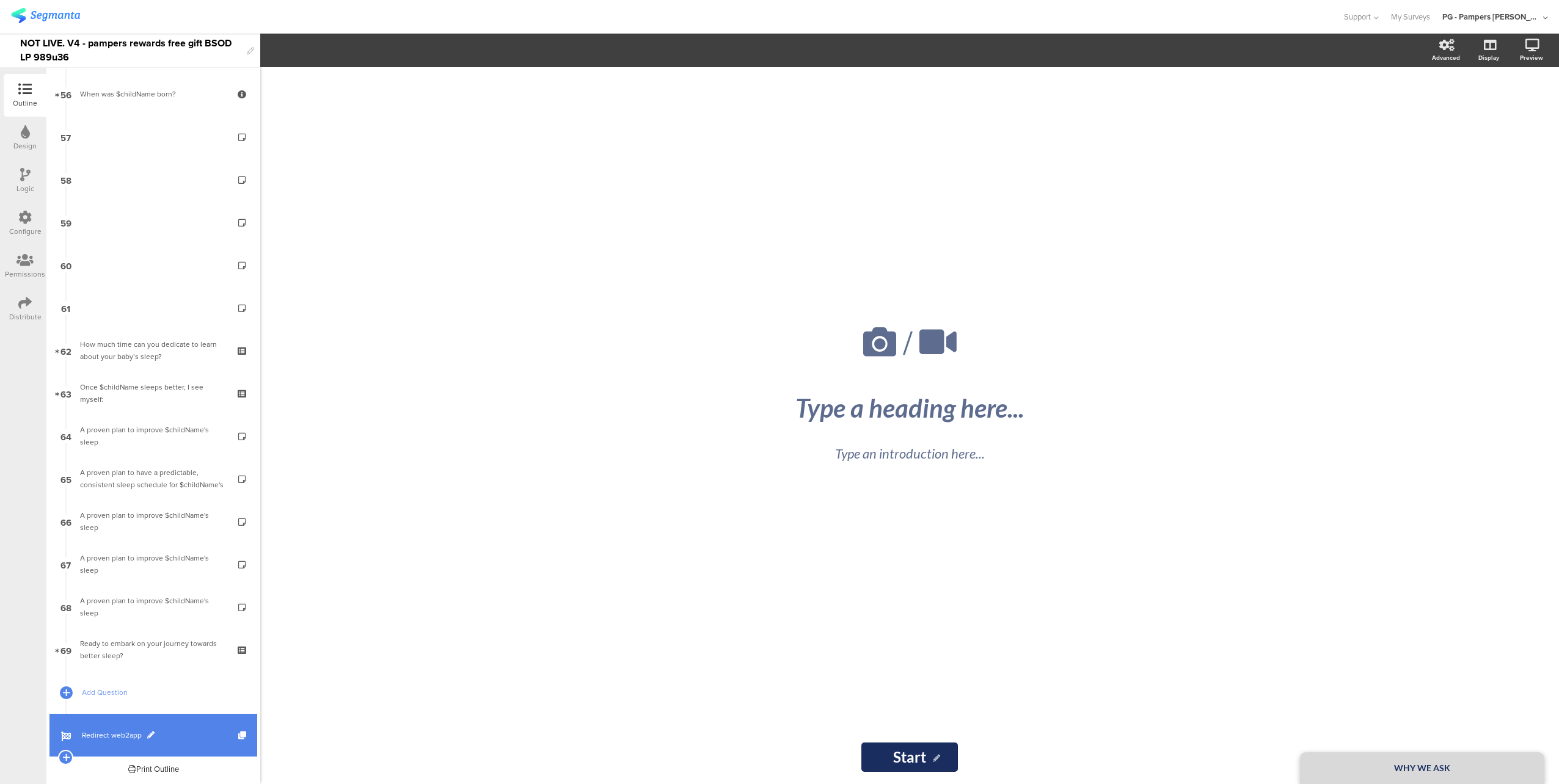
click at [192, 730] on span "Redirect web2app" at bounding box center [160, 735] width 156 height 12
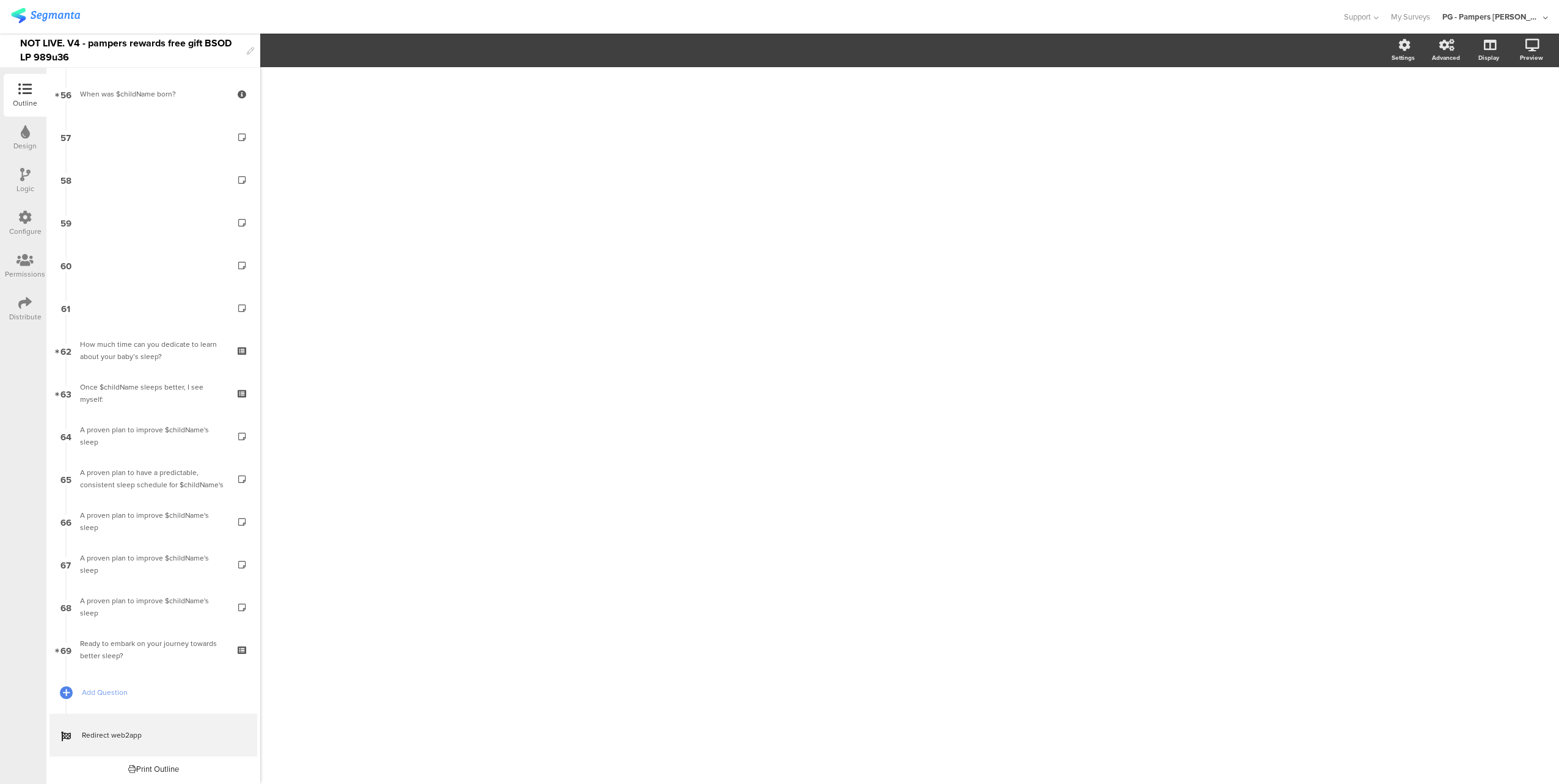
click at [38, 42] on div "NOT LIVE. V4 - pampers rewards free gift BSOD LP 989u36" at bounding box center [130, 50] width 221 height 34
click at [29, 44] on div "NOT LIVE. V4 - pampers rewards free gift BSOD LP 989u36" at bounding box center [130, 50] width 221 height 34
click at [113, 23] on div at bounding box center [671, 17] width 1319 height 20
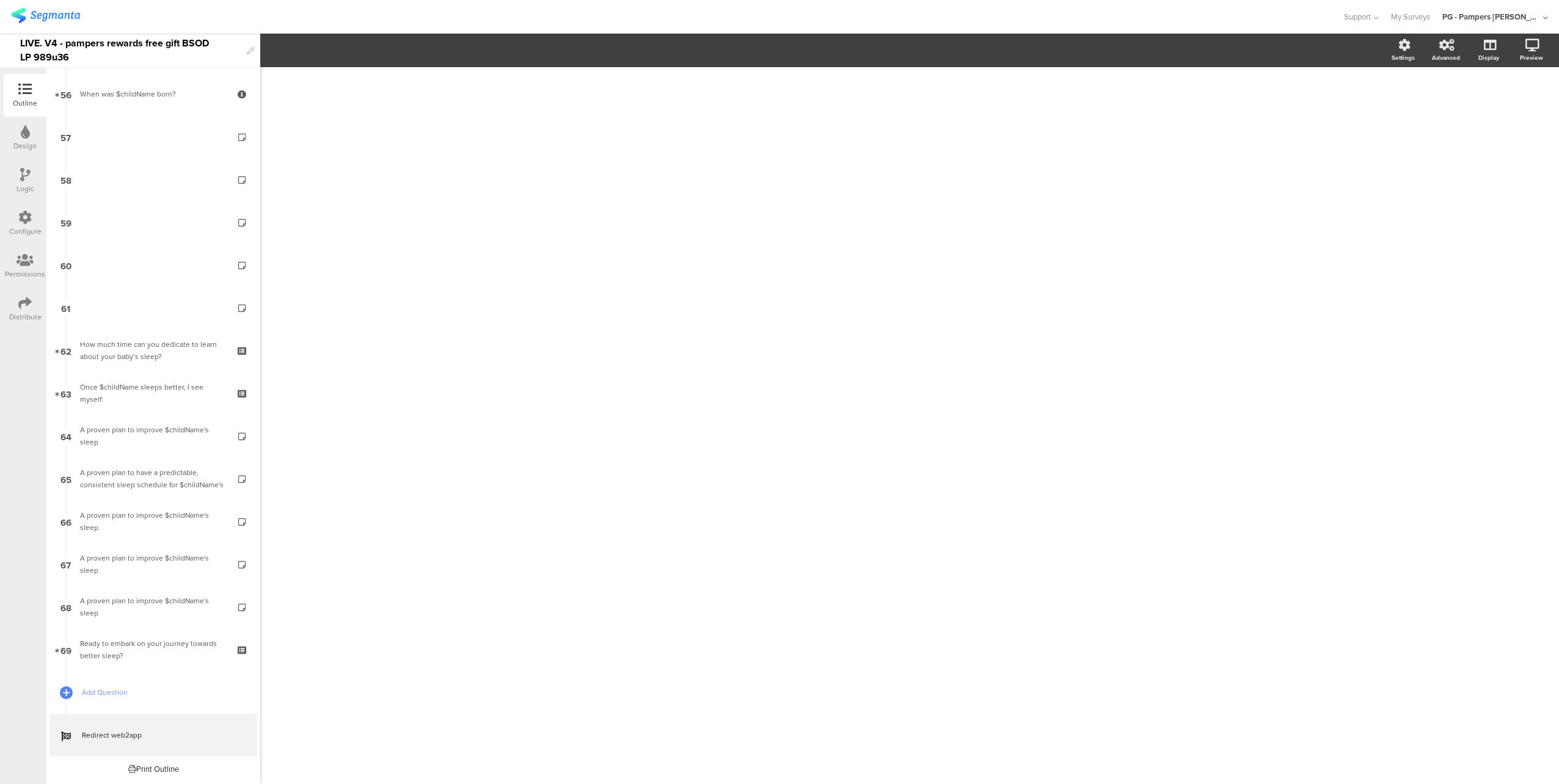
click at [139, 42] on div "LIVE. V4 - pampers rewards free gift BSOD LP 989u36" at bounding box center [130, 50] width 221 height 34
copy div "LIVE. V4 - pampers rewards free gift BSOD LP 989u36"
click at [1358, 125] on input "[URL][DOMAIN_NAME]" at bounding box center [1358, 129] width 94 height 15
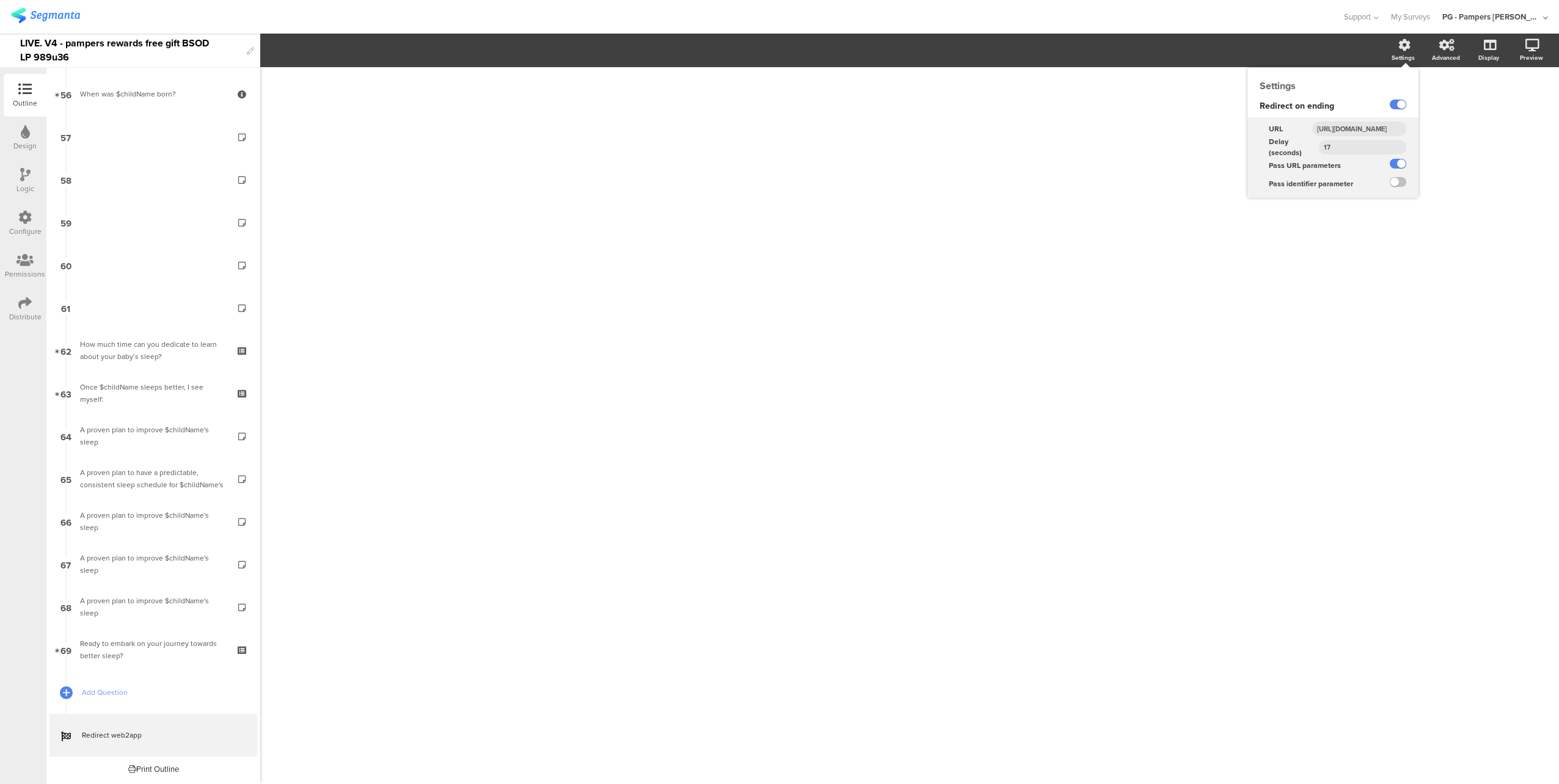
click at [1358, 125] on input "[URL][DOMAIN_NAME]" at bounding box center [1358, 129] width 94 height 15
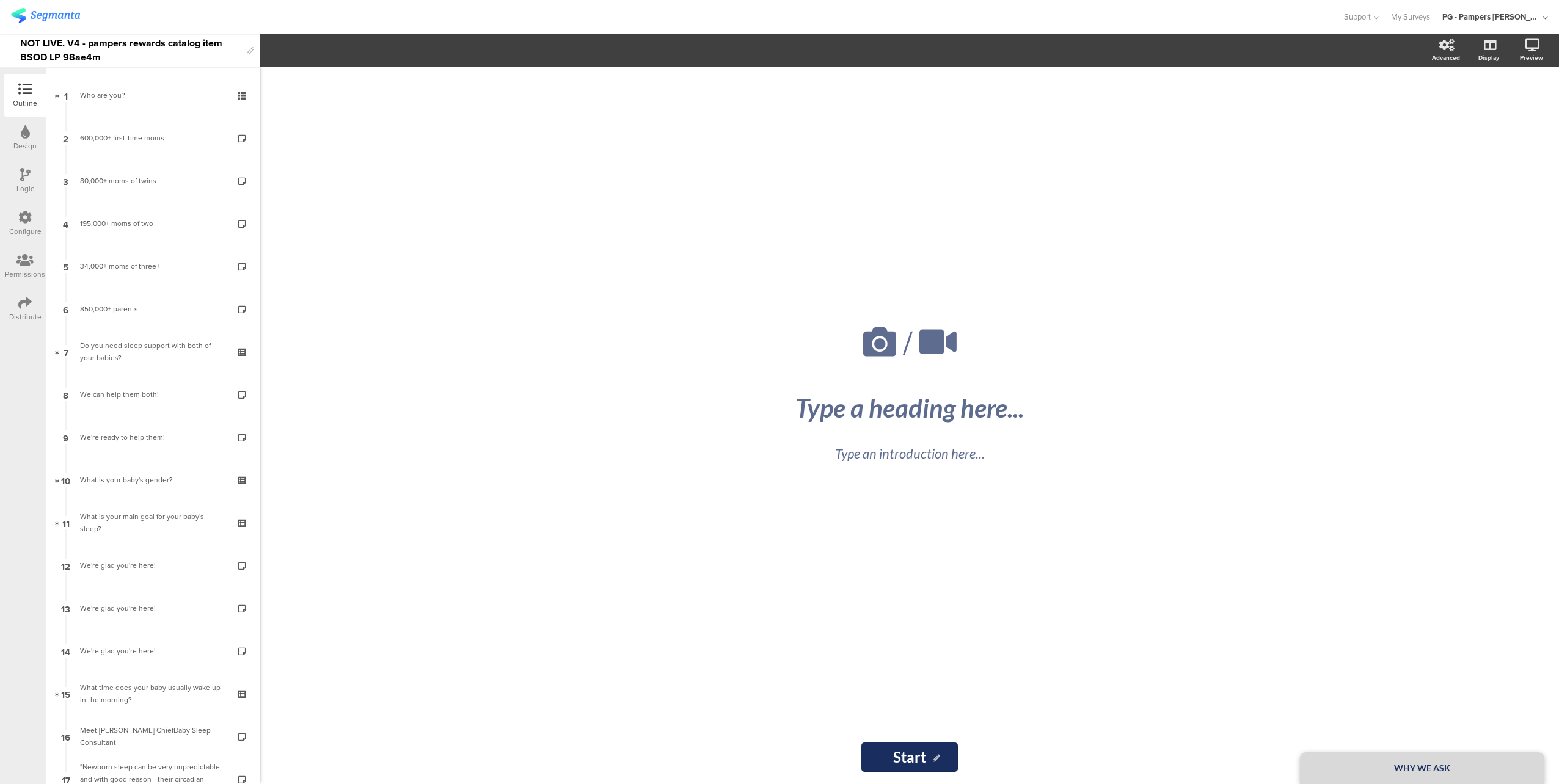
click at [25, 42] on div "NOT LIVE. V4 - pampers rewards catalog item BSOD LP 98ae4m" at bounding box center [130, 50] width 221 height 34
click at [117, 20] on div at bounding box center [671, 17] width 1319 height 20
click at [90, 44] on div "LIVE. V4 - pampers rewards catalog item BSOD LP 98ae4m" at bounding box center [130, 50] width 221 height 34
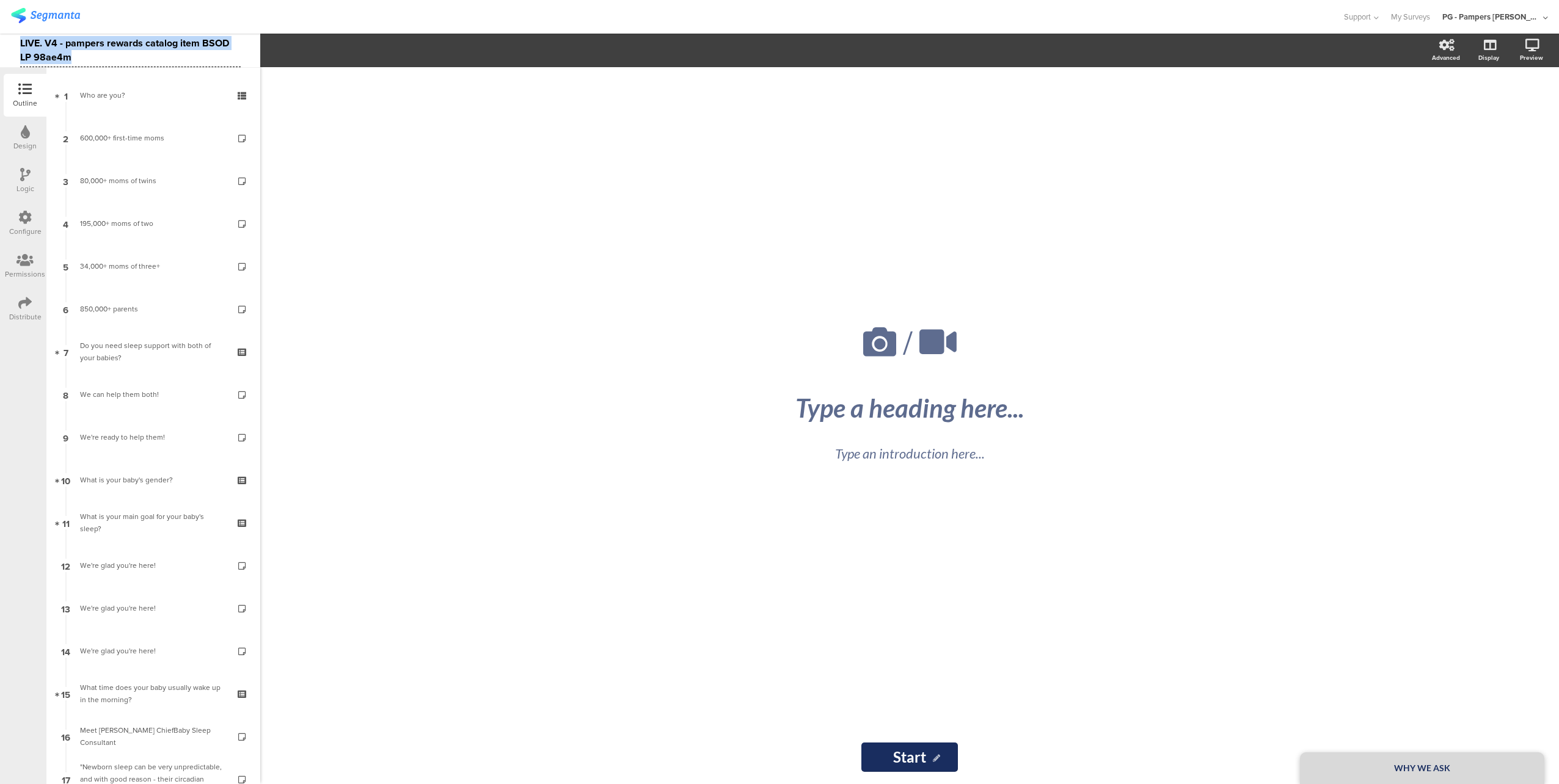
click at [90, 44] on div "LIVE. V4 - pampers rewards catalog item BSOD LP 98ae4m" at bounding box center [130, 50] width 221 height 34
copy div "LIVE. V4 - pampers rewards catalog item BSOD LP 98ae4m"
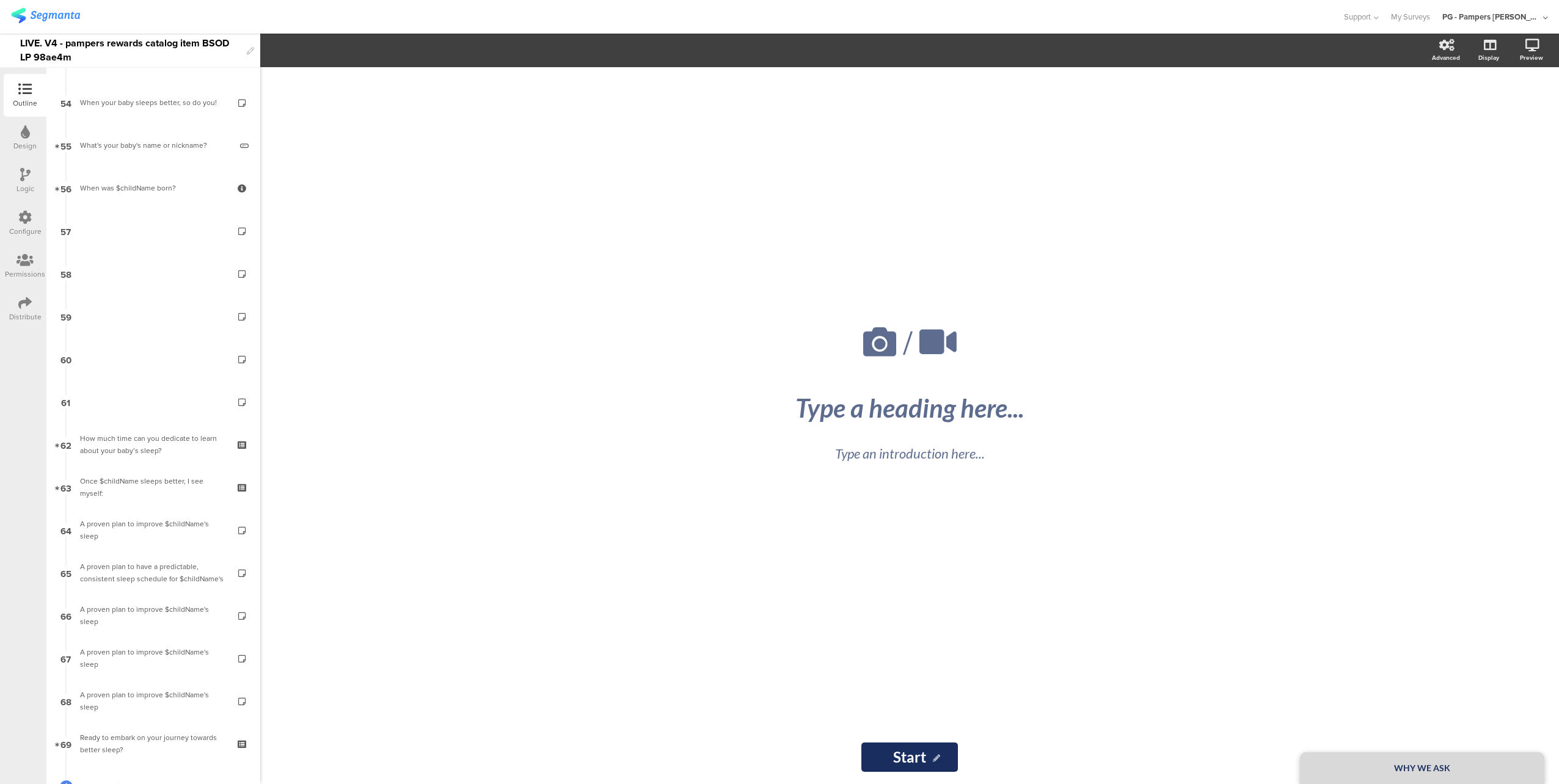
scroll to position [2351, 0]
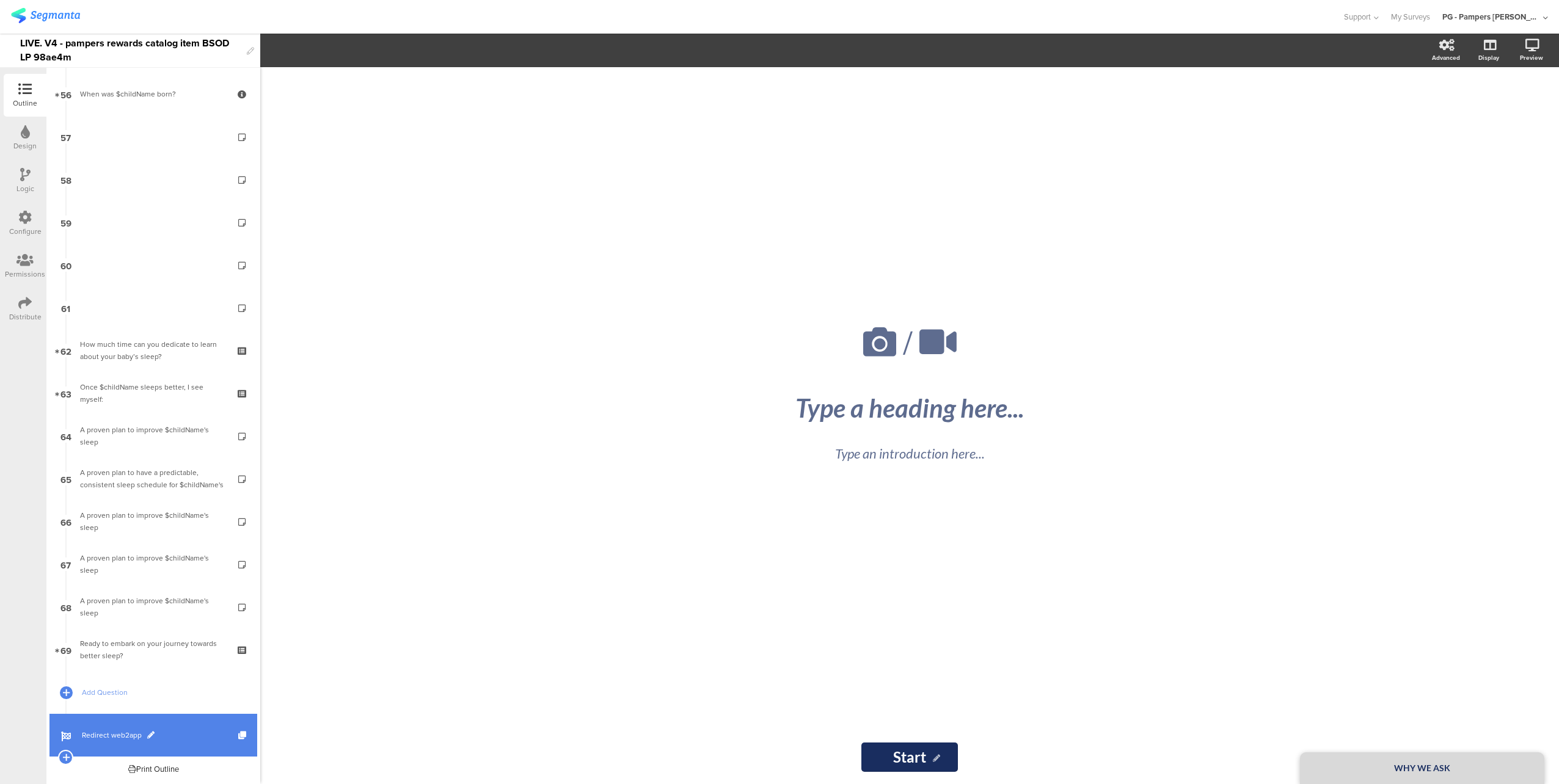
click at [200, 735] on span "Redirect web2app" at bounding box center [160, 735] width 156 height 12
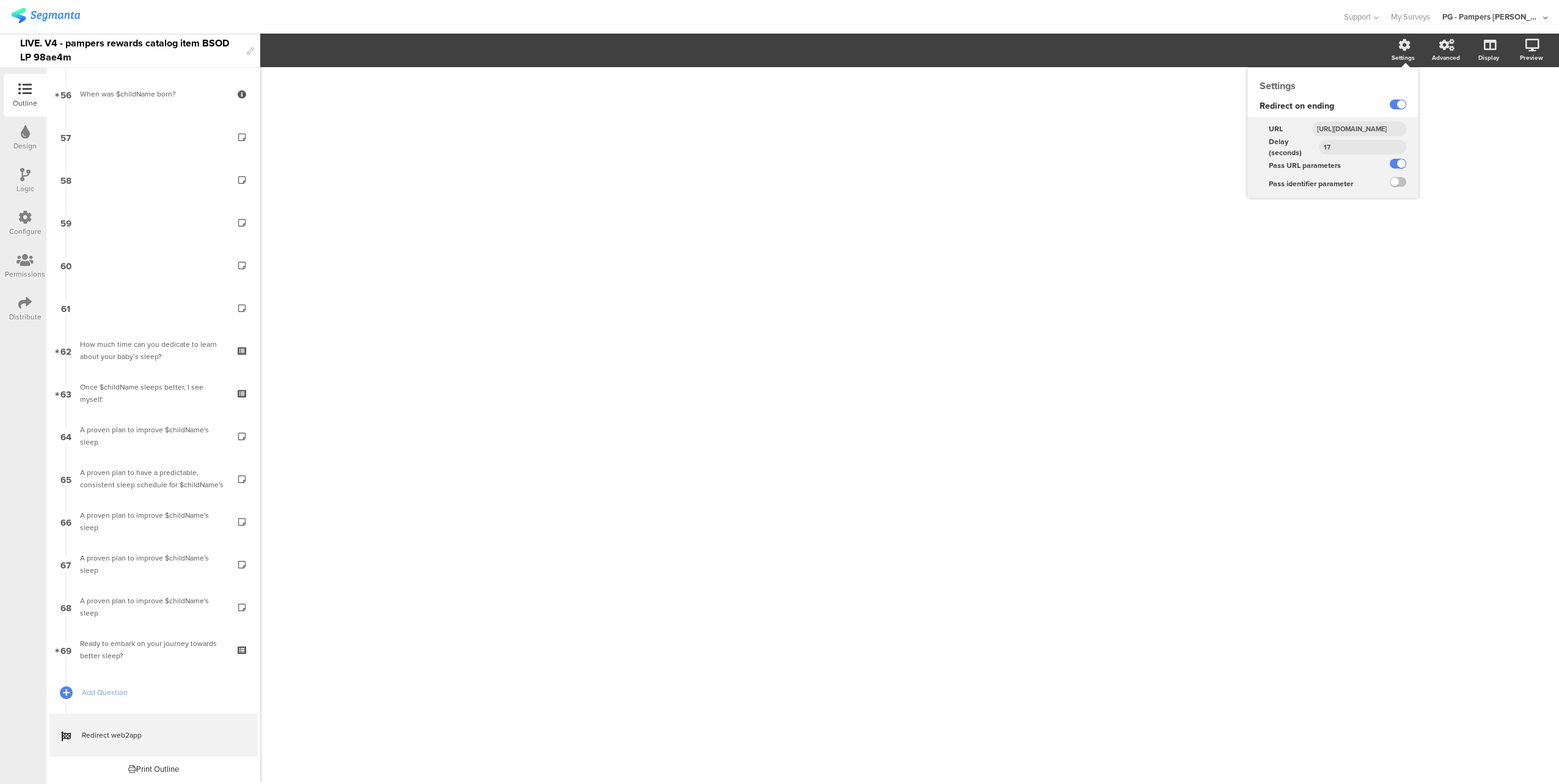
click at [1373, 125] on input "https://smartsleepcoach.com/finalize-account?sessionId=$sessionId&childName=$ch…" at bounding box center [1358, 129] width 94 height 15
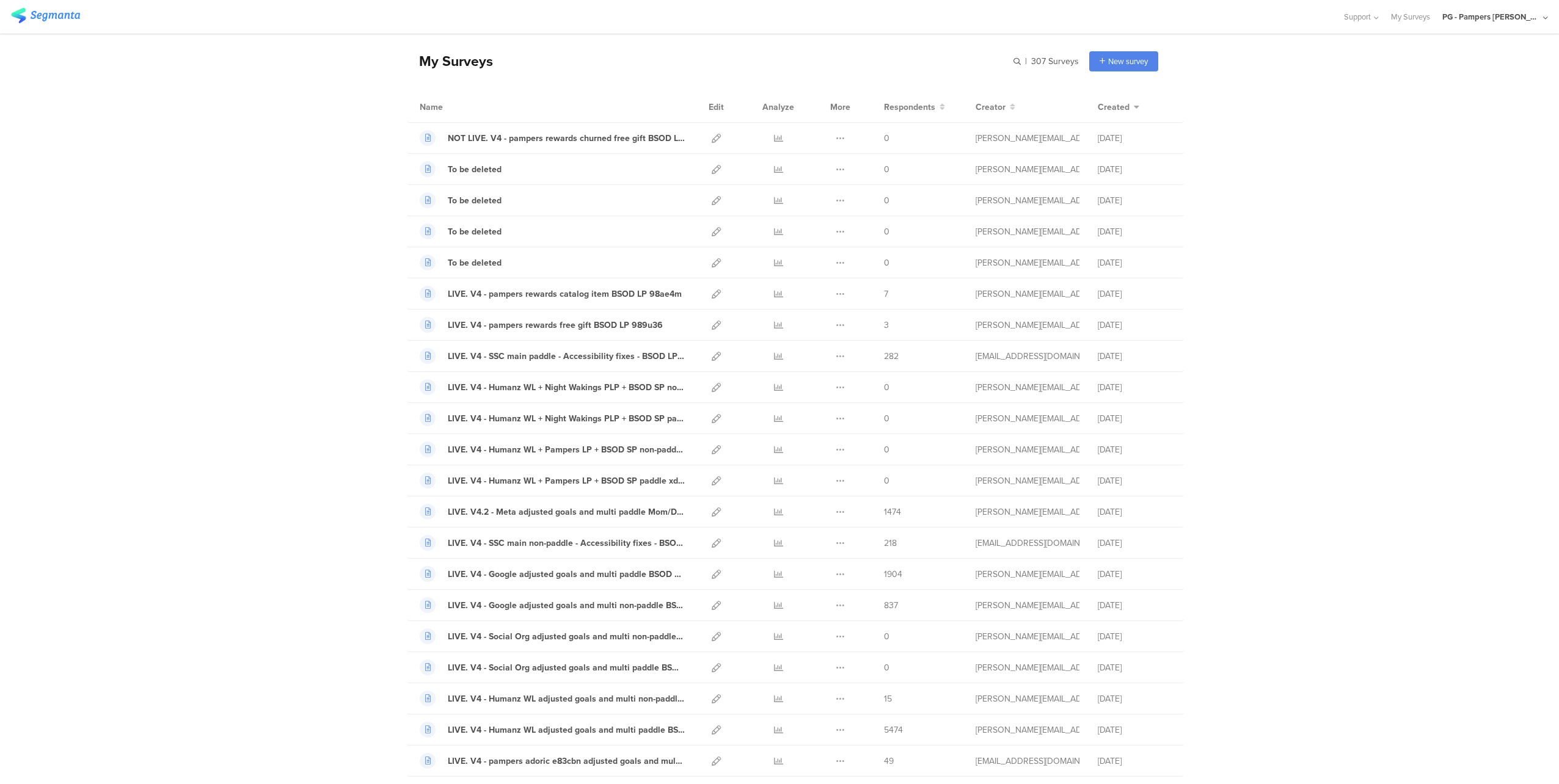
scroll to position [61, 0]
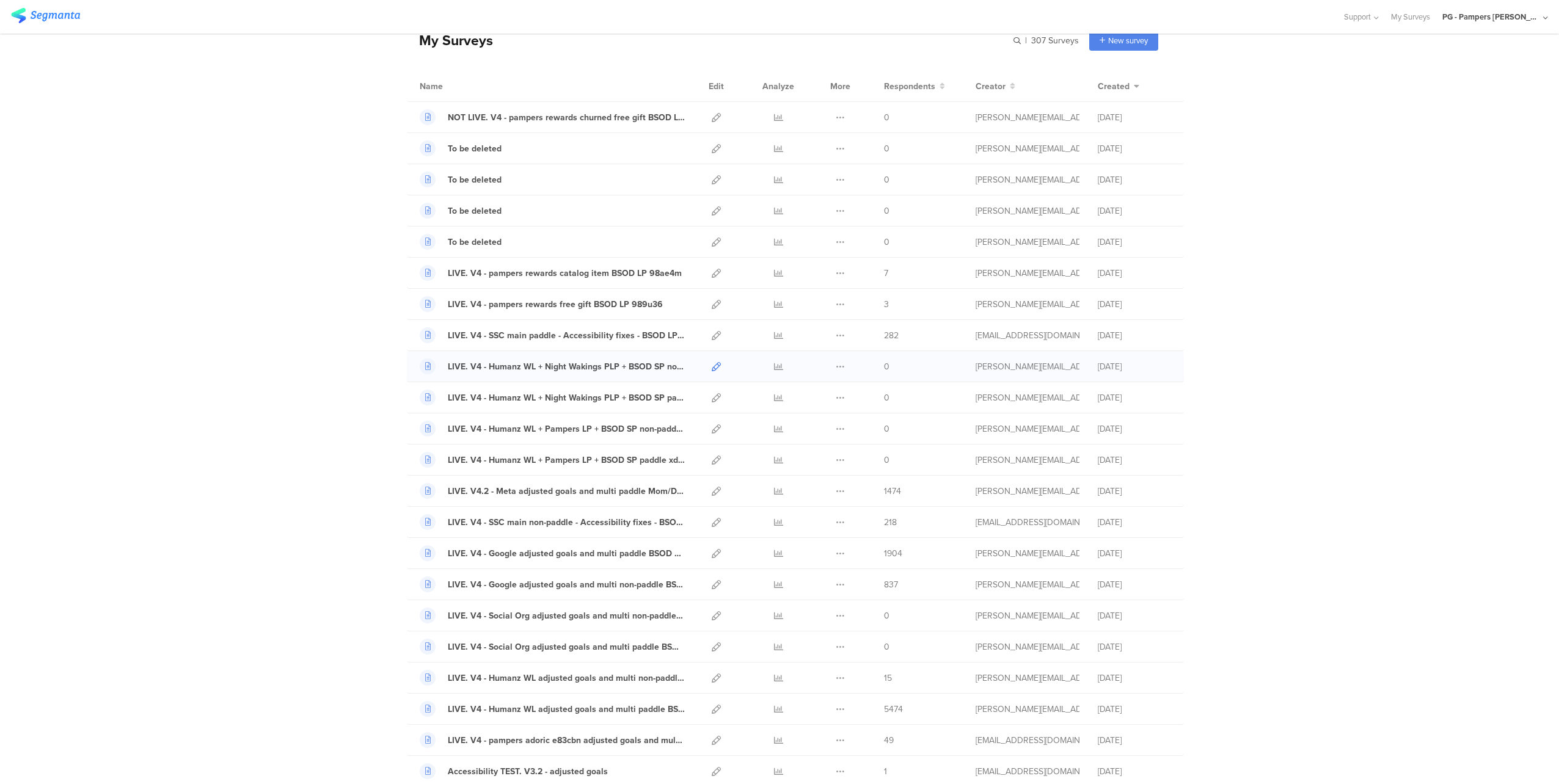
click at [711, 367] on icon at bounding box center [715, 366] width 9 height 9
click at [713, 399] on icon at bounding box center [715, 397] width 9 height 9
click at [711, 434] on link at bounding box center [715, 428] width 9 height 31
click at [711, 462] on icon at bounding box center [715, 459] width 9 height 9
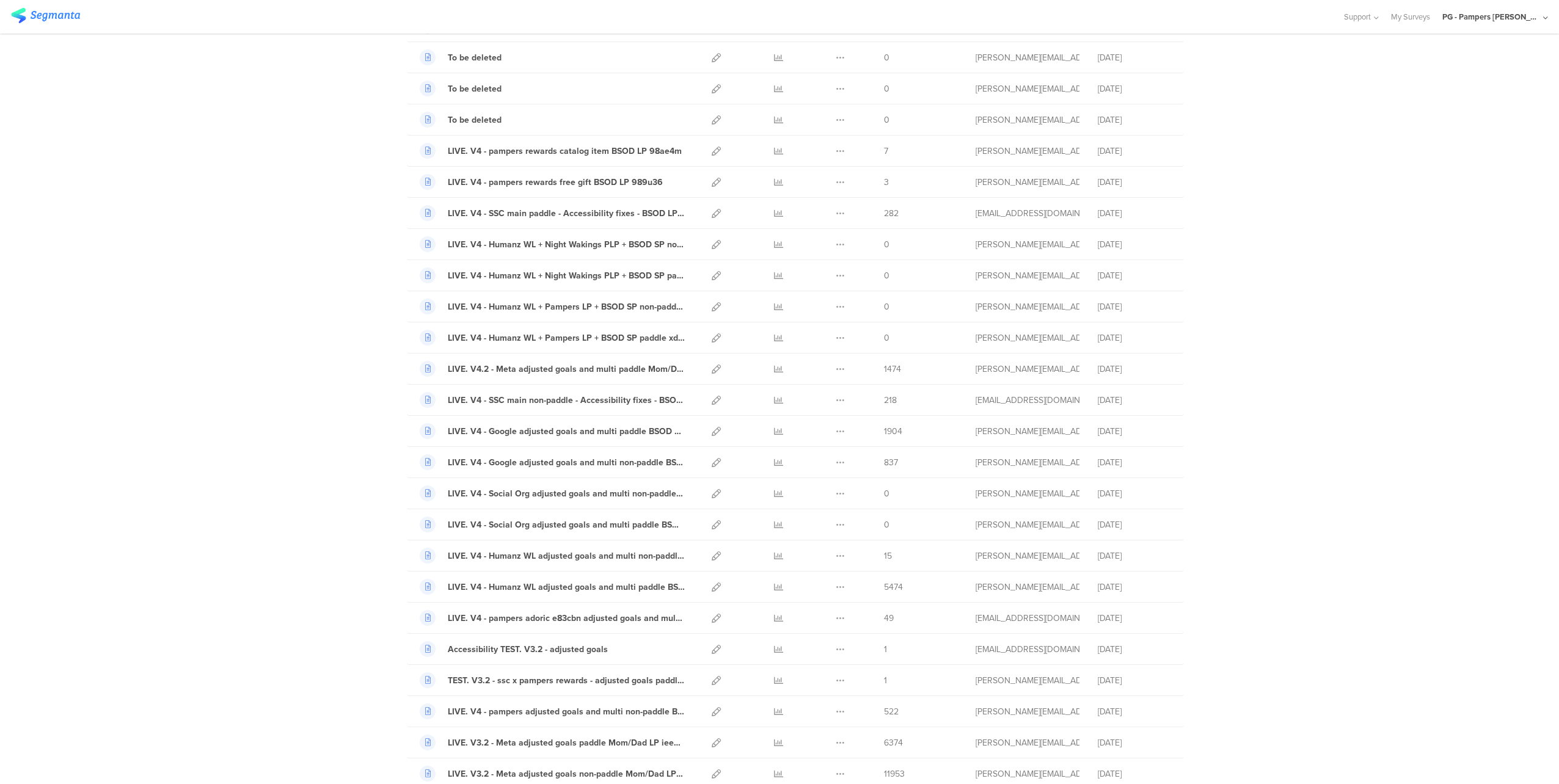
scroll to position [0, 0]
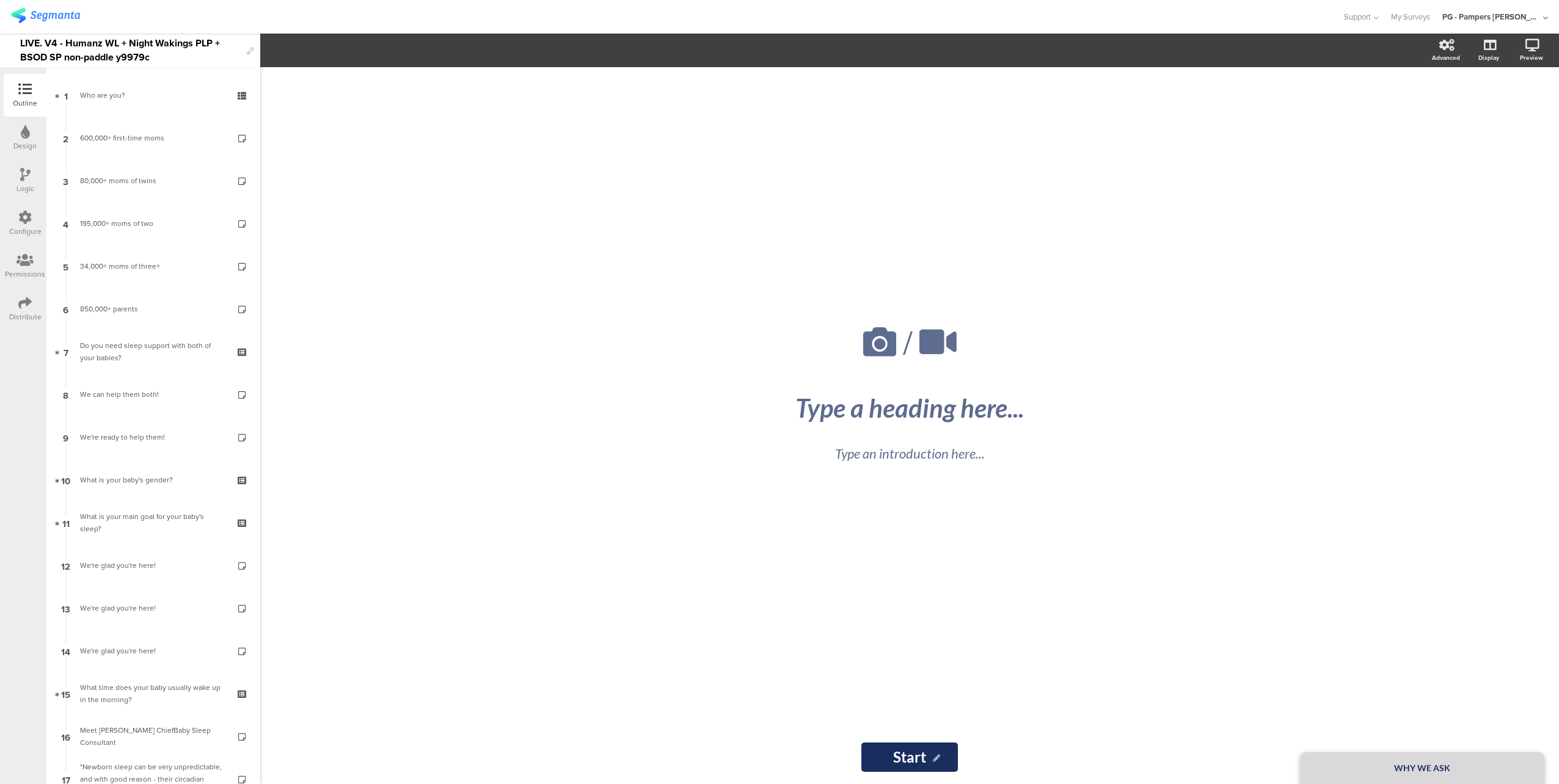
click at [154, 49] on div "LIVE. V4 - Humanz WL + Night Wakings PLP + BSOD SP non-paddle y9979c" at bounding box center [130, 50] width 221 height 34
click at [140, 42] on div "LIVE. V4 - Humanz WL + Night Wakings PLP + BSOD SP paddle f50l5c" at bounding box center [130, 50] width 221 height 34
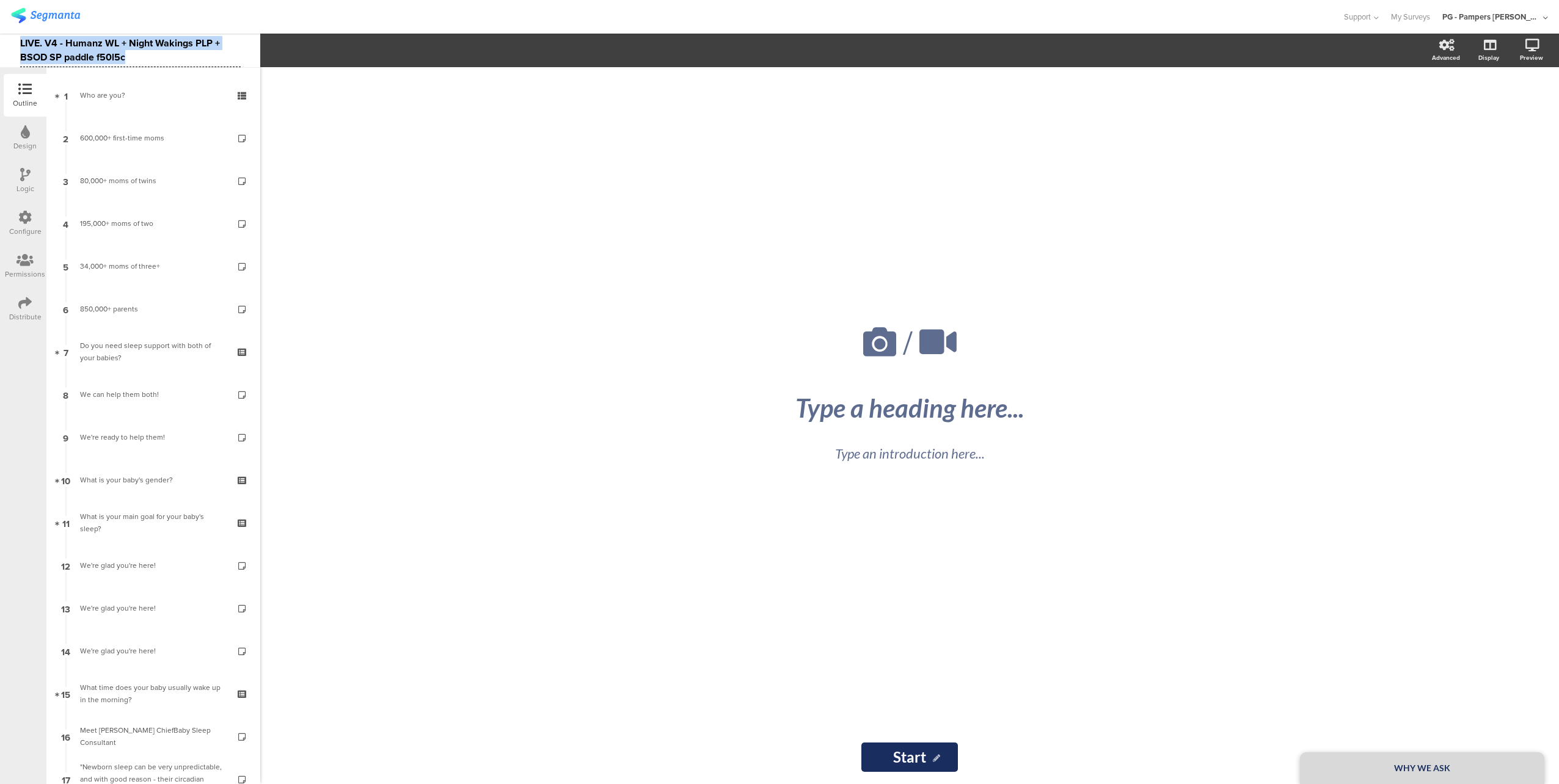
click at [140, 42] on div "LIVE. V4 - Humanz WL + Night Wakings PLP + BSOD SP paddle f50l5c" at bounding box center [130, 50] width 221 height 34
copy div "LIVE. V4 - Humanz WL + Night Wakings PLP + BSOD SP paddle f50l5c"
click at [177, 43] on div "LIVE. V4 - Humanz WL + Night Wakings PLP + BSOD SP paddle f50l5c" at bounding box center [130, 50] width 221 height 34
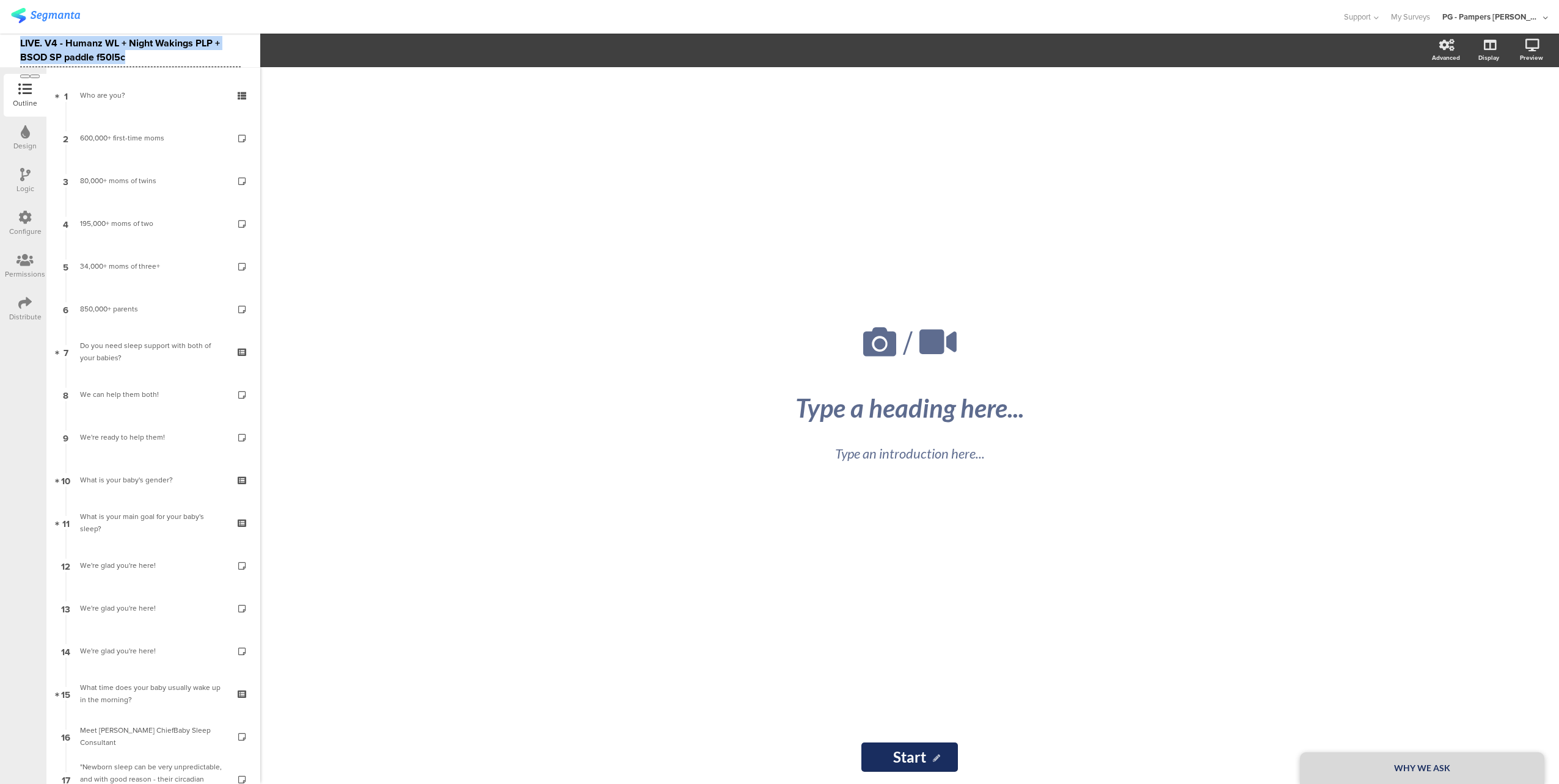
copy div "LIVE. V4 - Humanz WL + Night Wakings PLP + BSOD SP paddle f50l5c"
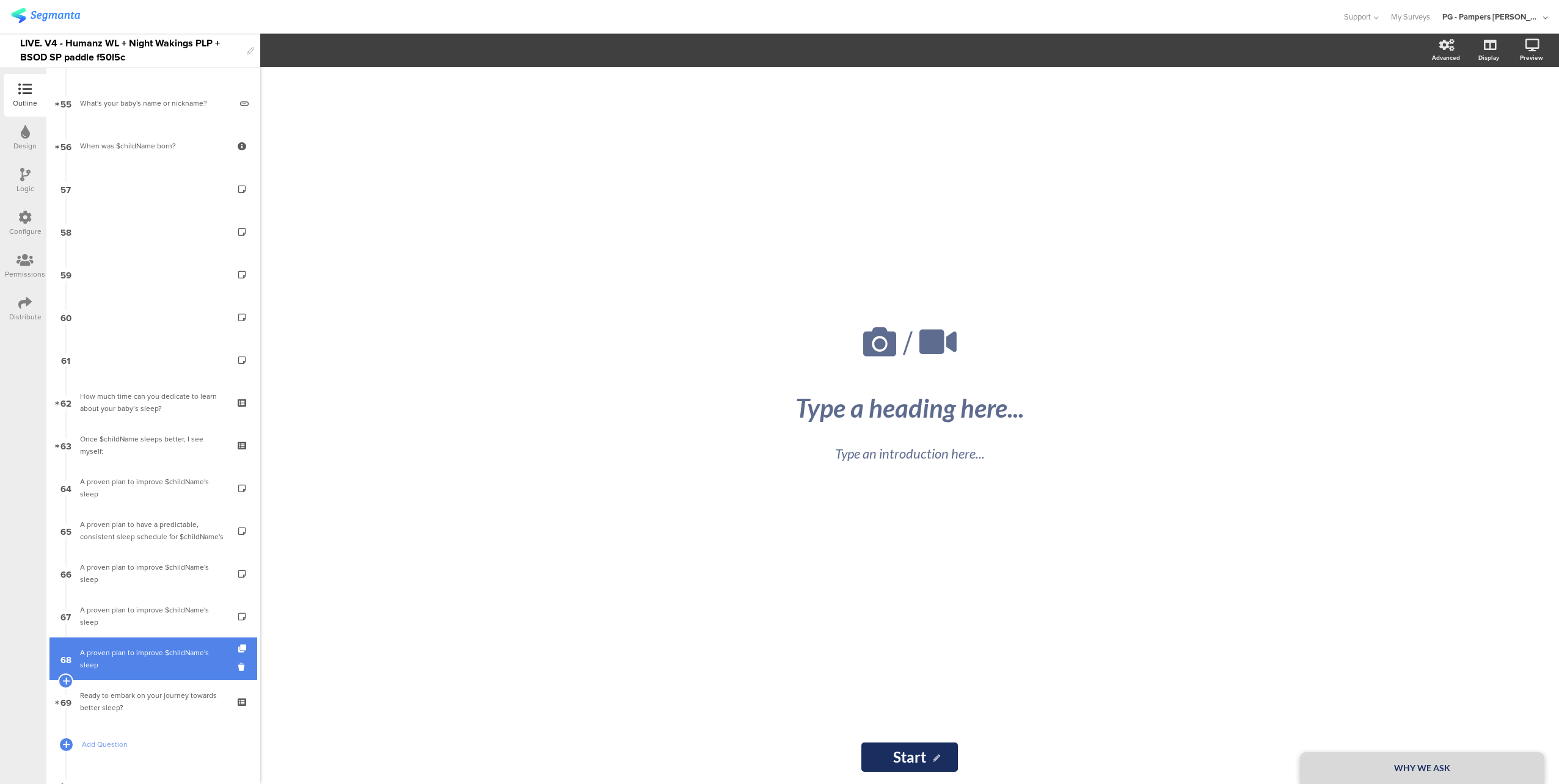
scroll to position [2351, 0]
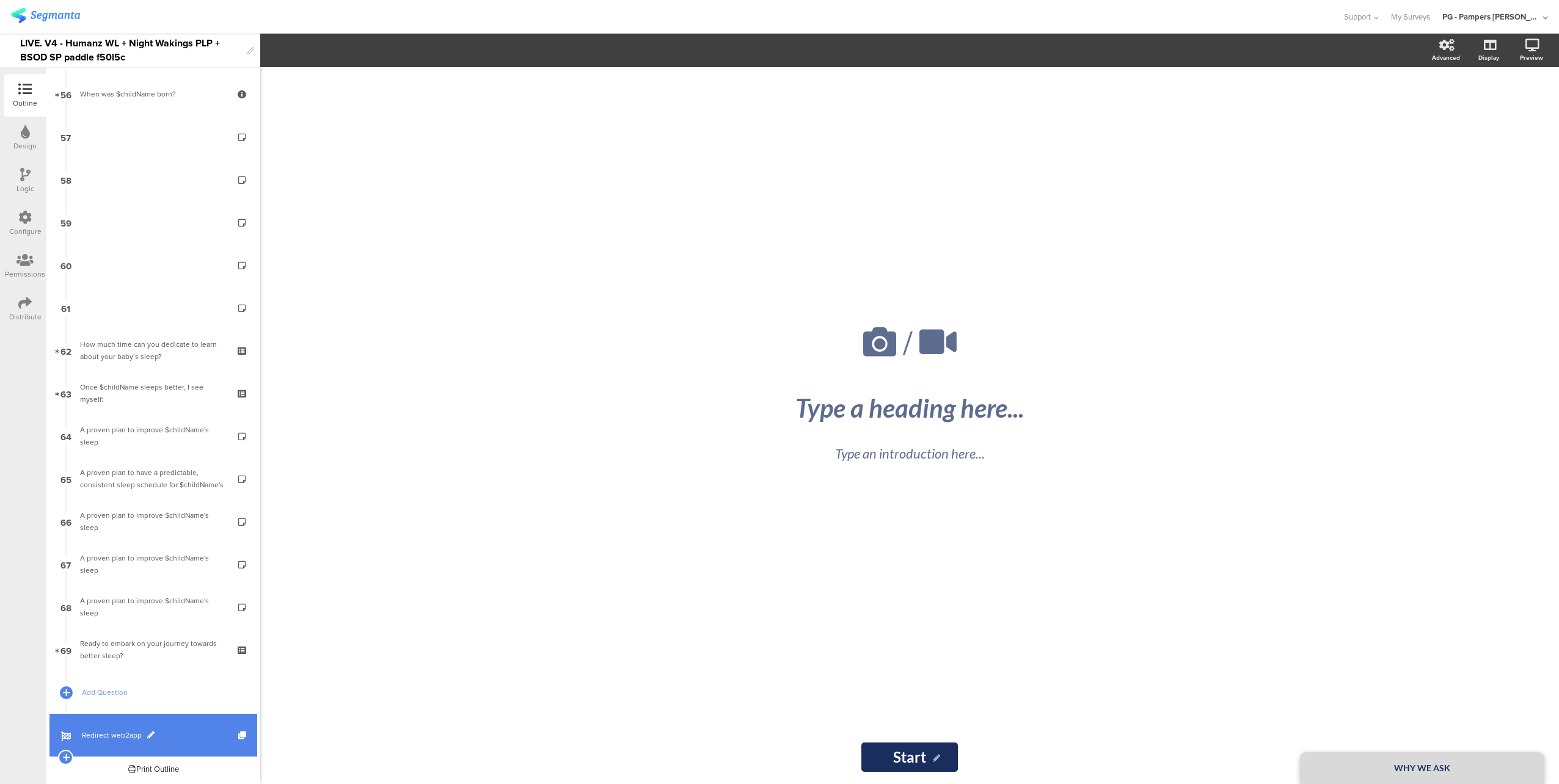
click at [166, 736] on span "Redirect web2app" at bounding box center [160, 735] width 156 height 12
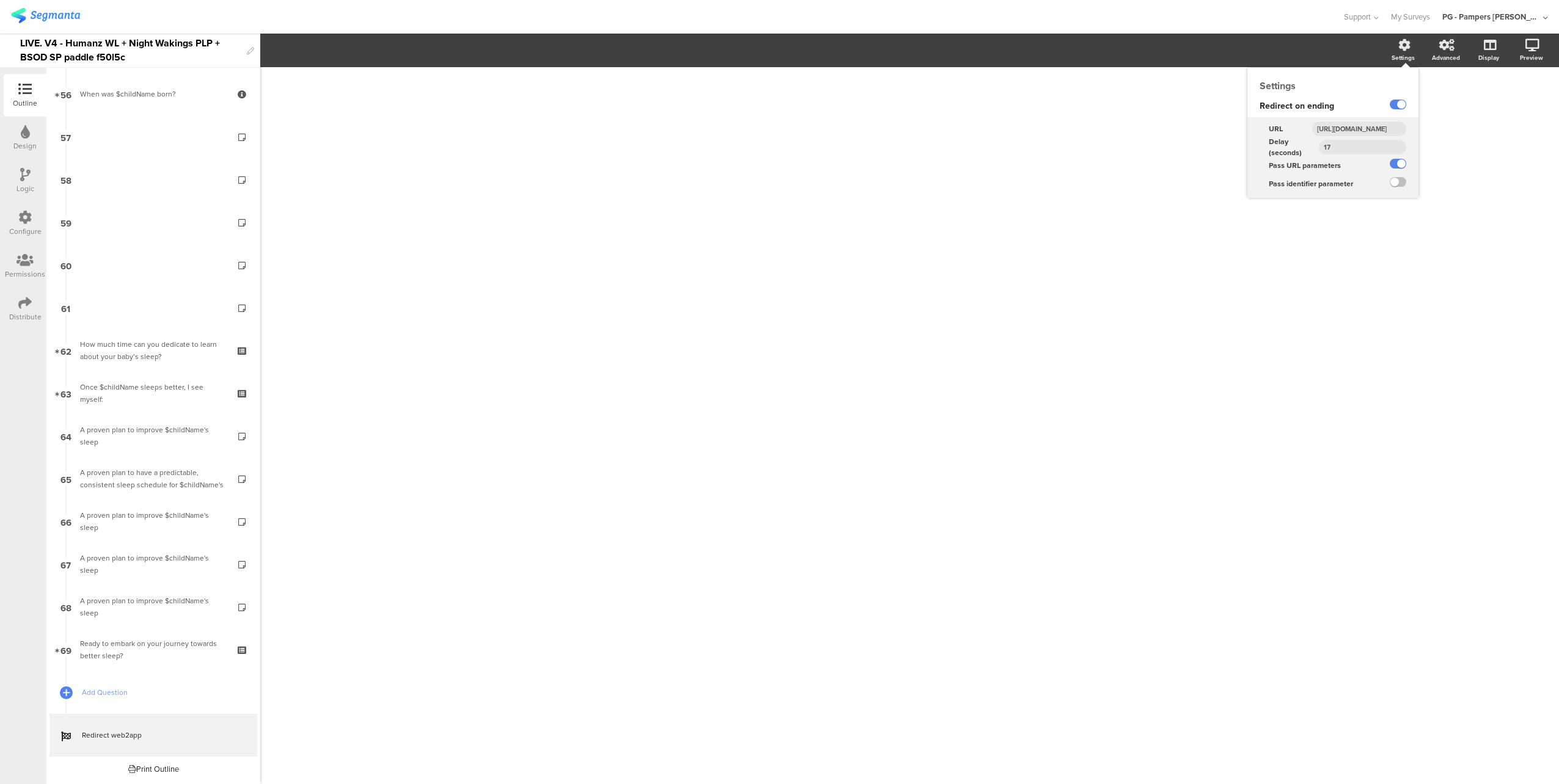
click at [1359, 126] on input "https://smartsleepcoach.com/finalize-account?sessionId=$sessionId&childName=$ch…" at bounding box center [1358, 129] width 94 height 15
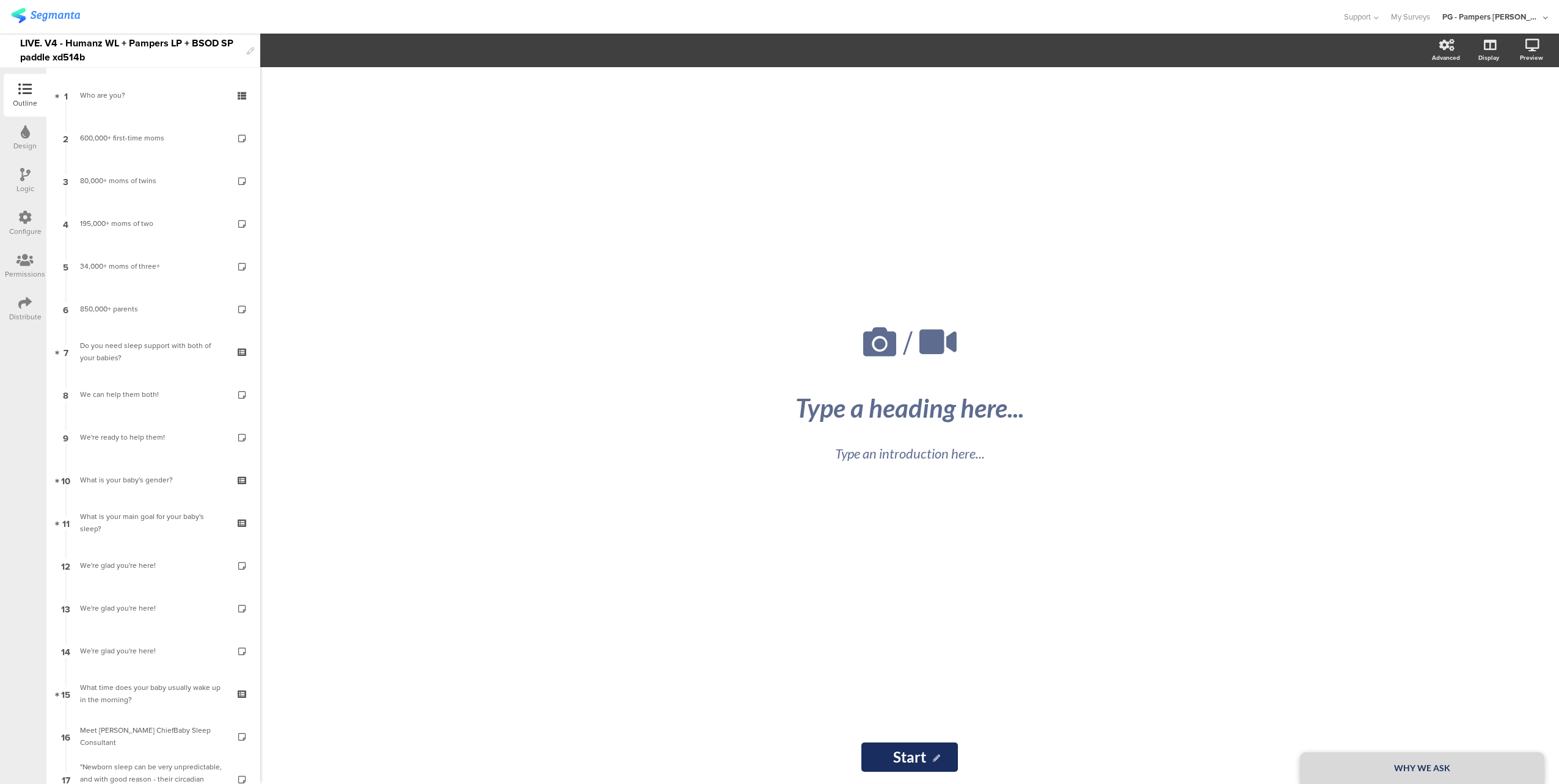
click at [139, 36] on div "LIVE. V4 - Humanz WL + Pampers LP + BSOD SP paddle xd514b" at bounding box center [130, 50] width 221 height 34
copy div "LIVE. V4 - Humanz WL + Pampers LP + BSOD SP paddle xd514b"
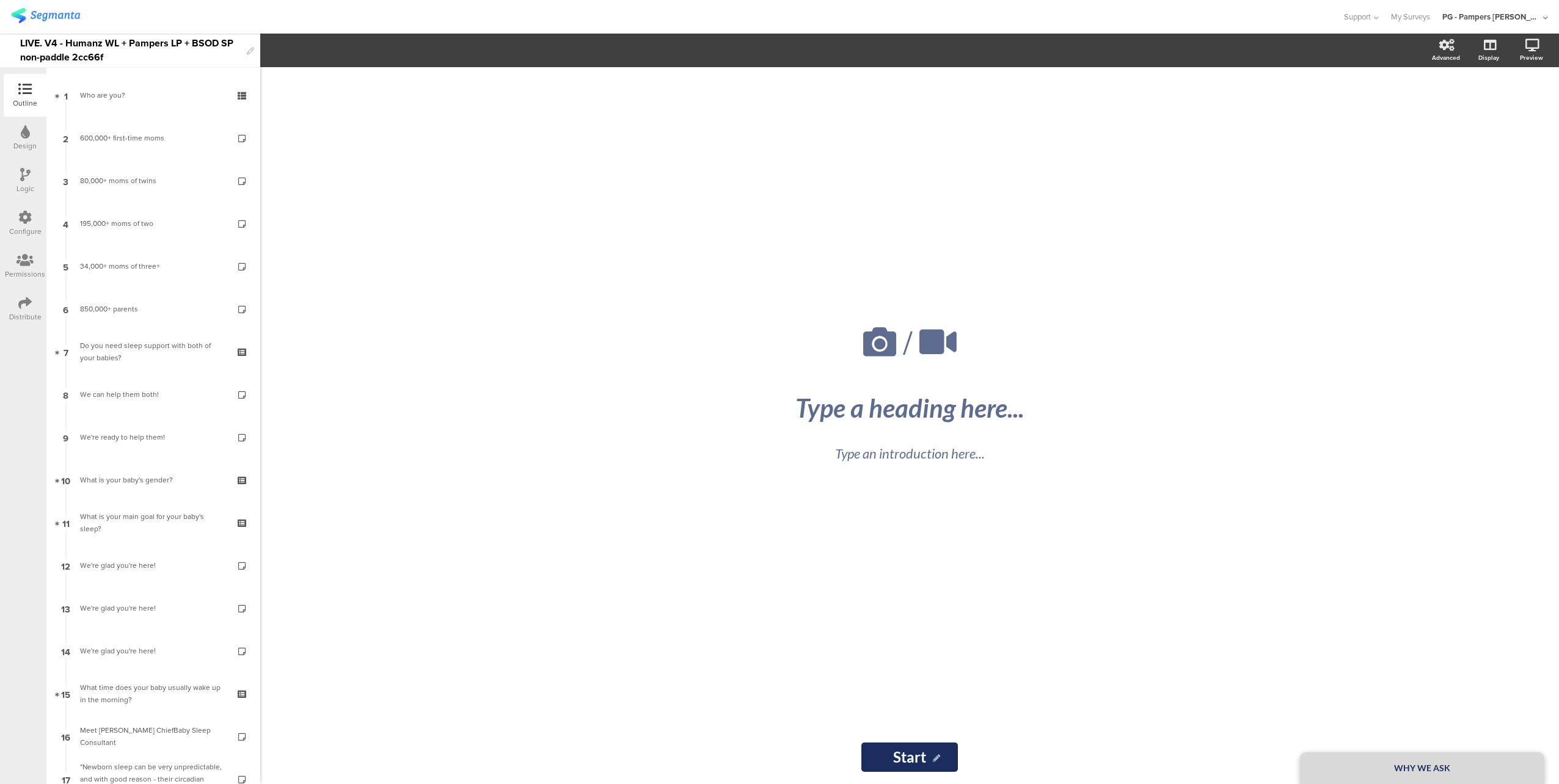
click at [166, 42] on div "LIVE. V4 - Humanz WL + Pampers LP + BSOD SP non-paddle 2cc66f" at bounding box center [130, 50] width 221 height 34
copy div "LIVE. V4 - Humanz WL + Pampers LP + BSOD SP non-paddle 2cc66f"
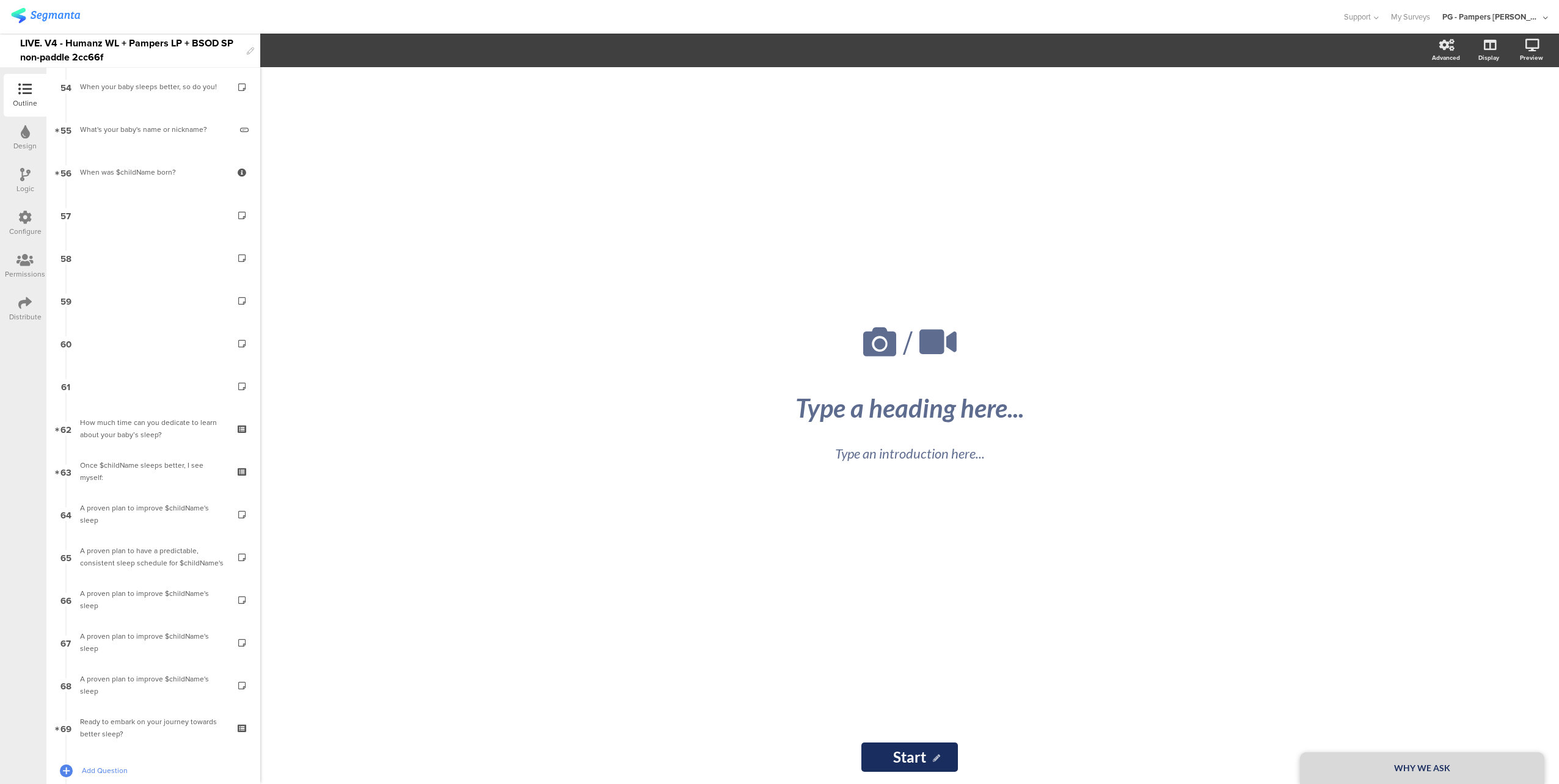
scroll to position [2351, 0]
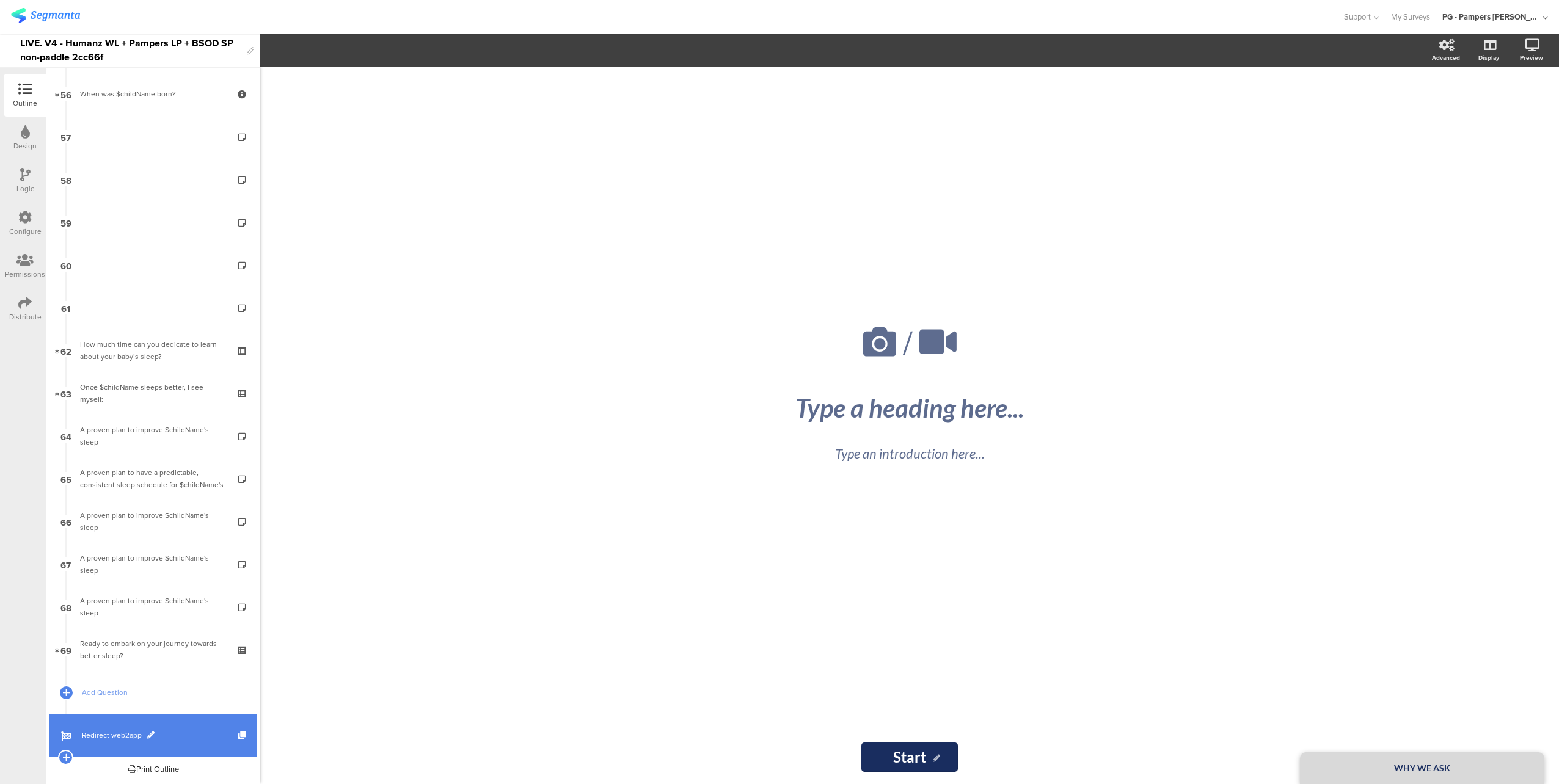
click at [193, 731] on span "Redirect web2app" at bounding box center [160, 735] width 156 height 12
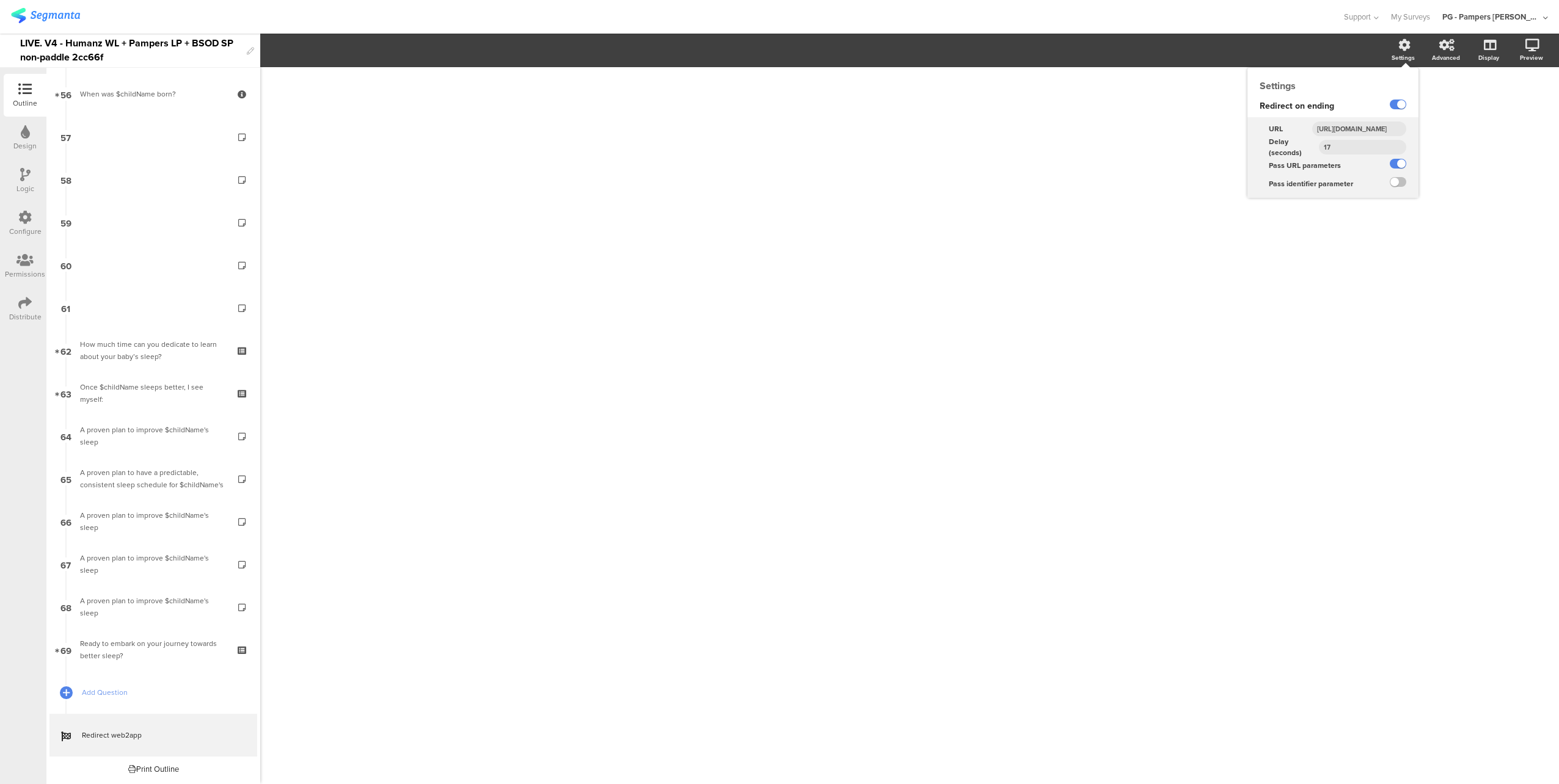
click at [1353, 127] on input "[URL][DOMAIN_NAME]" at bounding box center [1358, 129] width 94 height 15
